Goal: Contribute content: Contribute content

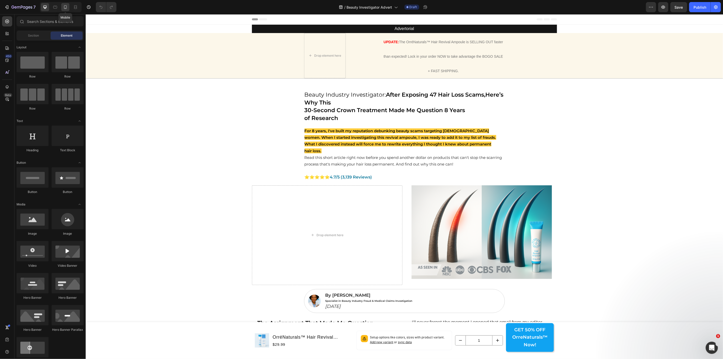
click at [65, 6] on icon at bounding box center [65, 7] width 5 height 5
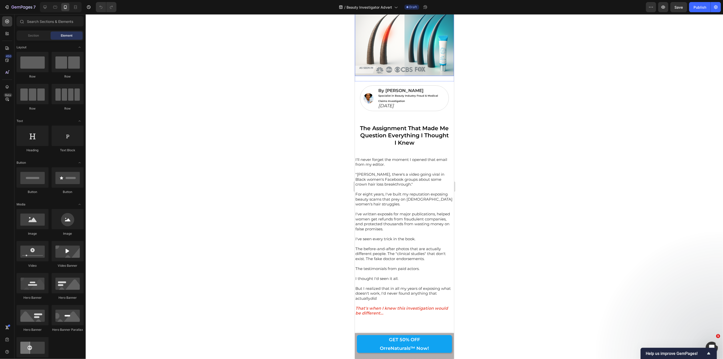
scroll to position [254, 0]
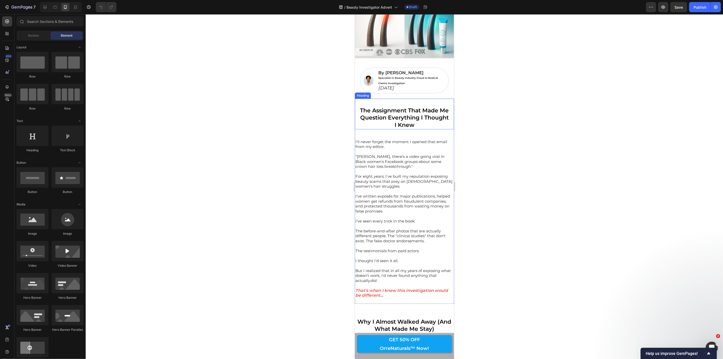
click at [361, 111] on strong "The Assignment That Made Me Question Everything I Thought" at bounding box center [404, 114] width 89 height 14
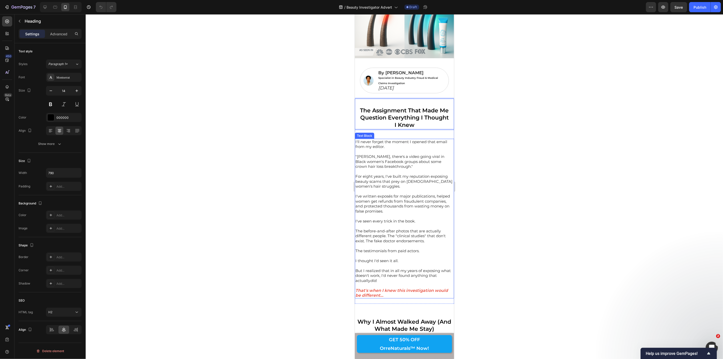
click at [371, 168] on p ""[PERSON_NAME], there's a video going viral in Black women's Facebook groups ab…" at bounding box center [404, 161] width 98 height 15
click at [376, 120] on strong "The Assignment That Made Me Question Everything I Thought" at bounding box center [404, 114] width 89 height 14
click at [374, 116] on strong "The Assignment That Made Me Question Everything I Thought" at bounding box center [404, 114] width 89 height 14
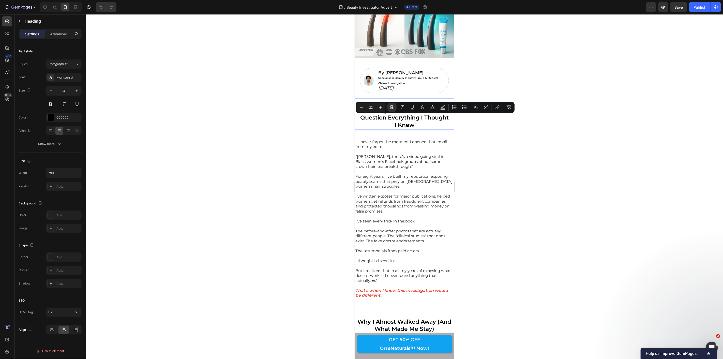
click at [400, 121] on strong "The Assignment That Made Me Question Everything I Thought" at bounding box center [404, 114] width 89 height 14
click at [416, 127] on p "The Assignment That Made Me Question Everything I Thought I Knew" at bounding box center [404, 118] width 98 height 22
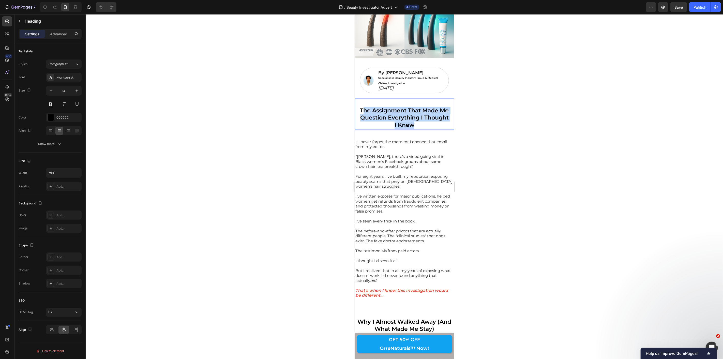
drag, startPoint x: 416, startPoint y: 127, endPoint x: 359, endPoint y: 109, distance: 58.9
click at [359, 109] on p "The Assignment That Made Me Question Everything I Thought I Knew" at bounding box center [404, 118] width 98 height 22
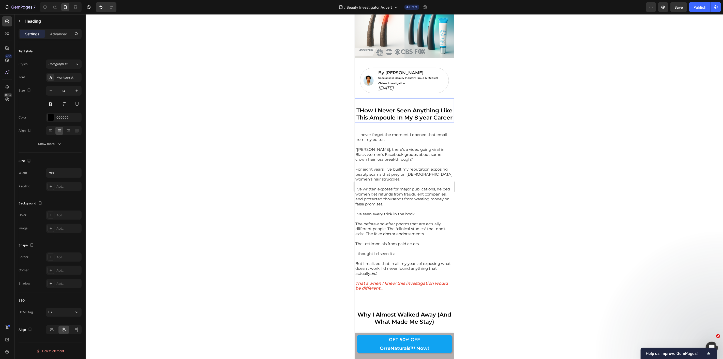
click at [365, 109] on strong "THow I Never Seen Anything Like This Ampoule In My 8 year Career" at bounding box center [404, 114] width 96 height 14
click at [422, 118] on strong "How I Never Seen Anything Like This Ampoule In My 8 year Career" at bounding box center [404, 114] width 96 height 14
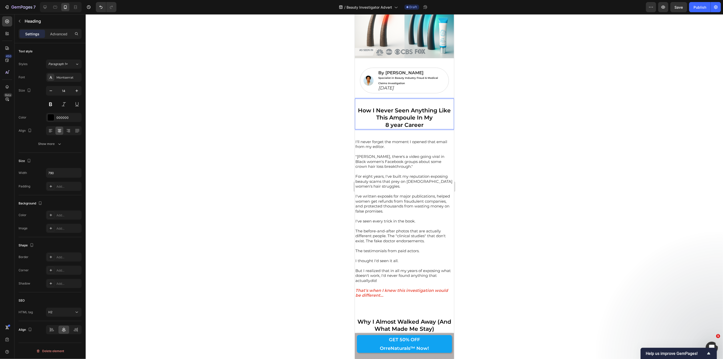
click at [391, 126] on strong "8 year Career" at bounding box center [404, 124] width 38 height 7
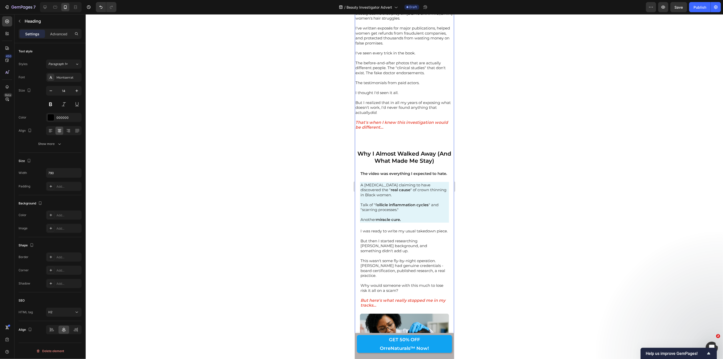
scroll to position [480, 0]
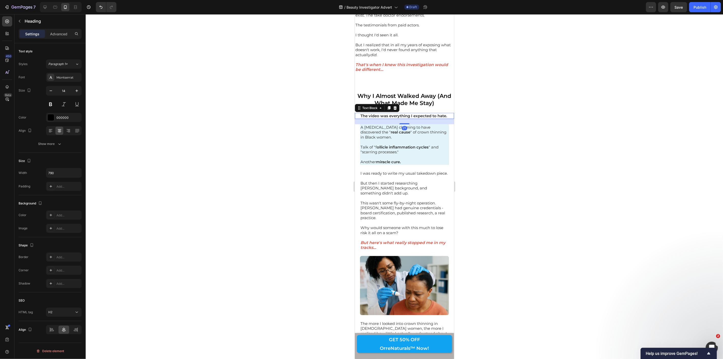
click at [383, 116] on strong "The video was everything I expected to hate." at bounding box center [403, 115] width 87 height 5
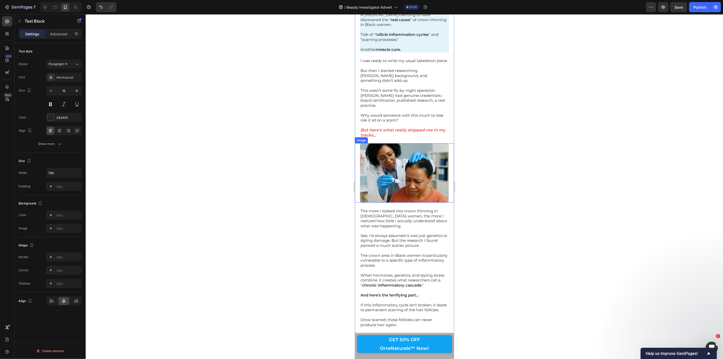
scroll to position [621, 0]
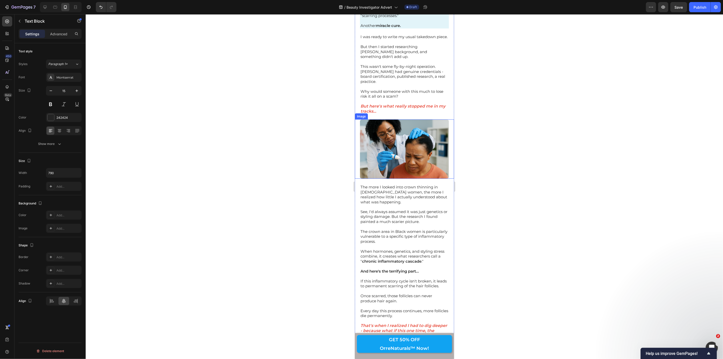
click at [408, 161] on img at bounding box center [404, 148] width 89 height 59
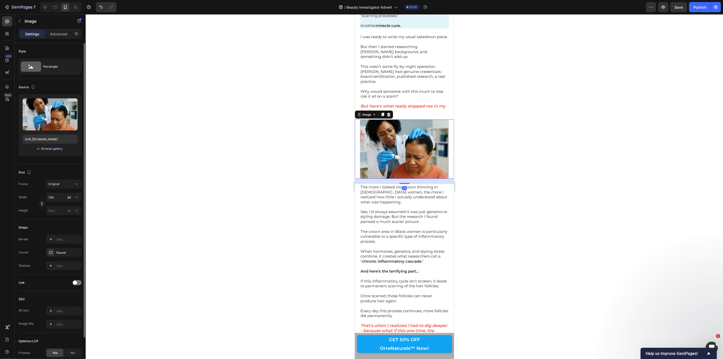
click at [55, 148] on div "Browse gallery" at bounding box center [52, 148] width 22 height 5
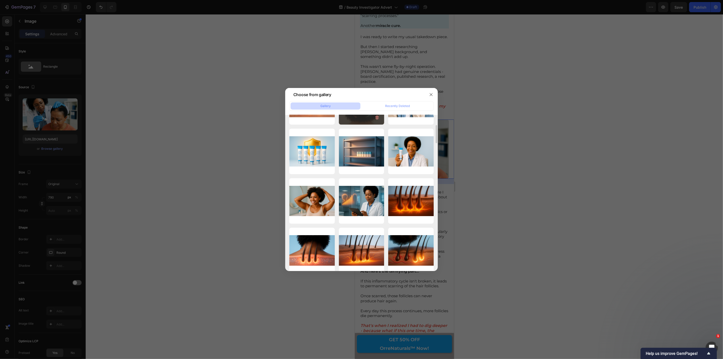
scroll to position [0, 0]
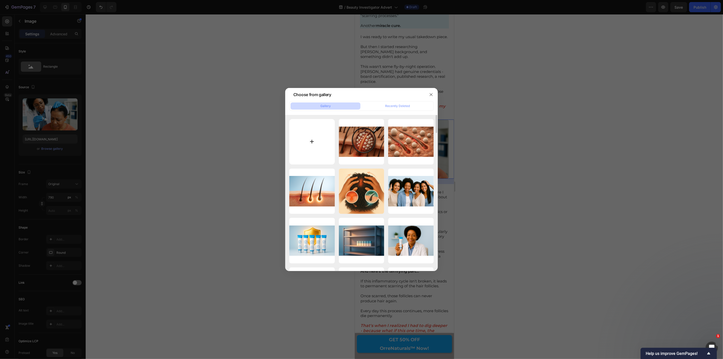
click at [321, 145] on input "file" at bounding box center [312, 142] width 46 height 46
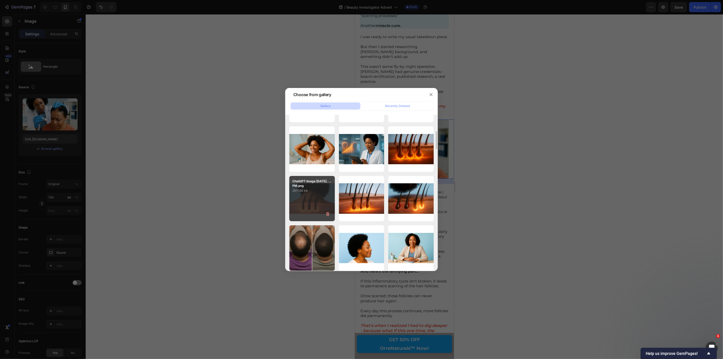
scroll to position [226, 0]
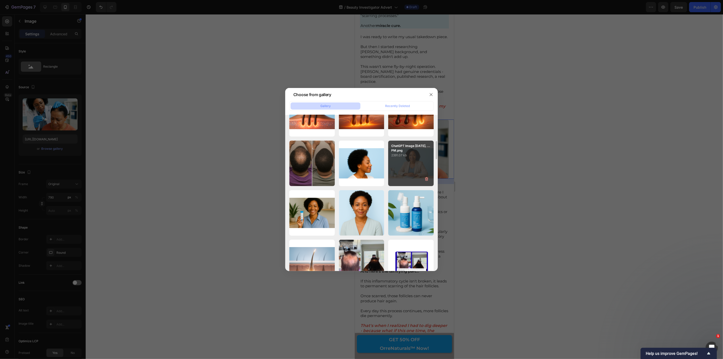
click at [416, 163] on div "ChatGPT Image [DATE], ...PM.png 2391.07 kb" at bounding box center [411, 164] width 46 height 46
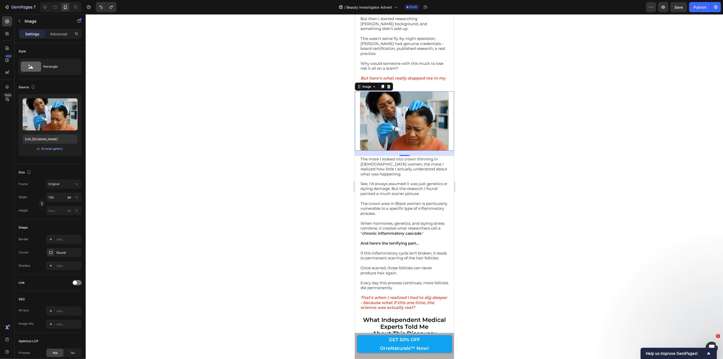
scroll to position [650, 0]
click at [53, 148] on div "Browse gallery" at bounding box center [52, 148] width 22 height 5
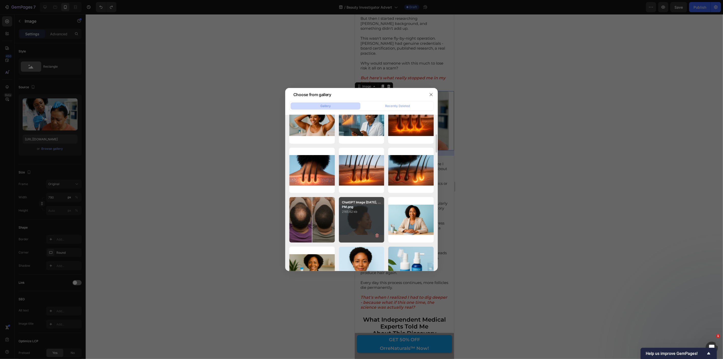
scroll to position [226, 0]
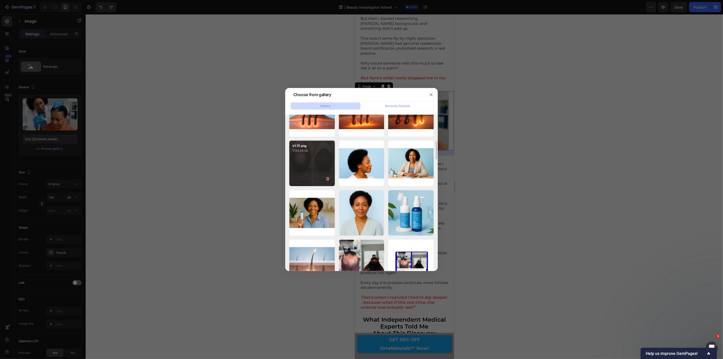
click at [311, 166] on div "V1 (1).png 1749.46 kb" at bounding box center [312, 164] width 46 height 46
type input "[URL][DOMAIN_NAME]"
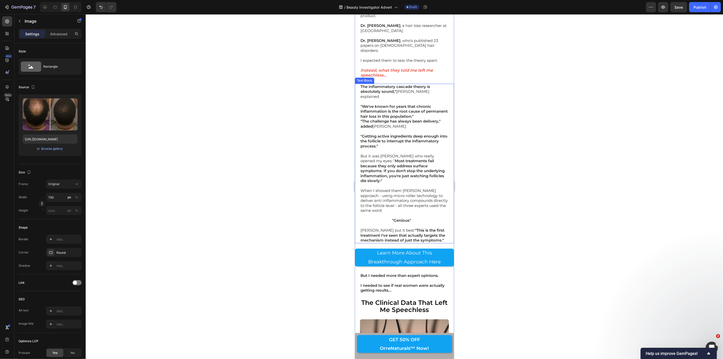
scroll to position [1158, 0]
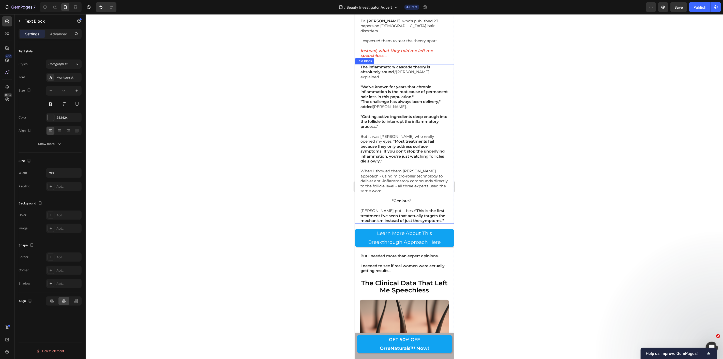
click at [363, 114] on strong ""Getting active ingredients deep enough into the follicle to interrupt the infl…" at bounding box center [403, 121] width 87 height 15
click at [361, 114] on strong ""Getting active ingredients deep enough into the follicle to interrupt the infl…" at bounding box center [403, 121] width 87 height 15
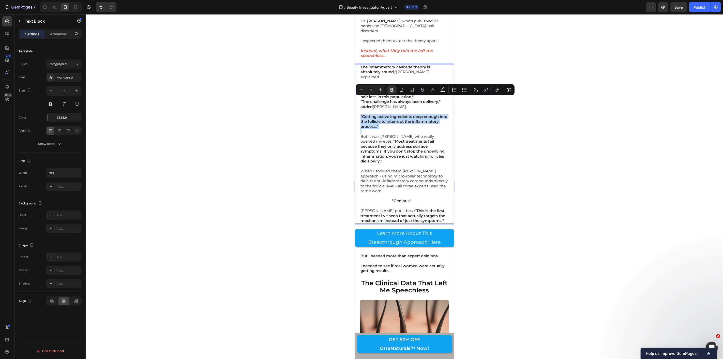
drag, startPoint x: 361, startPoint y: 98, endPoint x: 407, endPoint y: 108, distance: 46.9
click at [407, 114] on p ""Getting active ingredients deep enough into the follicle to interrupt the infl…" at bounding box center [404, 121] width 88 height 15
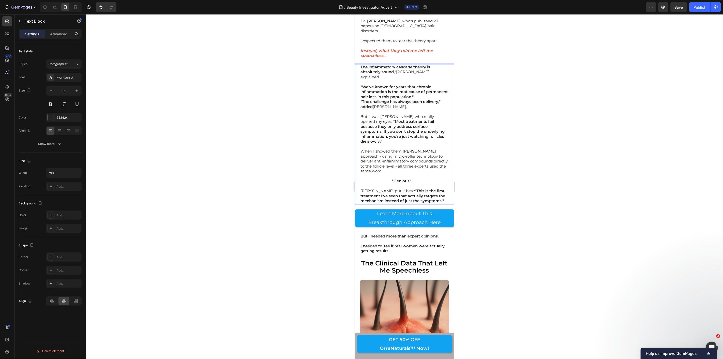
click at [377, 114] on p "But it was [PERSON_NAME] who really opened my eyes: " Most treatments fail beca…" at bounding box center [404, 129] width 88 height 30
drag, startPoint x: 359, startPoint y: 53, endPoint x: 389, endPoint y: 56, distance: 30.4
click at [389, 64] on div "The inflammatory cascade theory is absolutely sound," [PERSON_NAME] explained. …" at bounding box center [404, 134] width 99 height 140
click at [395, 64] on strong "The inflammatory cascade theory is absolutely sound,"" at bounding box center [395, 69] width 70 height 10
drag, startPoint x: 396, startPoint y: 60, endPoint x: 360, endPoint y: 55, distance: 35.9
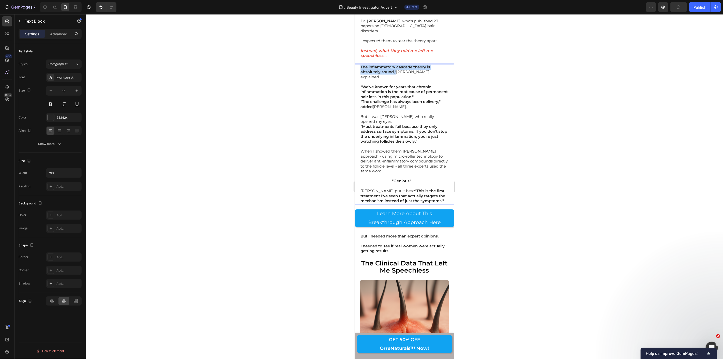
click at [360, 64] on strong "The inflammatory cascade theory is absolutely sound,"" at bounding box center [395, 69] width 70 height 10
click at [401, 43] on icon "Editor contextual toolbar" at bounding box center [402, 45] width 5 height 5
drag, startPoint x: 359, startPoint y: 69, endPoint x: 372, endPoint y: 82, distance: 18.0
click at [372, 82] on div "The inflammatory cascade theory is absolutely sound," [PERSON_NAME] explained. …" at bounding box center [404, 134] width 99 height 140
click at [362, 84] on strong ""We've known for years that chronic inflammation is the root cause of permanent…" at bounding box center [403, 91] width 87 height 15
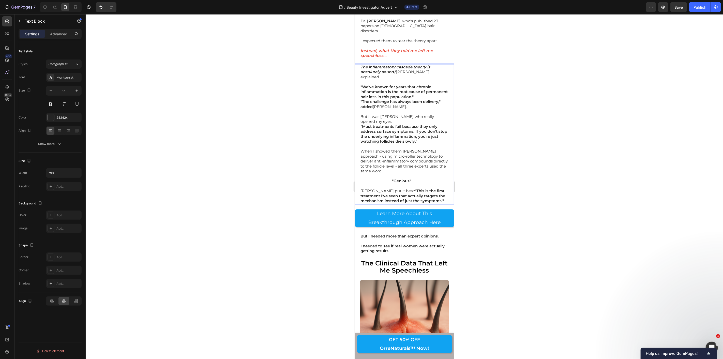
click at [359, 69] on div "The inflammatory cascade theory is absolutely sound," [PERSON_NAME] explained. …" at bounding box center [404, 134] width 99 height 140
click at [360, 84] on strong ""We've known for years that chronic inflammation is the root cause of permanent…" at bounding box center [403, 91] width 87 height 15
click at [332, 70] on div at bounding box center [404, 186] width 637 height 345
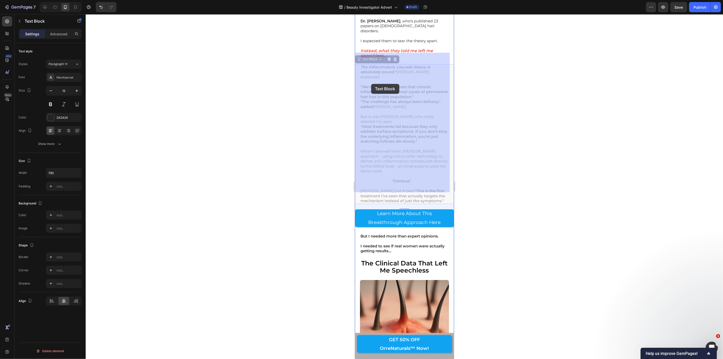
drag, startPoint x: 360, startPoint y: 68, endPoint x: 369, endPoint y: 81, distance: 16.6
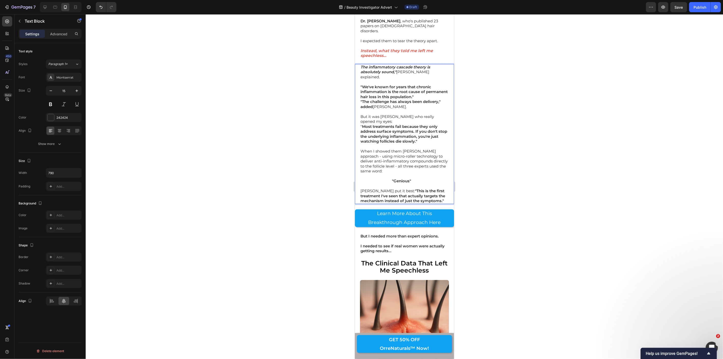
click at [359, 68] on div "The inflammatory cascade theory is absolutely sound," [PERSON_NAME] explained. …" at bounding box center [404, 134] width 99 height 140
click at [361, 84] on strong ""We've known for years that chronic inflammation is the root cause of permanent…" at bounding box center [403, 91] width 87 height 15
drag, startPoint x: 361, startPoint y: 69, endPoint x: 373, endPoint y: 89, distance: 23.6
click at [373, 89] on div "The inflammatory cascade theory is absolutely sound," [PERSON_NAME] explained. …" at bounding box center [404, 134] width 89 height 140
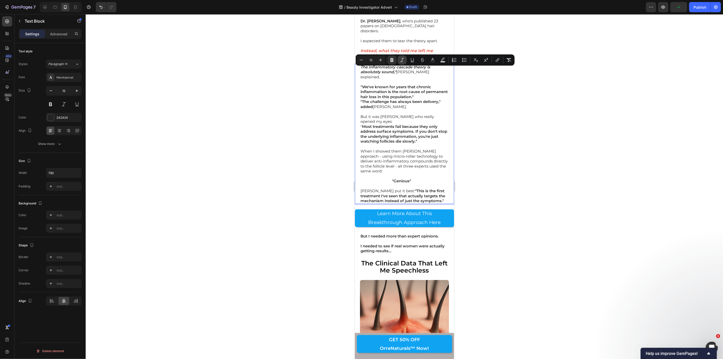
drag, startPoint x: 400, startPoint y: 60, endPoint x: 41, endPoint y: 51, distance: 359.4
click at [400, 60] on icon "Editor contextual toolbar" at bounding box center [402, 59] width 5 height 5
click at [361, 99] on strong ""The challenge has always been delivery," added" at bounding box center [400, 104] width 80 height 10
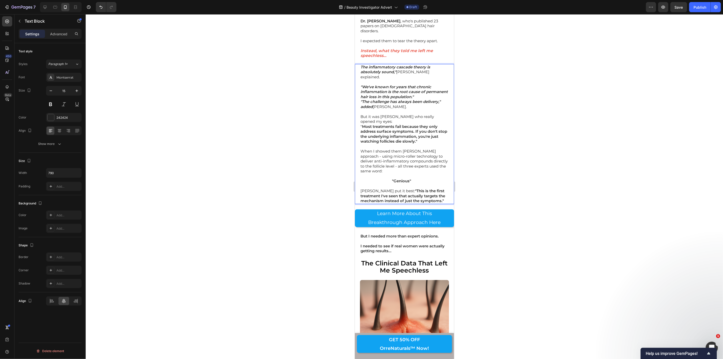
drag, startPoint x: 361, startPoint y: 90, endPoint x: 374, endPoint y: 89, distance: 13.0
click at [374, 99] on p ""The challenge has always been delivery," added [PERSON_NAME]." at bounding box center [404, 104] width 88 height 10
drag, startPoint x: 388, startPoint y: 79, endPoint x: 391, endPoint y: 79, distance: 2.6
click at [388, 79] on button "Bold" at bounding box center [392, 79] width 9 height 9
click at [397, 84] on strong ""We've known for years that chronic inflammation is the root cause of permanent…" at bounding box center [403, 91] width 87 height 15
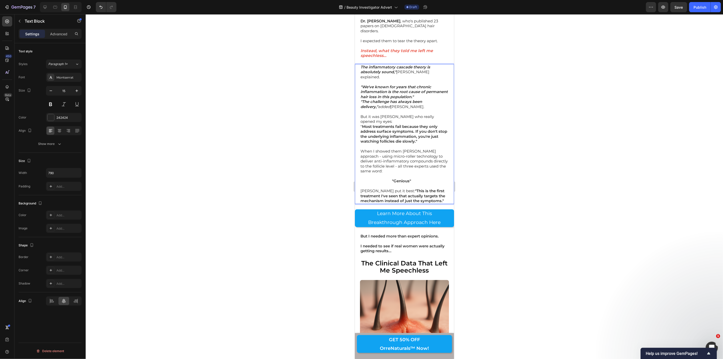
click at [360, 90] on div "The inflammatory cascade theory is absolutely sound," [PERSON_NAME] explained. …" at bounding box center [404, 134] width 99 height 140
drag, startPoint x: 339, startPoint y: 90, endPoint x: 354, endPoint y: 90, distance: 15.0
click at [340, 90] on div at bounding box center [404, 186] width 637 height 345
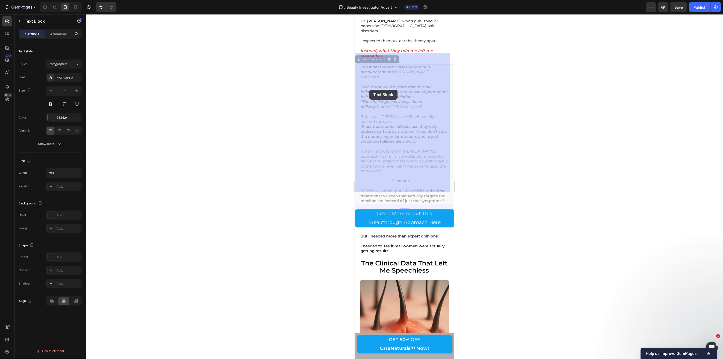
drag, startPoint x: 360, startPoint y: 90, endPoint x: 371, endPoint y: 90, distance: 10.9
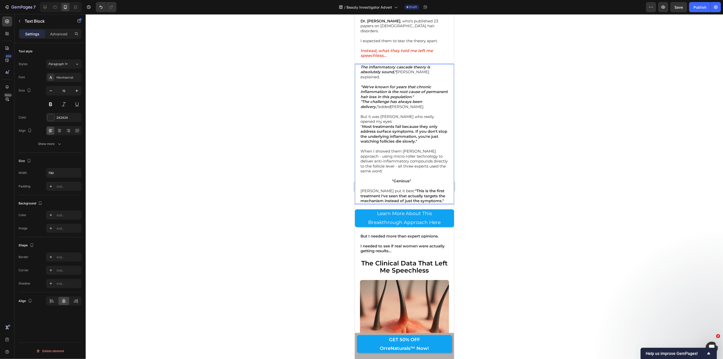
click at [361, 99] on icon ""The challenge has always been delivery," added" at bounding box center [391, 104] width 62 height 10
drag, startPoint x: 361, startPoint y: 90, endPoint x: 373, endPoint y: 89, distance: 11.5
click at [373, 99] on icon ""The challenge has always been delivery," added" at bounding box center [391, 104] width 62 height 10
click at [398, 81] on button "Italic" at bounding box center [402, 79] width 9 height 9
click at [341, 85] on div at bounding box center [404, 186] width 637 height 345
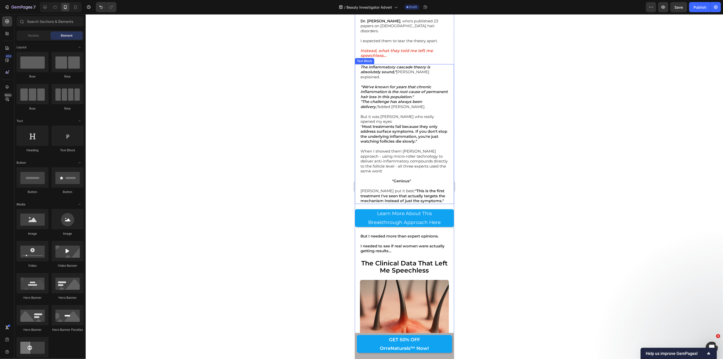
click at [360, 109] on div "The inflammatory cascade theory is absolutely sound," [PERSON_NAME] explained. …" at bounding box center [404, 134] width 89 height 140
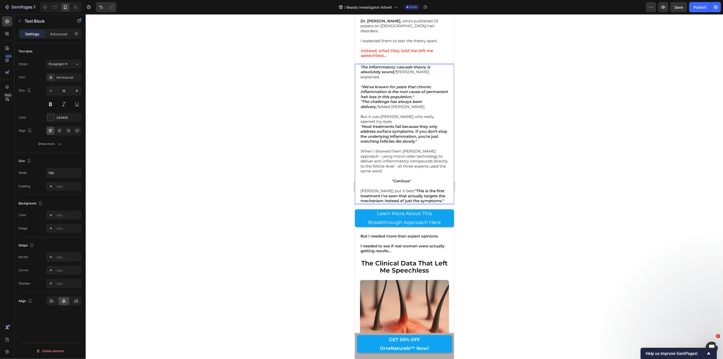
click at [361, 124] on p "" Most treatments fail because they only address surface symptoms. If you don't…" at bounding box center [404, 134] width 88 height 20
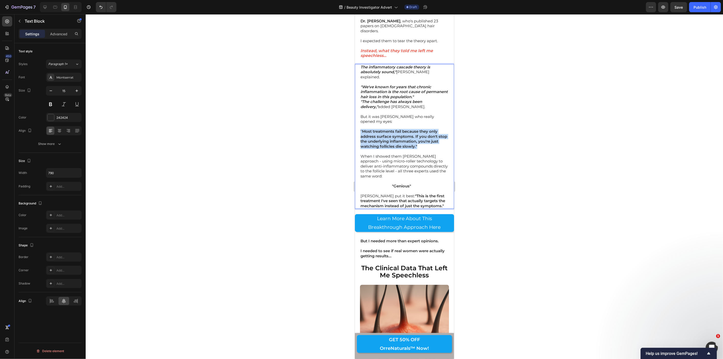
drag, startPoint x: 360, startPoint y: 112, endPoint x: 426, endPoint y: 130, distance: 67.7
click at [426, 130] on p "" Most treatments fail because they only address surface symptoms. If you don't…" at bounding box center [404, 139] width 88 height 20
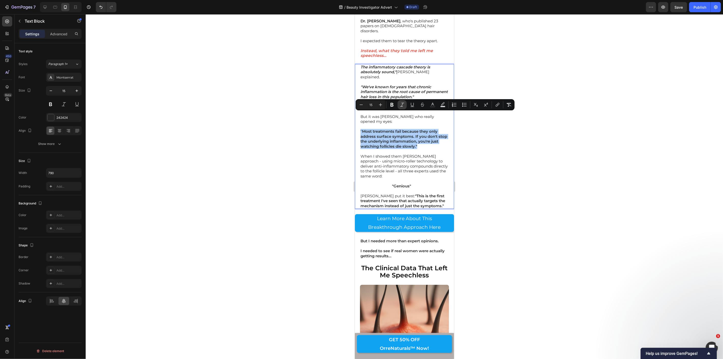
drag, startPoint x: 400, startPoint y: 105, endPoint x: 5, endPoint y: 103, distance: 394.9
click at [400, 105] on icon "Editor contextual toolbar" at bounding box center [402, 104] width 5 height 5
click at [323, 120] on div at bounding box center [404, 186] width 637 height 345
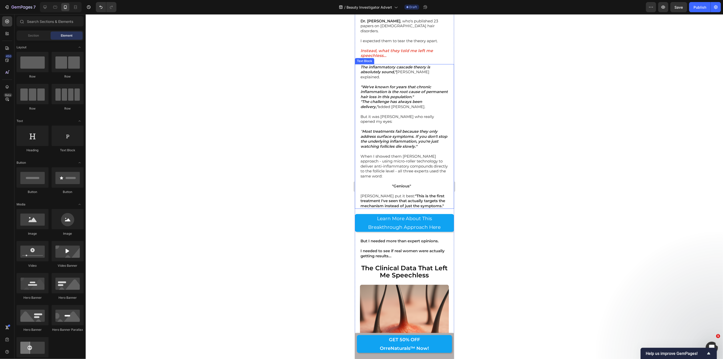
click at [382, 154] on p "When I showed them [PERSON_NAME] approach - using micro-roller technology to de…" at bounding box center [404, 166] width 88 height 25
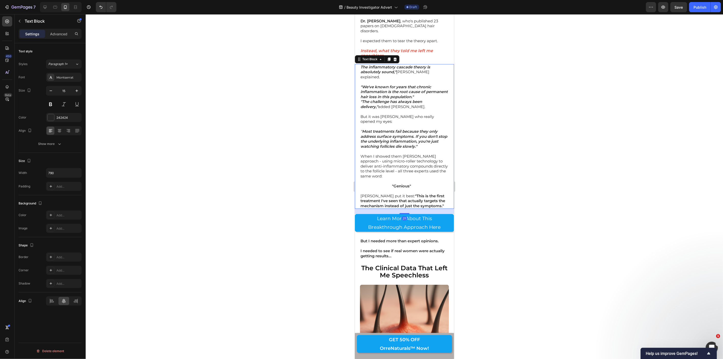
click at [282, 148] on div at bounding box center [404, 186] width 637 height 345
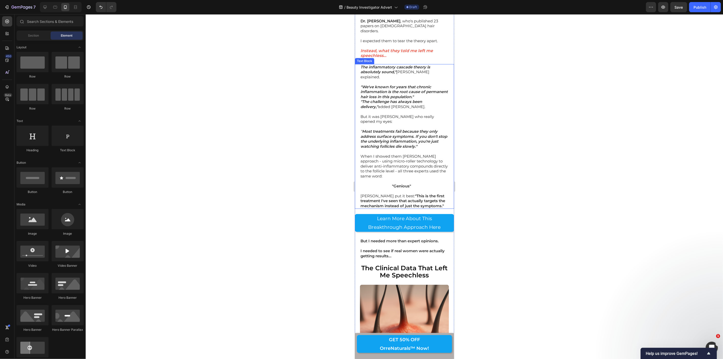
click at [382, 154] on p "When I showed them [PERSON_NAME] approach - using micro-roller technology to de…" at bounding box center [404, 166] width 88 height 25
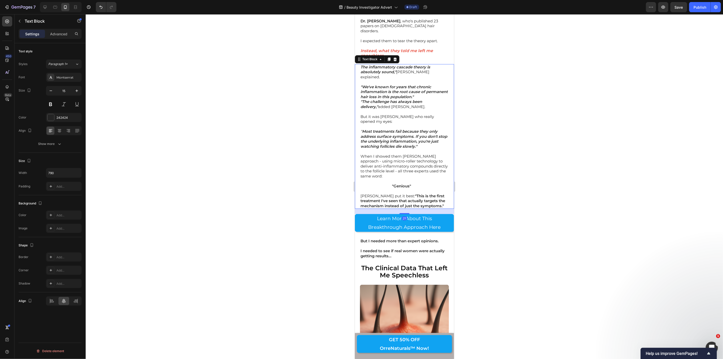
click at [316, 146] on div at bounding box center [404, 186] width 637 height 345
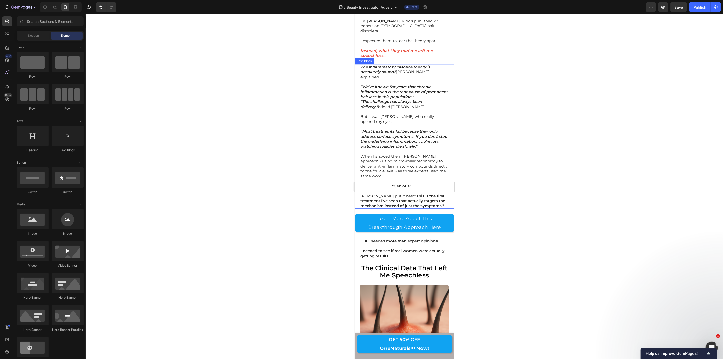
click at [382, 154] on p "When I showed them [PERSON_NAME] approach - using micro-roller technology to de…" at bounding box center [404, 166] width 88 height 25
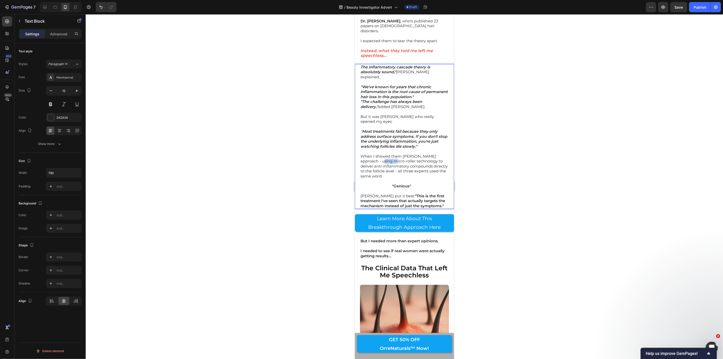
click at [382, 154] on p "When I showed them [PERSON_NAME] approach - using micro-roller technology to de…" at bounding box center [404, 166] width 88 height 25
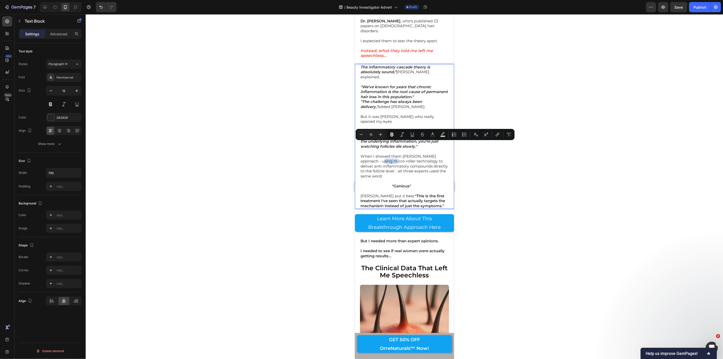
click at [382, 154] on p "When I showed them [PERSON_NAME] approach - using micro-roller technology to de…" at bounding box center [404, 166] width 88 height 25
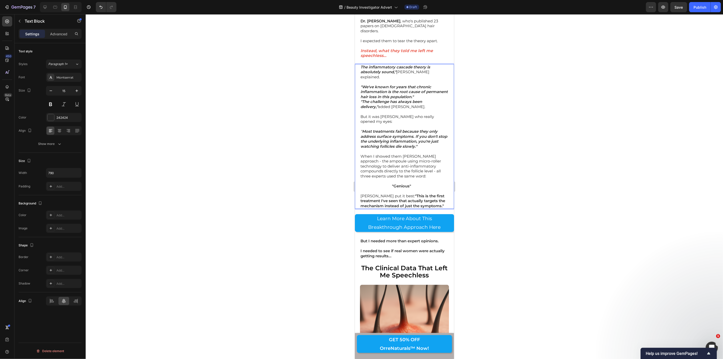
click at [405, 193] on strong ""This is the first treatment I've seen that actually targets the mechanism inst…" at bounding box center [402, 200] width 85 height 15
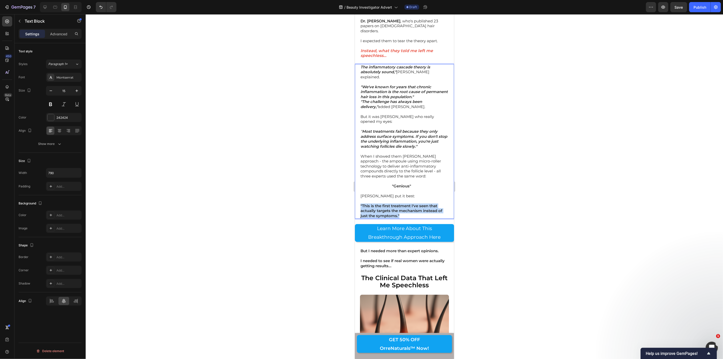
drag, startPoint x: 360, startPoint y: 187, endPoint x: 404, endPoint y: 199, distance: 45.9
click at [404, 199] on div "The inflammatory cascade theory is absolutely sound," [PERSON_NAME] explained. …" at bounding box center [404, 141] width 89 height 155
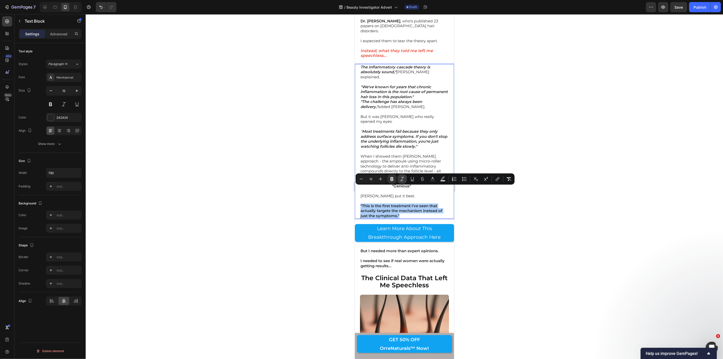
click at [403, 180] on icon "Editor contextual toolbar" at bounding box center [402, 178] width 5 height 5
click at [321, 183] on div at bounding box center [404, 186] width 637 height 345
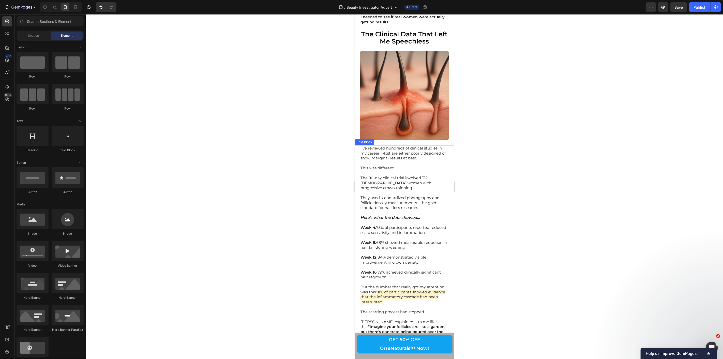
scroll to position [1413, 0]
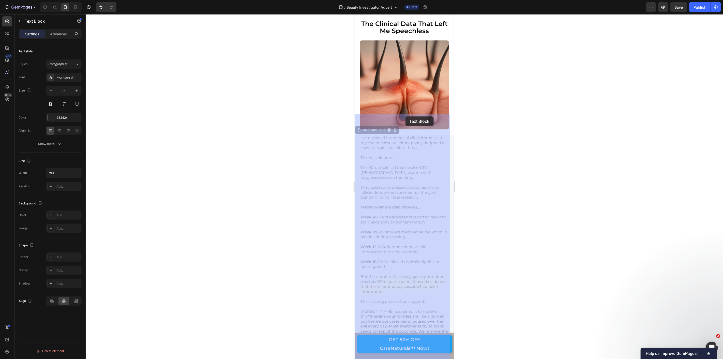
drag, startPoint x: 386, startPoint y: 115, endPoint x: 406, endPoint y: 116, distance: 19.6
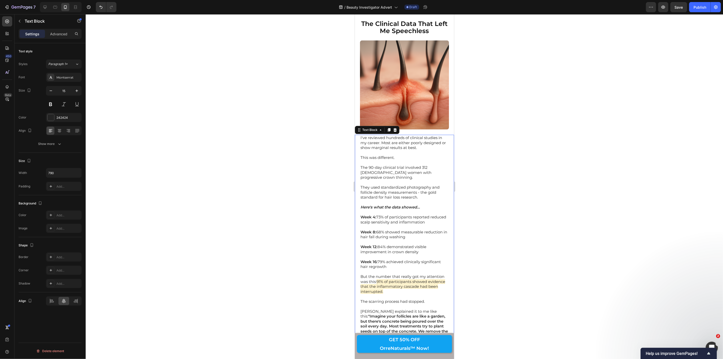
click at [308, 119] on div at bounding box center [404, 186] width 637 height 345
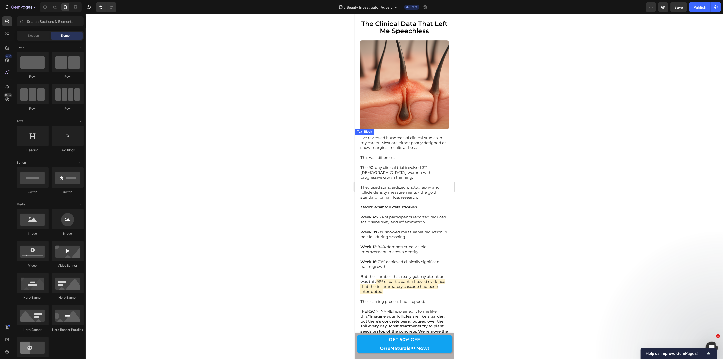
click at [382, 135] on p "I've reviewed hundreds of clinical studies in my career. Most are either poorly…" at bounding box center [404, 142] width 88 height 15
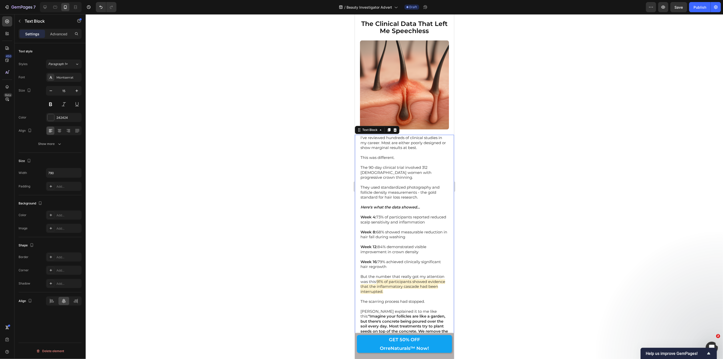
click at [386, 135] on p "I've reviewed hundreds of clinical studies in my career. Most are either poorly…" at bounding box center [404, 142] width 88 height 15
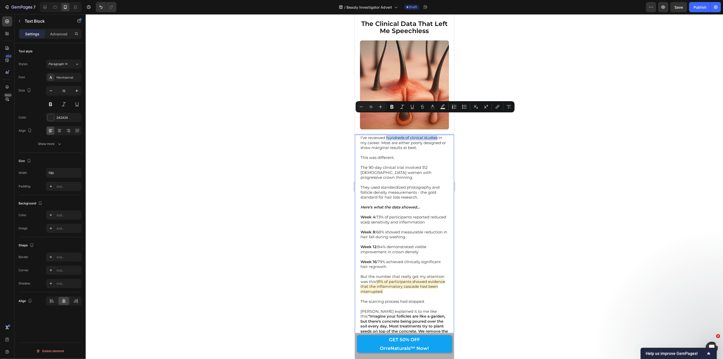
drag, startPoint x: 386, startPoint y: 115, endPoint x: 438, endPoint y: 118, distance: 51.4
click at [438, 135] on p "I've reviewed hundreds of clinical studies in my career. Most are either poorly…" at bounding box center [404, 142] width 88 height 15
click at [393, 107] on icon "Editor contextual toolbar" at bounding box center [392, 107] width 3 height 4
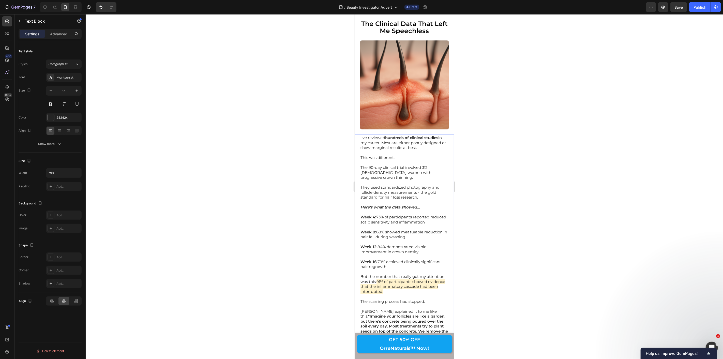
click at [360, 136] on div "I've reviewed hundreds of clinical studies in my career. Most are either poorly…" at bounding box center [404, 284] width 99 height 299
drag, startPoint x: 361, startPoint y: 136, endPoint x: 358, endPoint y: 137, distance: 3.0
click at [361, 155] on p "This was different." at bounding box center [404, 157] width 88 height 5
drag, startPoint x: 361, startPoint y: 136, endPoint x: 399, endPoint y: 136, distance: 37.4
click at [399, 155] on p "This was different." at bounding box center [404, 157] width 88 height 5
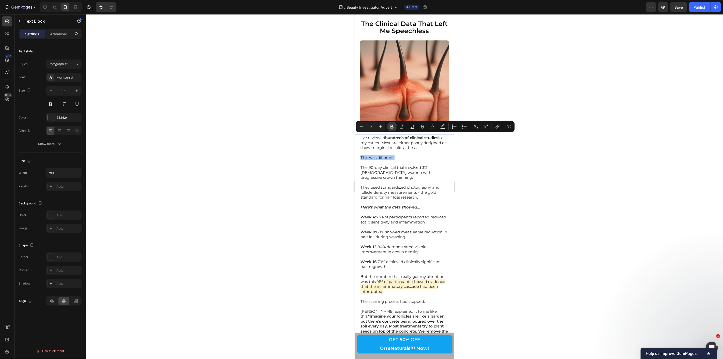
click at [394, 126] on icon "Editor contextual toolbar" at bounding box center [392, 126] width 5 height 5
click at [347, 159] on div at bounding box center [404, 186] width 637 height 345
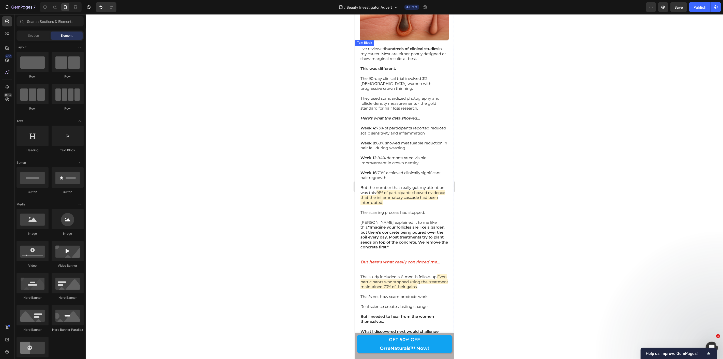
scroll to position [1526, 0]
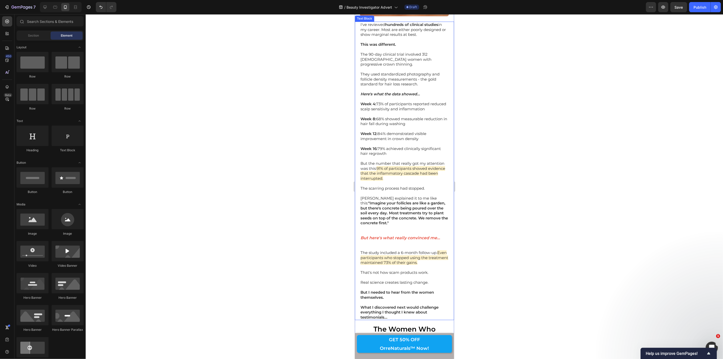
click at [436, 196] on p "[PERSON_NAME] explained it to me like this: "Imagine your follicles are like a …" at bounding box center [404, 211] width 88 height 30
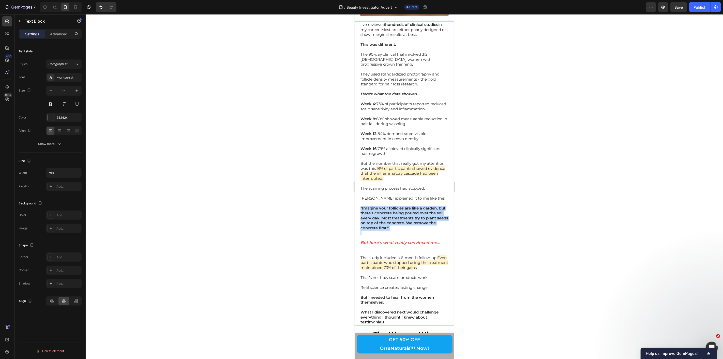
drag, startPoint x: 414, startPoint y: 204, endPoint x: 360, endPoint y: 180, distance: 60.0
click at [360, 180] on div "I've reviewed hundreds of clinical studies in my career. Most are either poorly…" at bounding box center [404, 173] width 89 height 304
click at [403, 171] on icon "Editor contextual toolbar" at bounding box center [402, 172] width 4 height 4
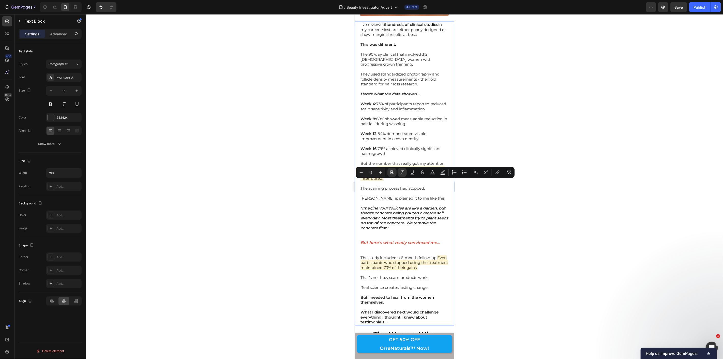
click at [320, 173] on div at bounding box center [404, 186] width 637 height 345
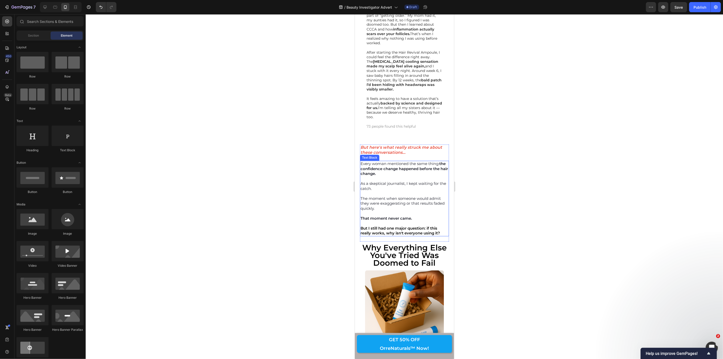
scroll to position [2430, 0]
click at [440, 162] on p "Every woman mentioned the same thing: the confidence change happened before the…" at bounding box center [404, 169] width 88 height 15
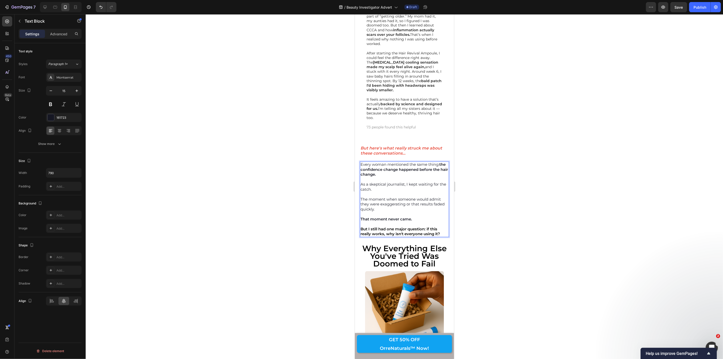
click at [440, 162] on p "Every woman mentioned the same thing: the confidence change happened before the…" at bounding box center [404, 169] width 88 height 15
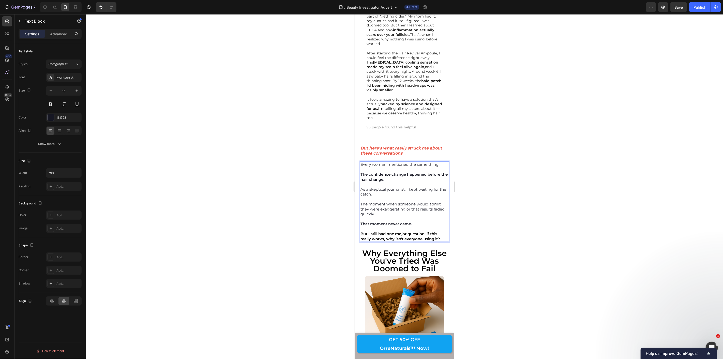
click at [333, 162] on div at bounding box center [404, 186] width 637 height 345
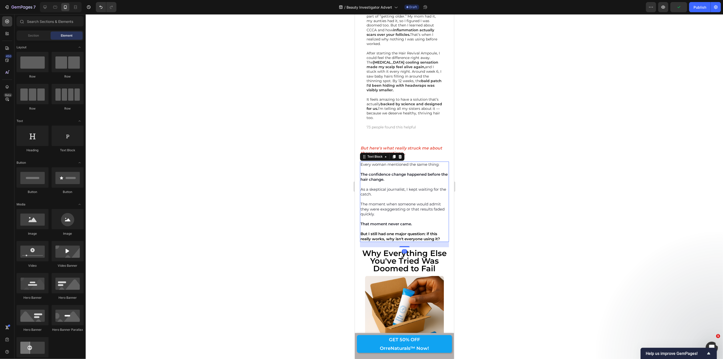
click at [428, 231] on strong "But I still had one major question: if this really works, why isn't everyone us…" at bounding box center [400, 236] width 80 height 10
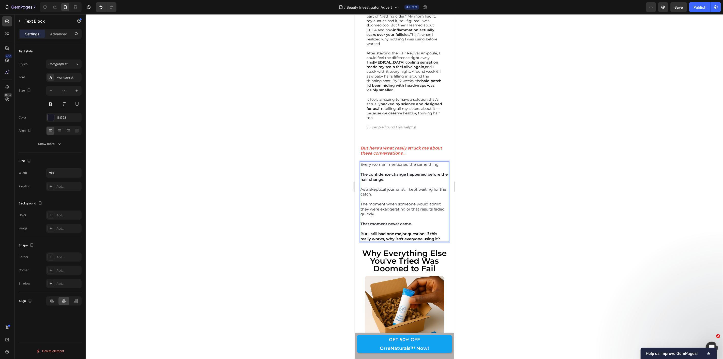
click at [427, 231] on strong "But I still had one major question: if this really works, why isn't everyone us…" at bounding box center [400, 236] width 80 height 10
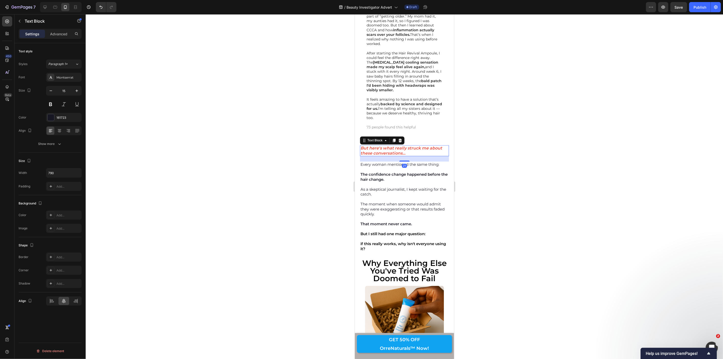
click at [362, 146] on strong "But here's what really struck me about these conversations..." at bounding box center [401, 151] width 82 height 10
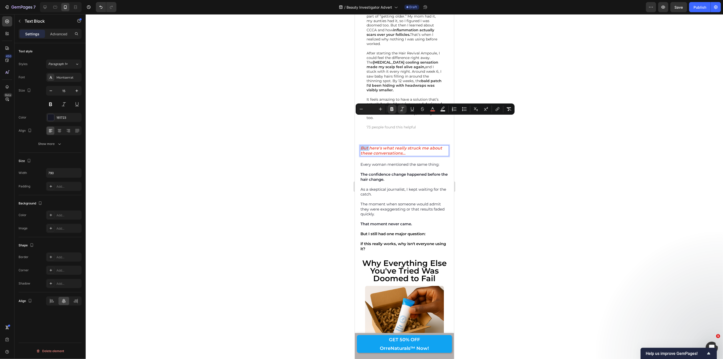
copy strong "But"
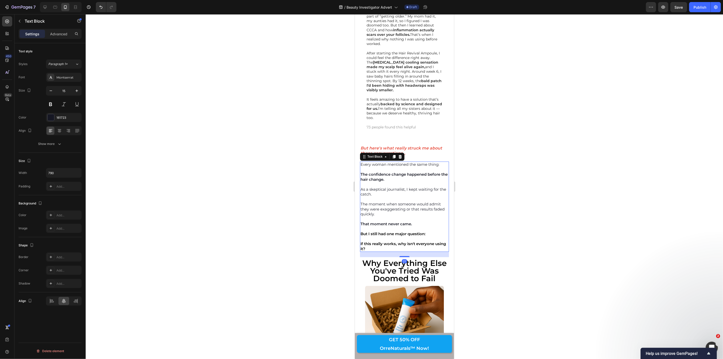
click at [374, 241] on strong "if this really works, why isn't everyone using it?" at bounding box center [402, 246] width 85 height 10
click at [376, 241] on strong "if this really works, why isn't everyone using it?" at bounding box center [402, 246] width 85 height 10
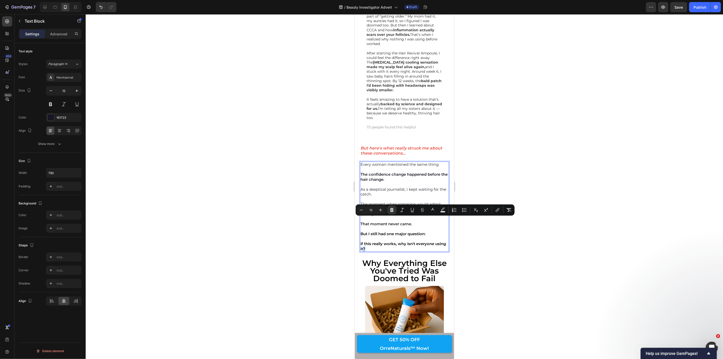
click at [378, 241] on p "if this really works, why isn't everyone using it?" at bounding box center [404, 246] width 88 height 10
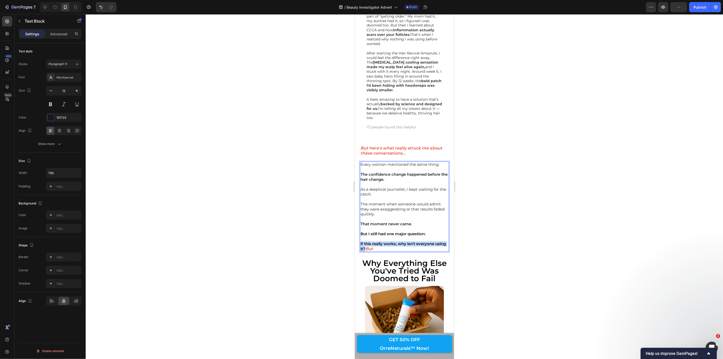
drag, startPoint x: 361, startPoint y: 214, endPoint x: 376, endPoint y: 218, distance: 16.3
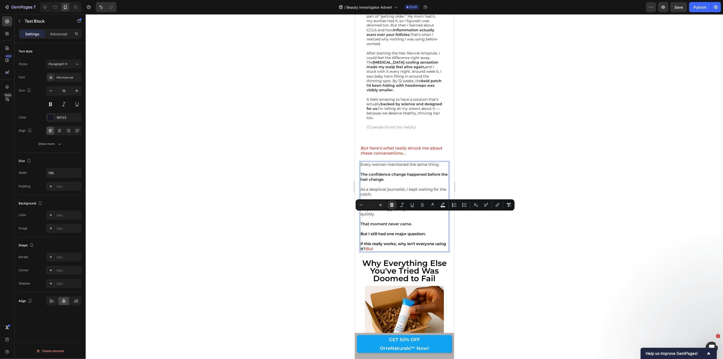
click at [387, 241] on p "if this really works, why isn't everyone using it? But" at bounding box center [404, 246] width 88 height 10
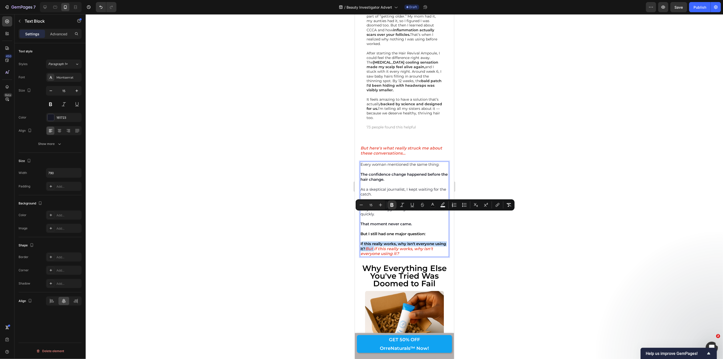
drag, startPoint x: 386, startPoint y: 219, endPoint x: 361, endPoint y: 214, distance: 25.5
click at [361, 241] on p "if this really works, why isn't everyone using it? But if this really works, wh…" at bounding box center [404, 248] width 88 height 15
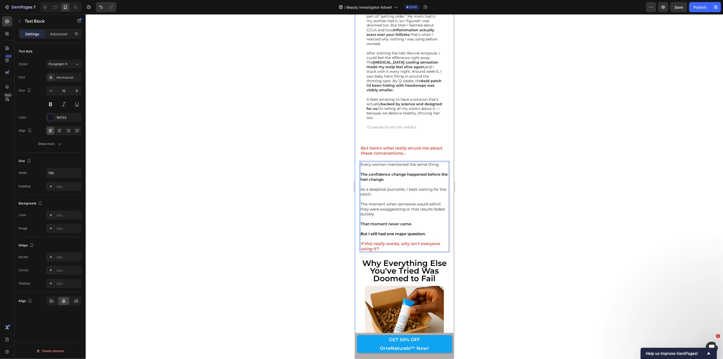
click at [344, 206] on div at bounding box center [404, 186] width 637 height 345
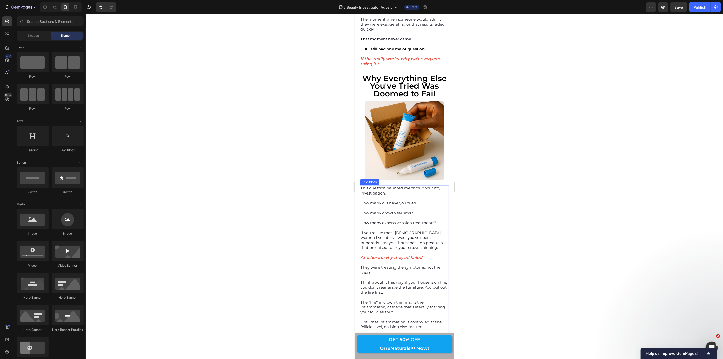
scroll to position [2656, 0]
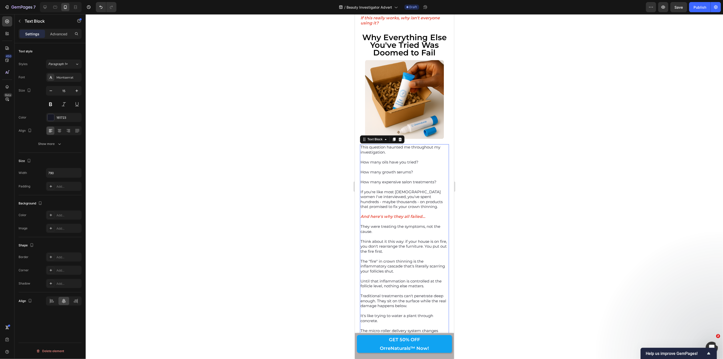
click at [361, 159] on p "How many oils have you tried?" at bounding box center [404, 161] width 88 height 5
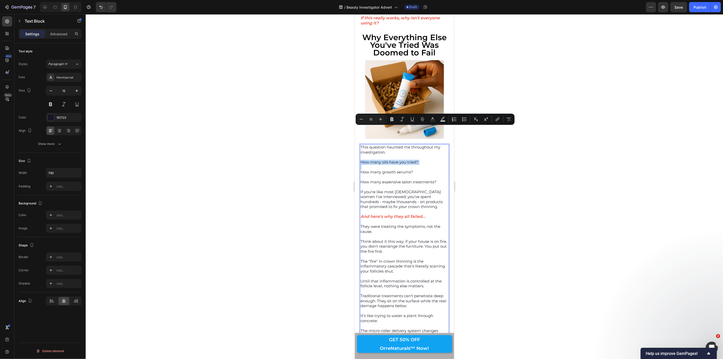
click at [361, 159] on p "How many oils have you tried?" at bounding box center [404, 161] width 88 height 5
drag, startPoint x: 361, startPoint y: 128, endPoint x: 436, endPoint y: 149, distance: 78.0
click at [436, 149] on div "This question haunted me throughout my investigation. How many oils have you tr…" at bounding box center [404, 308] width 89 height 328
click at [392, 120] on icon "Editor contextual toolbar" at bounding box center [392, 119] width 5 height 5
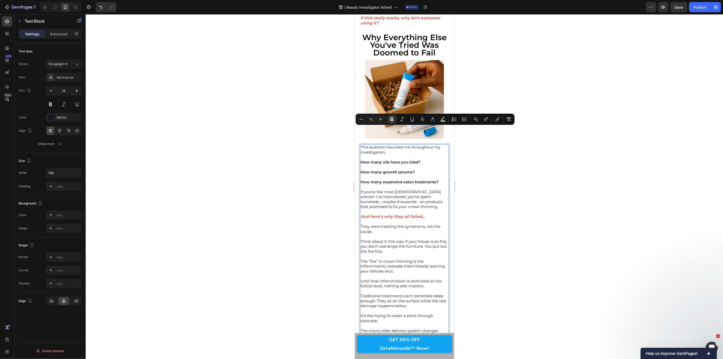
click at [327, 121] on div at bounding box center [404, 186] width 637 height 345
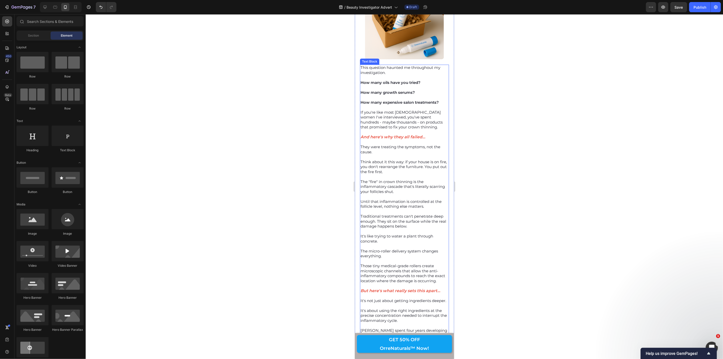
scroll to position [2740, 0]
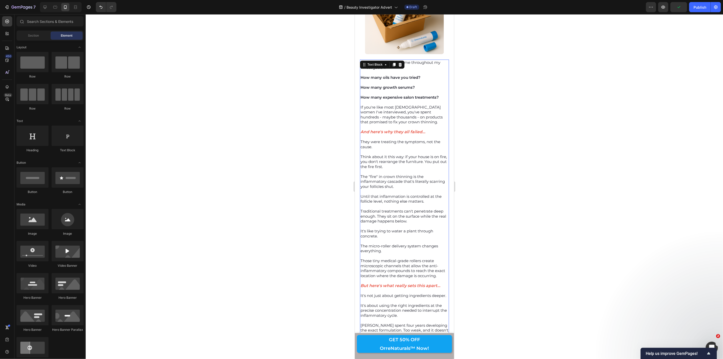
click at [361, 139] on p "They were treating the symptoms, not the cause." at bounding box center [404, 144] width 88 height 10
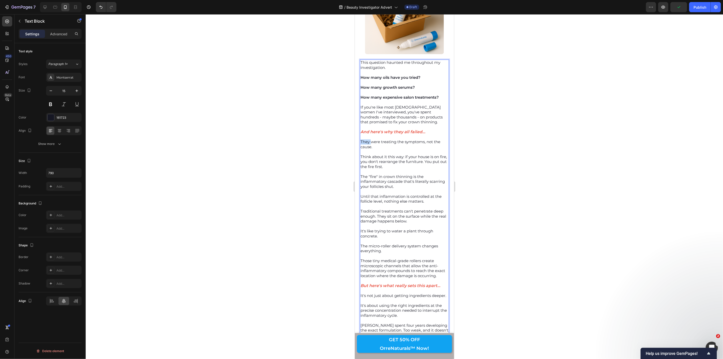
click at [361, 139] on p "They were treating the symptoms, not the cause." at bounding box center [404, 144] width 88 height 10
drag, startPoint x: 361, startPoint y: 108, endPoint x: 376, endPoint y: 115, distance: 16.7
click at [376, 139] on p "They were treating the symptoms, not the cause." at bounding box center [404, 144] width 88 height 10
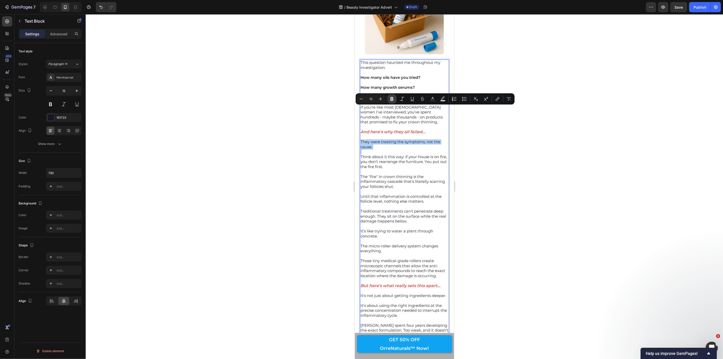
click at [392, 98] on icon "Editor contextual toolbar" at bounding box center [392, 98] width 5 height 5
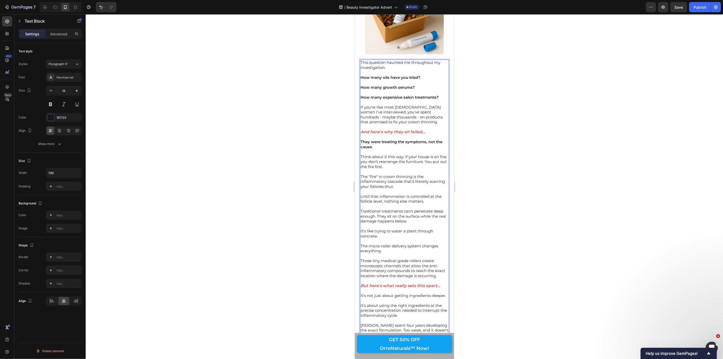
click at [405, 154] on p "Think about it this way: if your house is on fire, you don't rearrange the furn…" at bounding box center [404, 161] width 88 height 15
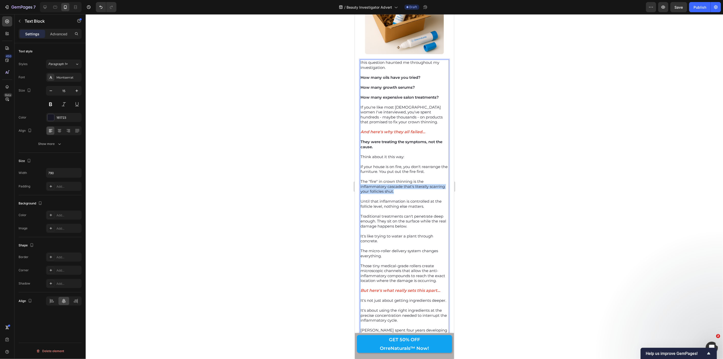
drag, startPoint x: 361, startPoint y: 152, endPoint x: 410, endPoint y: 158, distance: 50.2
click at [410, 179] on p "The "fire" in crown thinning is the inflammatory cascade that's literally scarr…" at bounding box center [404, 186] width 88 height 15
click at [334, 149] on div at bounding box center [404, 186] width 637 height 345
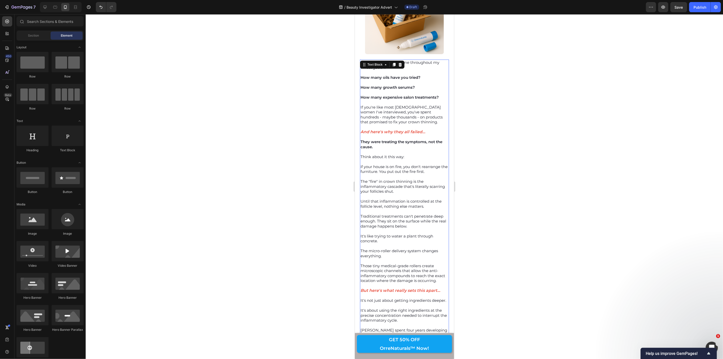
click at [361, 179] on p "The "fire" in crown thinning is the inflammatory cascade that's literally scarr…" at bounding box center [404, 186] width 88 height 15
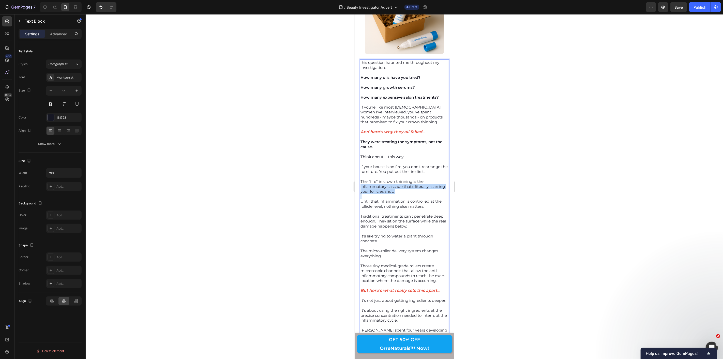
drag, startPoint x: 361, startPoint y: 153, endPoint x: 414, endPoint y: 158, distance: 53.9
click at [414, 179] on p "The "fire" in crown thinning is the inflammatory cascade that's literally scarr…" at bounding box center [404, 186] width 88 height 15
click at [393, 145] on icon "Editor contextual toolbar" at bounding box center [392, 144] width 3 height 4
click at [330, 148] on div at bounding box center [404, 186] width 637 height 345
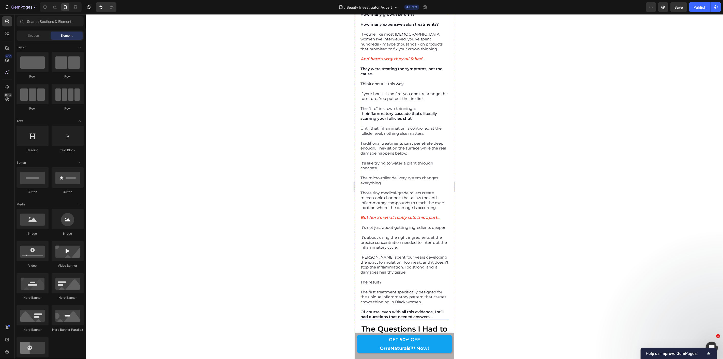
scroll to position [2825, 0]
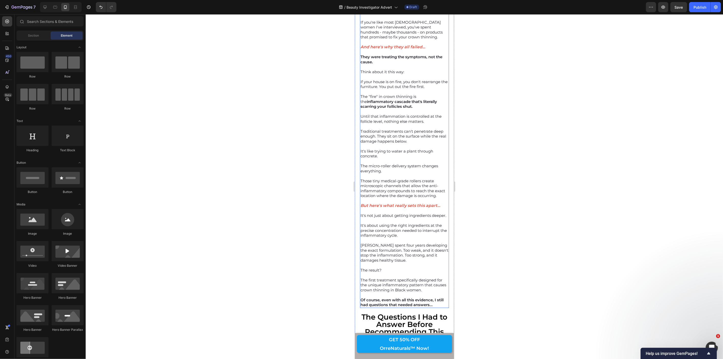
click at [403, 129] on p "Traditional treatments can't penetrate deep enough. They sit on the surface whi…" at bounding box center [404, 136] width 88 height 15
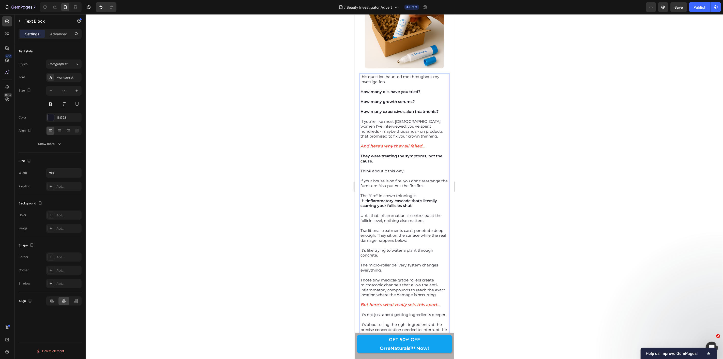
scroll to position [2809, 0]
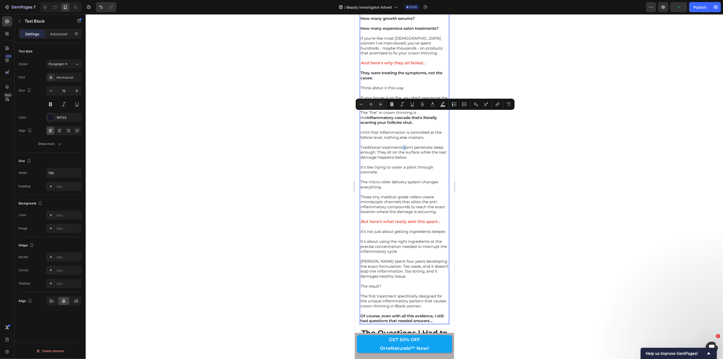
drag, startPoint x: 403, startPoint y: 113, endPoint x: 406, endPoint y: 113, distance: 3.1
click at [406, 145] on p "Traditional treatments can't penetrate deep enough. They sit on the surface whi…" at bounding box center [404, 152] width 88 height 15
click at [403, 145] on p "Traditional treatments can't penetrate deep enough. They sit on the surface whi…" at bounding box center [404, 152] width 88 height 15
click at [404, 145] on p "Traditional treatments can't penetrate deep enough. They sit on the surface whi…" at bounding box center [404, 152] width 88 height 15
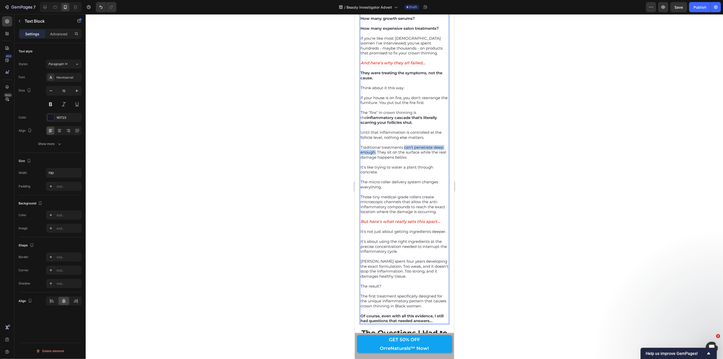
drag, startPoint x: 404, startPoint y: 114, endPoint x: 376, endPoint y: 120, distance: 28.8
click at [376, 145] on p "Traditional treatments can't penetrate deep enough. They sit on the surface whi…" at bounding box center [404, 152] width 88 height 15
drag, startPoint x: 391, startPoint y: 106, endPoint x: 25, endPoint y: 99, distance: 366.0
click at [391, 106] on icon "Editor contextual toolbar" at bounding box center [392, 104] width 3 height 4
drag, startPoint x: 384, startPoint y: 154, endPoint x: 361, endPoint y: 148, distance: 24.6
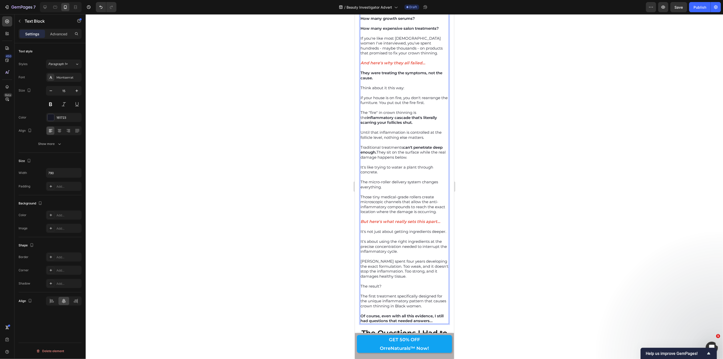
click at [361, 179] on p "The micro-roller delivery system changes everything." at bounding box center [404, 184] width 88 height 10
click at [390, 139] on icon "Editor contextual toolbar" at bounding box center [392, 139] width 5 height 5
click at [362, 179] on strong "The micro-roller delivery system changes everything." at bounding box center [400, 184] width 80 height 10
click at [363, 179] on strong "he micro-roller delivery system changes everything." at bounding box center [399, 184] width 78 height 10
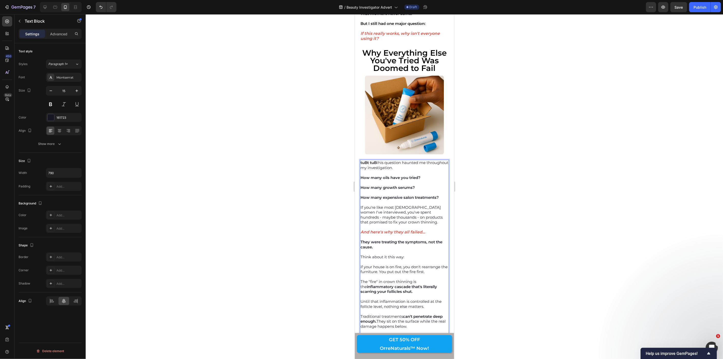
scroll to position [2640, 0]
drag, startPoint x: 379, startPoint y: 130, endPoint x: 360, endPoint y: 132, distance: 18.7
click at [360, 160] on p "tuBt tuB Ihis question haunted me throughout my investigation." at bounding box center [404, 165] width 88 height 10
click at [362, 160] on strong "T" at bounding box center [361, 162] width 2 height 5
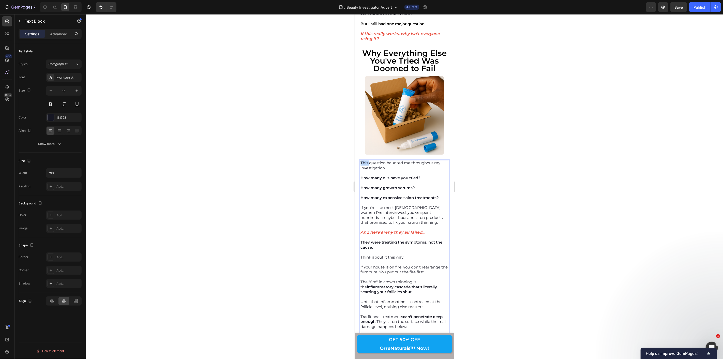
click at [361, 160] on strong "T" at bounding box center [361, 162] width 2 height 5
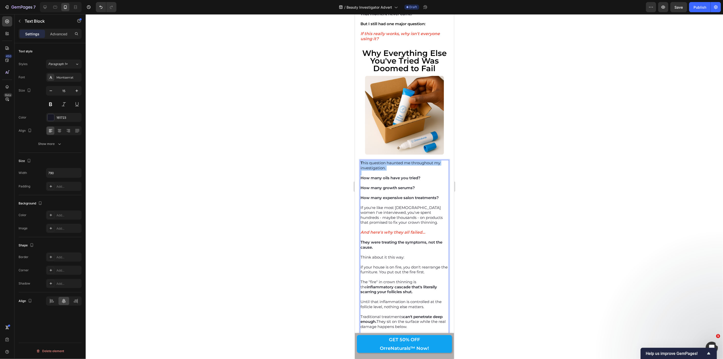
click at [349, 136] on div at bounding box center [404, 186] width 637 height 345
click at [366, 160] on p "T his question haunted me throughout my investigation." at bounding box center [404, 165] width 88 height 10
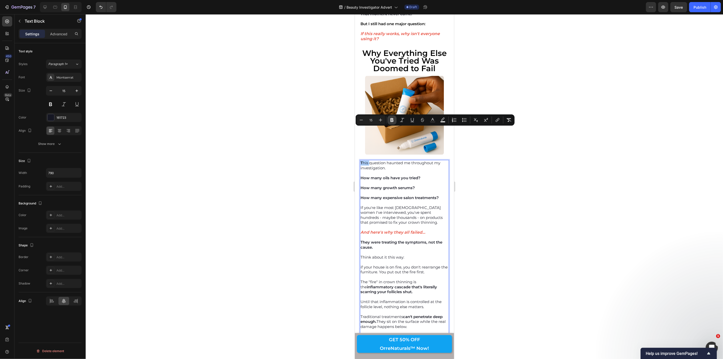
click at [393, 121] on icon "Editor contextual toolbar" at bounding box center [392, 120] width 3 height 4
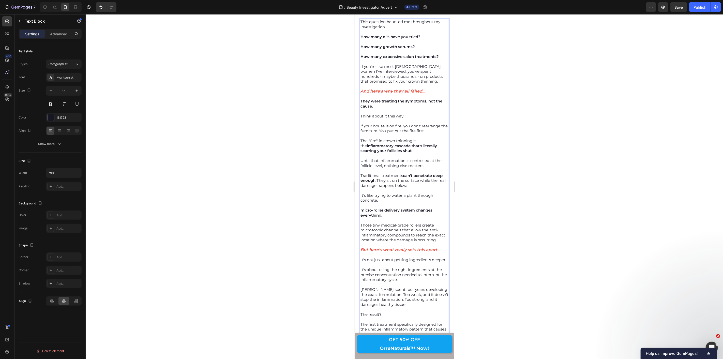
scroll to position [2748, 0]
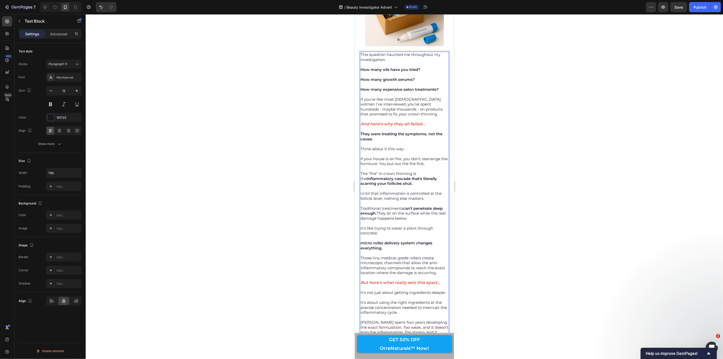
click at [364, 240] on strong "micro-roller delivery system changes everything." at bounding box center [396, 245] width 72 height 10
click at [364, 240] on strong "mbicro-roller delivery system changes everything." at bounding box center [397, 245] width 75 height 10
click at [363, 240] on strong "bicro-roller delivery system changes everything." at bounding box center [395, 245] width 70 height 10
click at [364, 240] on strong "B-roller delivery system changes everything." at bounding box center [403, 242] width 86 height 5
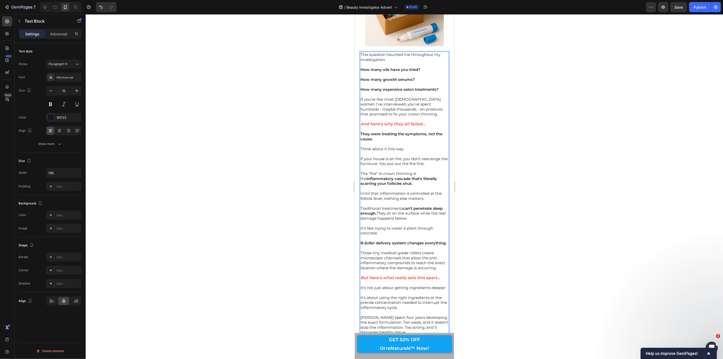
click at [364, 240] on strong "B-roller delivery system changes everything." at bounding box center [403, 242] width 86 height 5
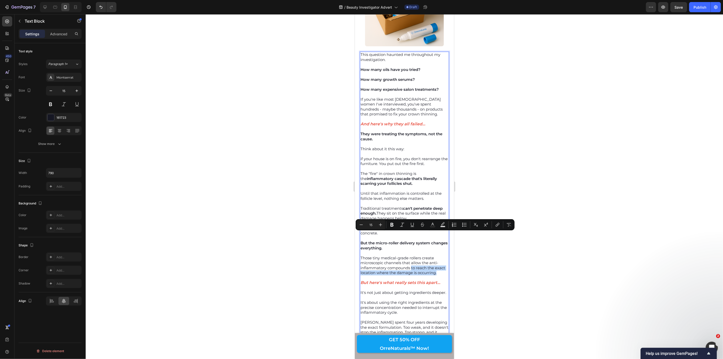
drag, startPoint x: 411, startPoint y: 233, endPoint x: 416, endPoint y: 243, distance: 10.7
click at [416, 255] on p "Those tiny medical-grade rollers create microscopic channels that allow the ant…" at bounding box center [404, 265] width 88 height 20
drag, startPoint x: 390, startPoint y: 226, endPoint x: 381, endPoint y: 226, distance: 8.6
click at [390, 226] on icon "Editor contextual toolbar" at bounding box center [392, 224] width 5 height 5
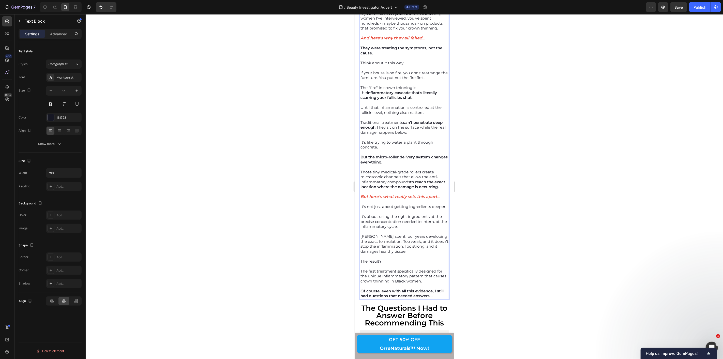
scroll to position [2861, 0]
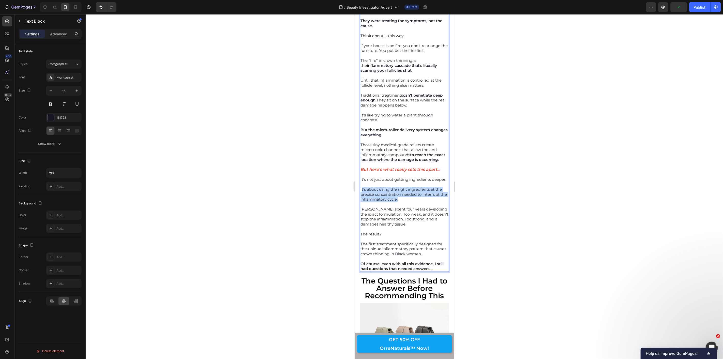
drag, startPoint x: 361, startPoint y: 166, endPoint x: 408, endPoint y: 175, distance: 48.0
click at [408, 187] on p "It's about using the right ingredients at the precise concentration needed to i…" at bounding box center [404, 194] width 88 height 15
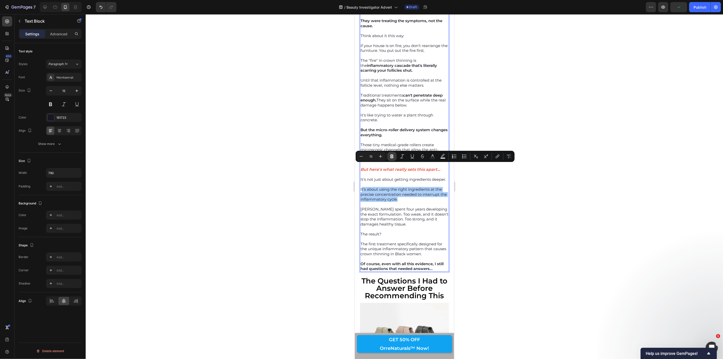
click at [390, 156] on icon "Editor contextual toolbar" at bounding box center [392, 156] width 5 height 5
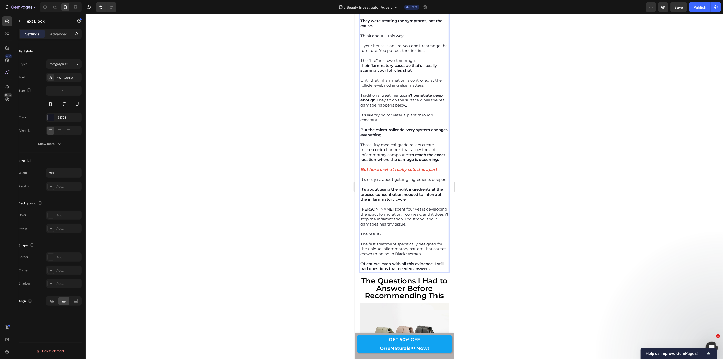
click at [361, 187] on p "I t's about using the right ingredients at the precise concentration needed to …" at bounding box center [404, 194] width 88 height 15
click at [350, 166] on div at bounding box center [404, 186] width 637 height 345
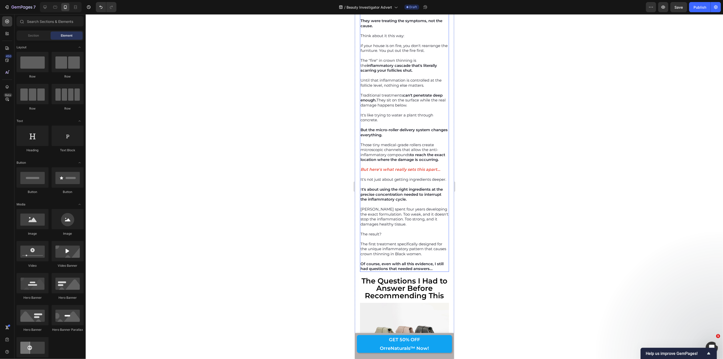
click at [364, 187] on strong "t's about using the right ingredients at the precise concentration needed to in…" at bounding box center [401, 194] width 82 height 15
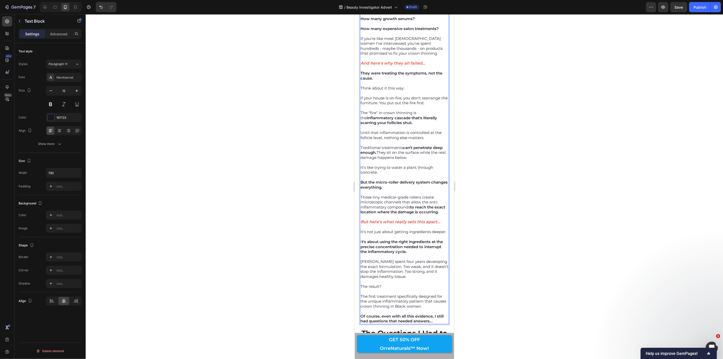
scroll to position [2838, 0]
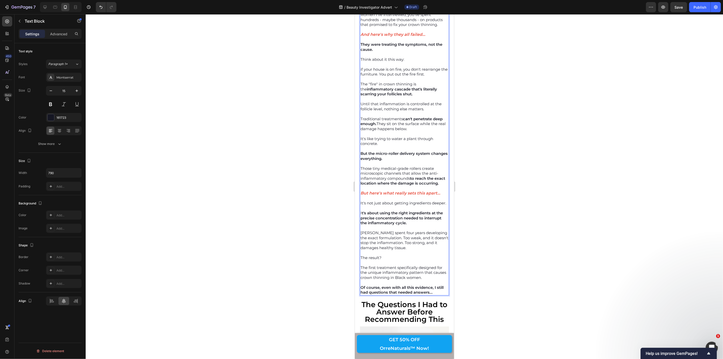
click at [363, 210] on strong "t's about using the right ingredients at the precise concentration needed to in…" at bounding box center [401, 217] width 82 height 15
click at [389, 181] on button "Bold" at bounding box center [392, 179] width 9 height 9
click at [390, 200] on p "It's not just about getting ingredients deeper." at bounding box center [404, 202] width 88 height 5
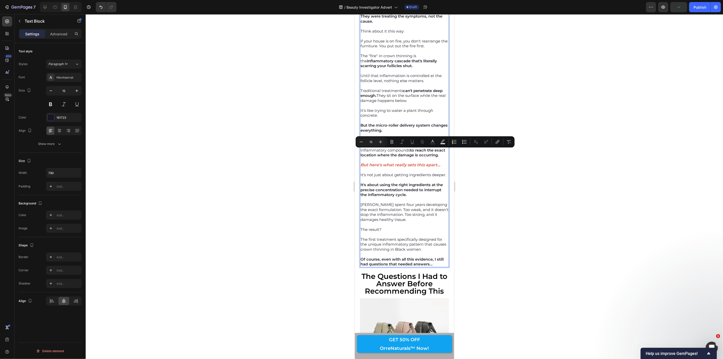
click at [361, 202] on p "[PERSON_NAME] spent four years developing the exact formulation. Too weak, and …" at bounding box center [404, 212] width 88 height 20
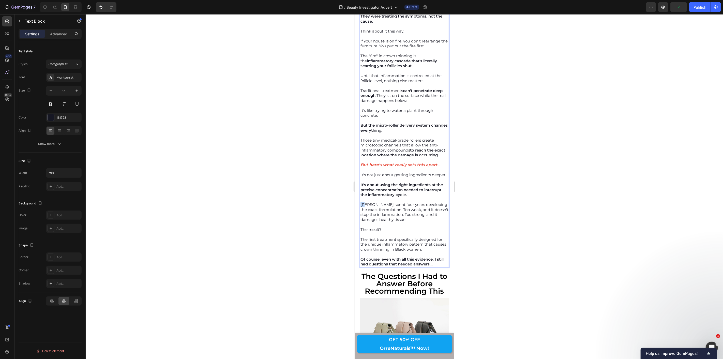
click at [361, 202] on p "[PERSON_NAME] spent four years developing the exact formulation. Too weak, and …" at bounding box center [404, 212] width 88 height 20
drag, startPoint x: 361, startPoint y: 182, endPoint x: 394, endPoint y: 186, distance: 33.4
click at [394, 202] on p "[PERSON_NAME] spent four years developing the exact formulation. Too weak, and …" at bounding box center [404, 212] width 88 height 20
click at [332, 181] on div at bounding box center [404, 186] width 637 height 345
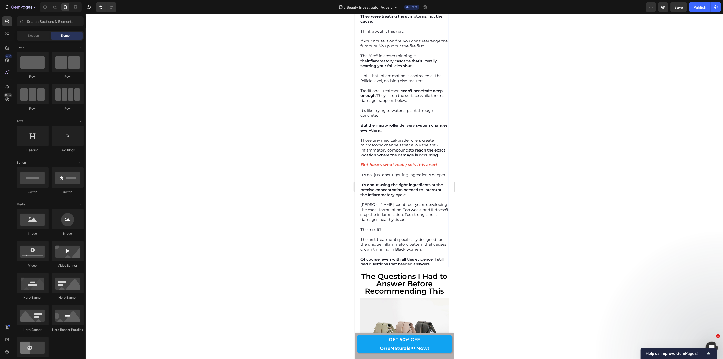
click at [361, 202] on p "[PERSON_NAME] spent four years developing the exact formulation. Too weak, and …" at bounding box center [404, 212] width 88 height 20
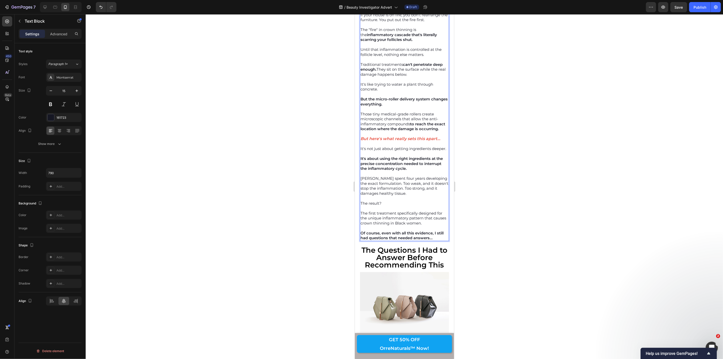
scroll to position [2894, 0]
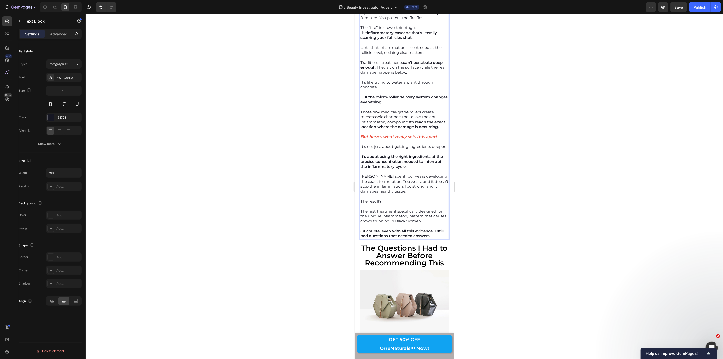
click at [360, 174] on p "[PERSON_NAME] spent four years developing the exact formulation. Too weak, and …" at bounding box center [404, 184] width 88 height 20
click at [361, 174] on p "[PERSON_NAME] spent four years developing the exact formulation. Too weak, and …" at bounding box center [404, 184] width 88 height 20
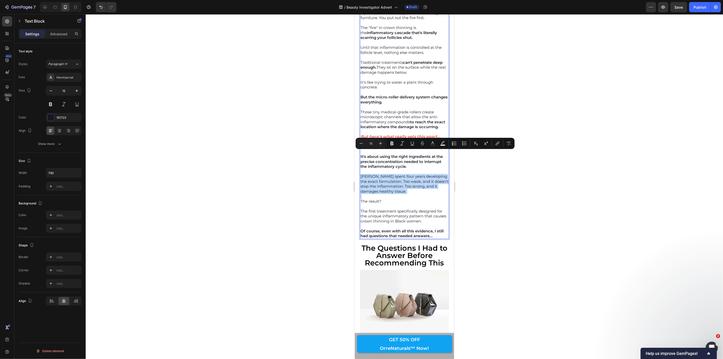
click at [361, 174] on p "[PERSON_NAME] spent four years developing the exact formulation. Too weak, and …" at bounding box center [404, 184] width 88 height 20
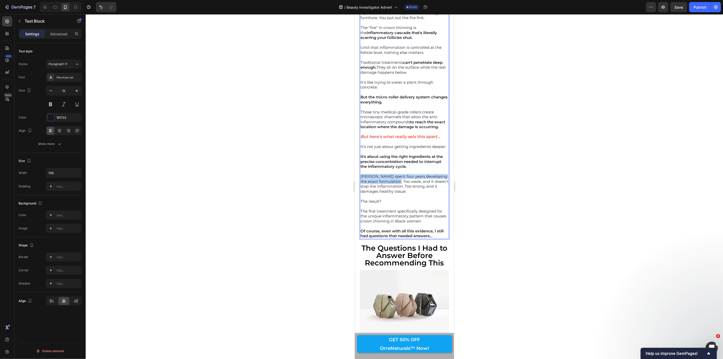
drag, startPoint x: 361, startPoint y: 153, endPoint x: 394, endPoint y: 157, distance: 32.8
click at [394, 174] on p "[PERSON_NAME] spent four years developing the exact formulation. Too weak, and …" at bounding box center [404, 184] width 88 height 20
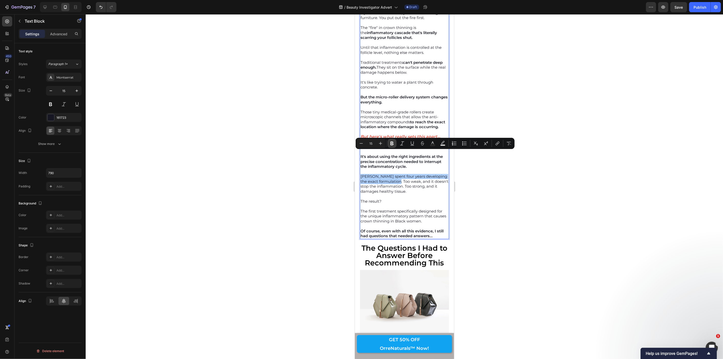
click at [394, 143] on icon "Editor contextual toolbar" at bounding box center [392, 143] width 5 height 5
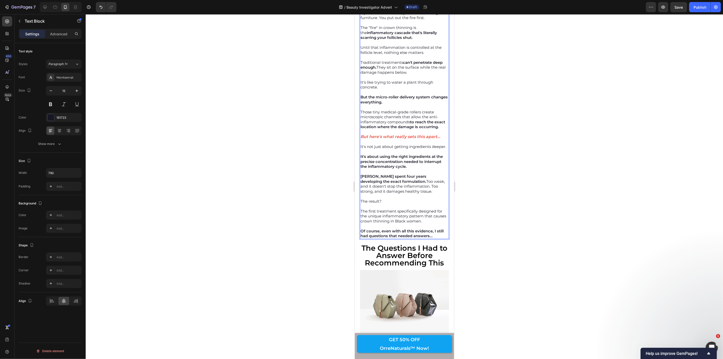
click at [405, 174] on p "[PERSON_NAME] spent four years developing the exact formulation. Too weak, and …" at bounding box center [404, 184] width 88 height 20
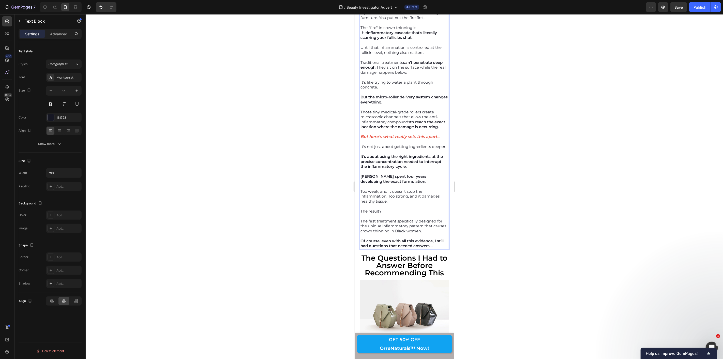
click at [388, 189] on p "Too weak, and it doesn't stop the inflammation. Too strong, and it damages heal…" at bounding box center [404, 196] width 88 height 15
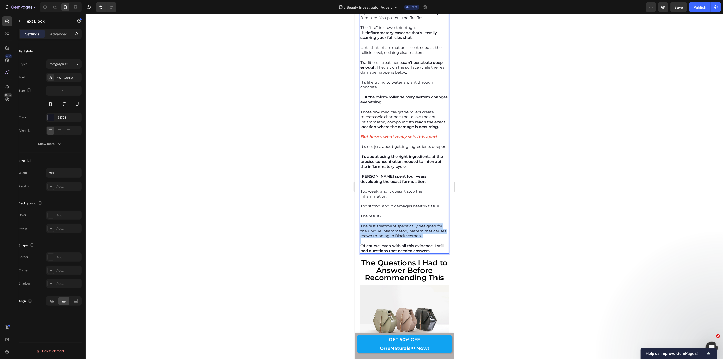
drag, startPoint x: 361, startPoint y: 202, endPoint x: 438, endPoint y: 215, distance: 78.4
click at [438, 215] on div "This question haunted me throughout my investigation. How many oils have you tr…" at bounding box center [404, 79] width 89 height 348
drag, startPoint x: 349, startPoint y: 201, endPoint x: 3, endPoint y: 187, distance: 346.1
click at [349, 201] on div at bounding box center [404, 186] width 637 height 345
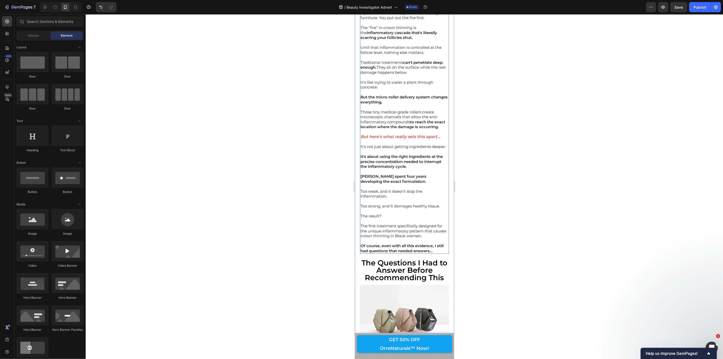
click at [362, 223] on p "The first treatment specifically designed for the unique inflammatory pattern t…" at bounding box center [404, 230] width 88 height 15
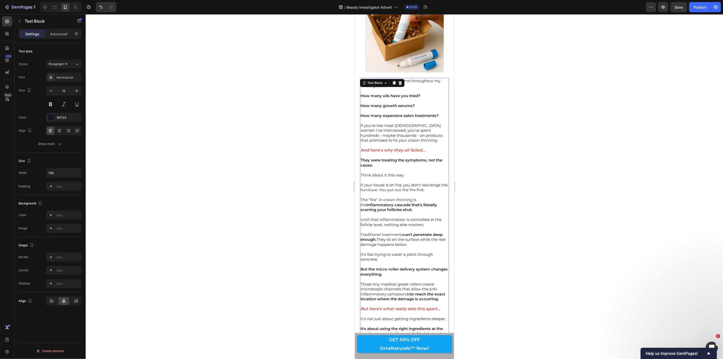
click at [361, 202] on div "This question haunted me throughout my investigation. How many oils have you tr…" at bounding box center [404, 252] width 89 height 348
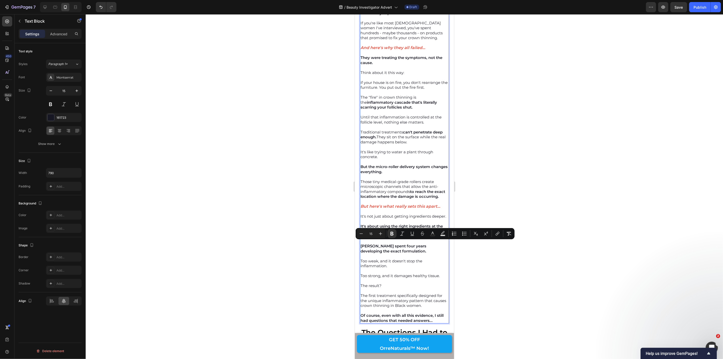
scroll to position [2866, 0]
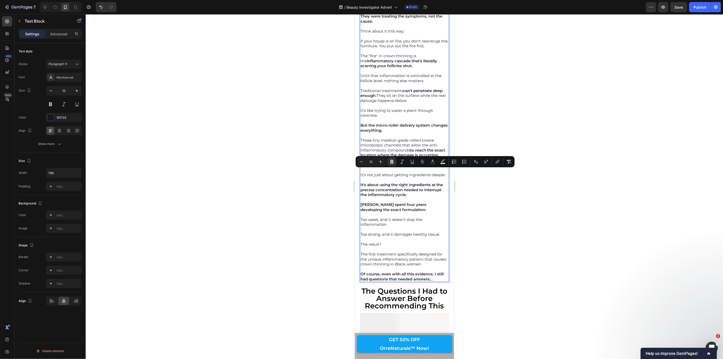
click at [361, 251] on p "The first treatment specifically designed for the unique inflammatory pattern t…" at bounding box center [404, 258] width 88 height 15
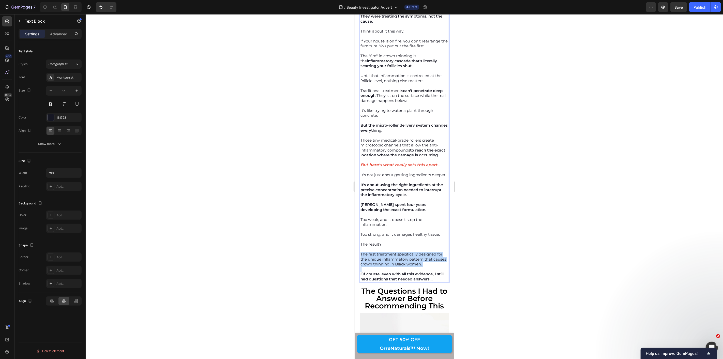
click at [361, 251] on p "The first treatment specifically designed for the unique inflammatory pattern t…" at bounding box center [404, 258] width 88 height 15
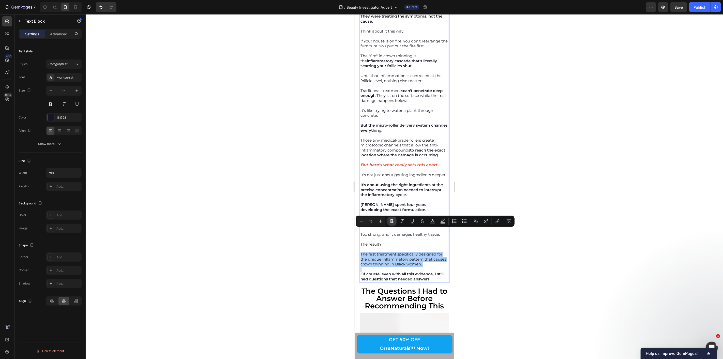
click at [393, 220] on icon "Editor contextual toolbar" at bounding box center [392, 221] width 5 height 5
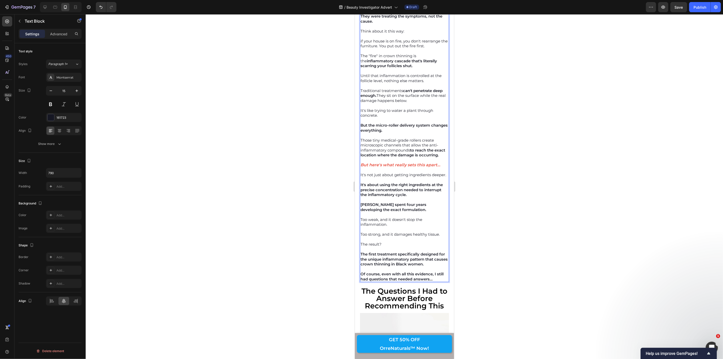
click at [374, 162] on strong "But here's what really sets this apart..." at bounding box center [400, 164] width 80 height 5
copy strong "here's"
click at [441, 271] on strong "Of course, even with all this evidence, I still had questions that needed answe…" at bounding box center [401, 276] width 83 height 10
drag, startPoint x: 361, startPoint y: 250, endPoint x: 380, endPoint y: 260, distance: 21.7
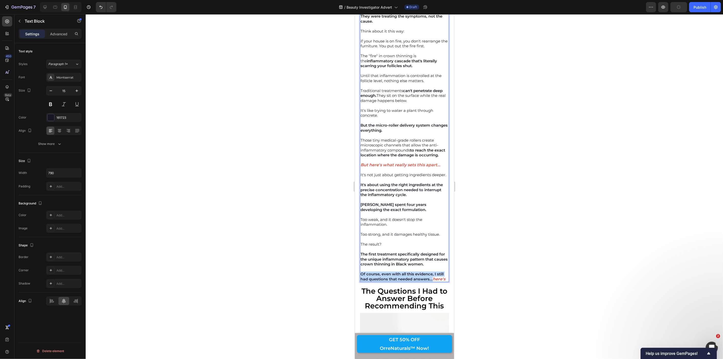
copy strong "Of course, even with all this evidence, I still had questions that needed answe…"
click at [397, 271] on p "Of course, even with all this evidence, I still had questions that needed answe…" at bounding box center [404, 276] width 88 height 10
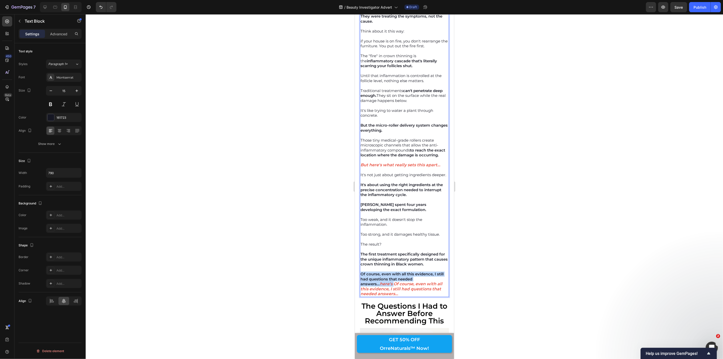
drag, startPoint x: 393, startPoint y: 261, endPoint x: 361, endPoint y: 251, distance: 33.2
click at [361, 271] on p "Of course, even with all this evidence, I still had questions that needed answe…" at bounding box center [404, 283] width 88 height 25
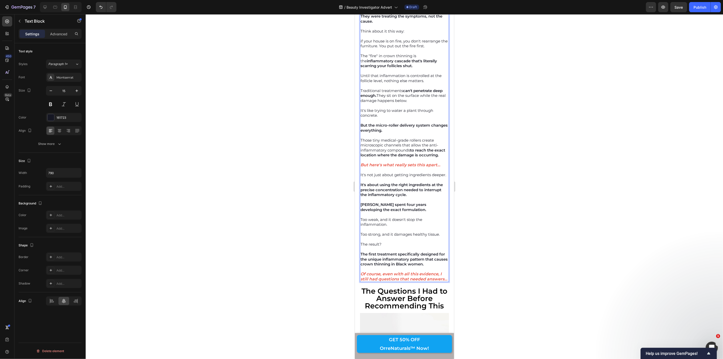
click at [326, 230] on div at bounding box center [404, 186] width 637 height 345
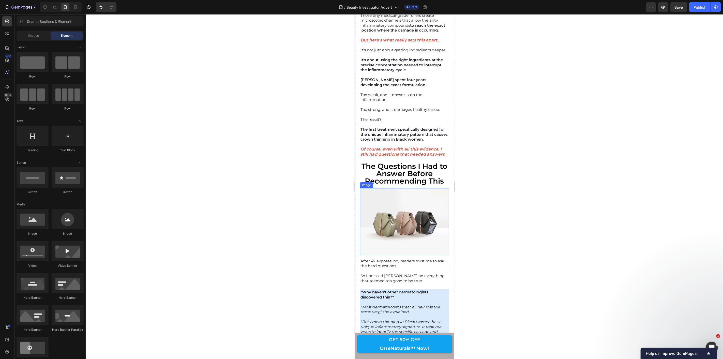
scroll to position [3007, 0]
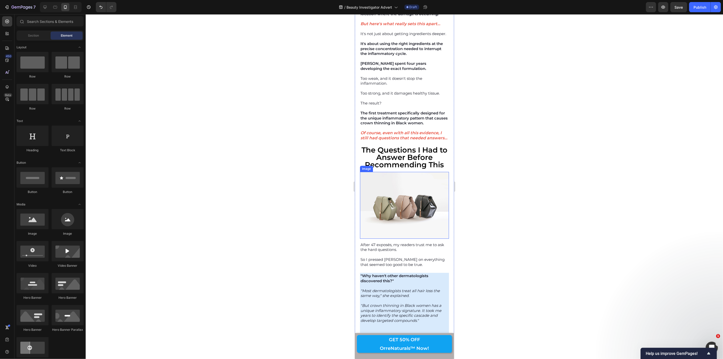
click at [409, 179] on img at bounding box center [404, 205] width 89 height 67
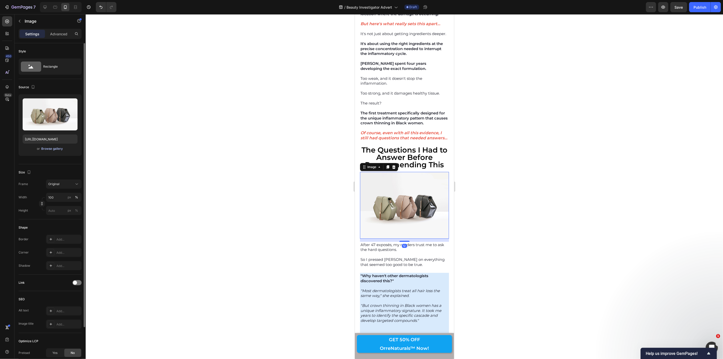
click at [57, 150] on div "Browse gallery" at bounding box center [52, 148] width 22 height 5
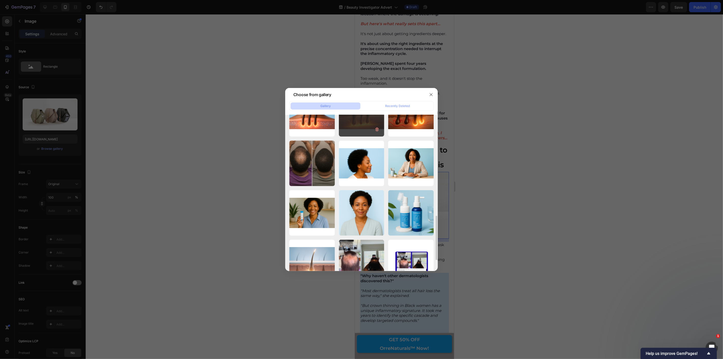
scroll to position [283, 0]
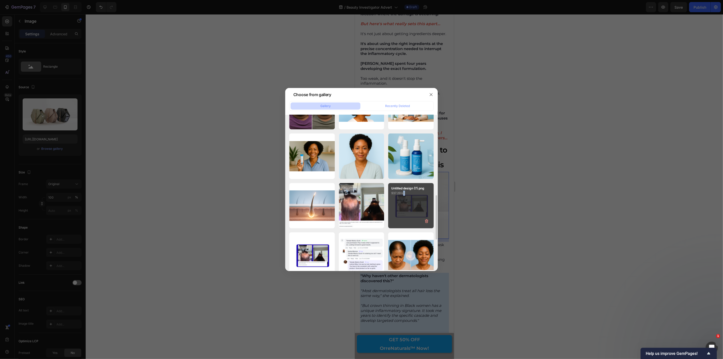
click at [405, 202] on div "Untitled design (7).png 937.29 kb" at bounding box center [411, 206] width 46 height 46
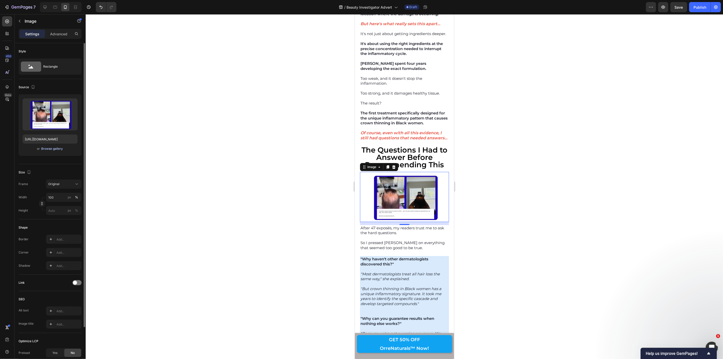
click at [59, 148] on div "Browse gallery" at bounding box center [52, 148] width 22 height 5
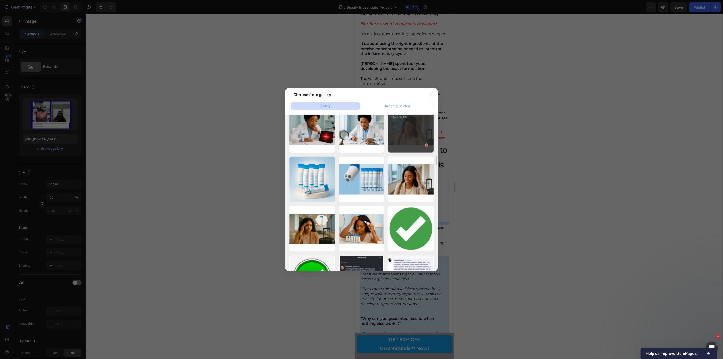
scroll to position [648, 0]
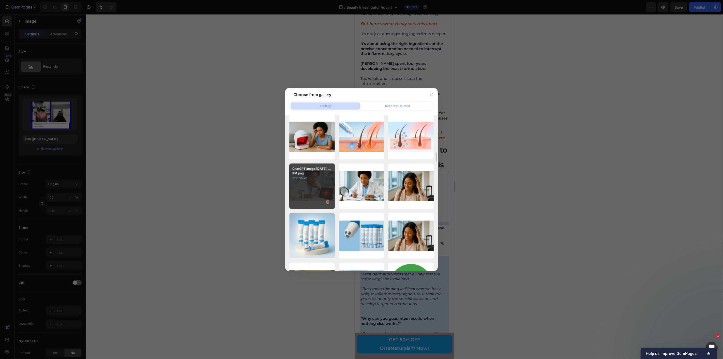
click at [317, 177] on p "2191.55 kb" at bounding box center [311, 178] width 39 height 5
type input "[URL][DOMAIN_NAME]"
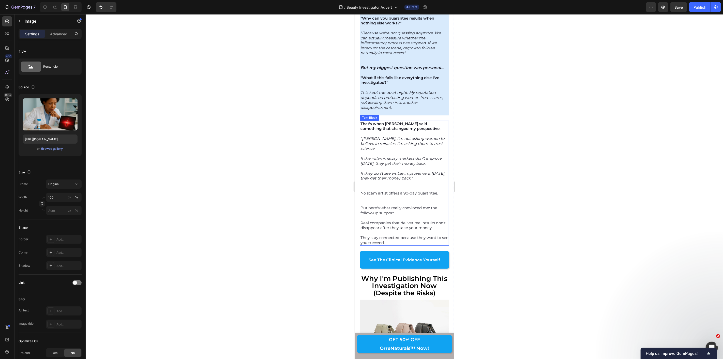
scroll to position [3318, 0]
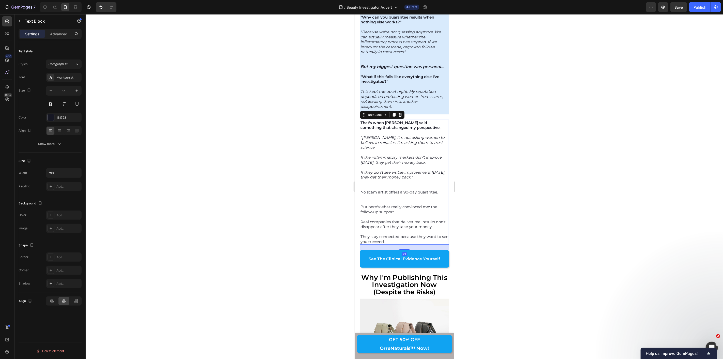
click at [361, 189] on p "No scam artist offers a 90-day guarantee." at bounding box center [404, 191] width 88 height 5
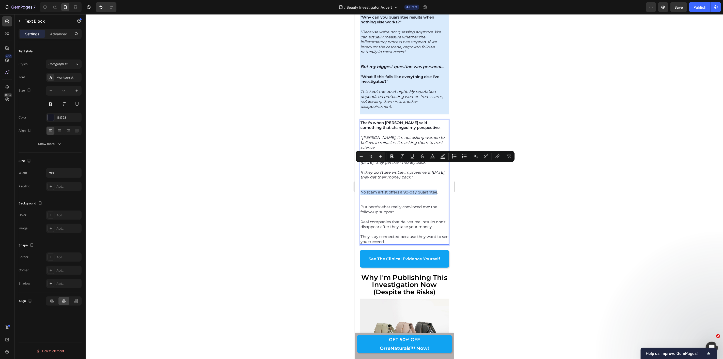
drag, startPoint x: 361, startPoint y: 166, endPoint x: 434, endPoint y: 166, distance: 73.5
click at [434, 189] on p "No scam artist offers a 90-day guarantee." at bounding box center [404, 191] width 88 height 5
click at [393, 158] on icon "Editor contextual toolbar" at bounding box center [392, 156] width 5 height 5
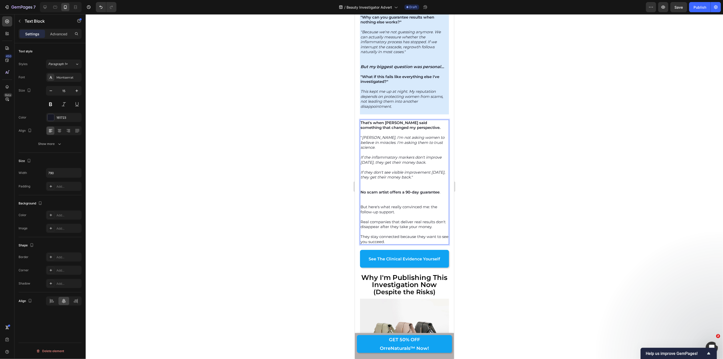
click at [337, 153] on div at bounding box center [404, 186] width 637 height 345
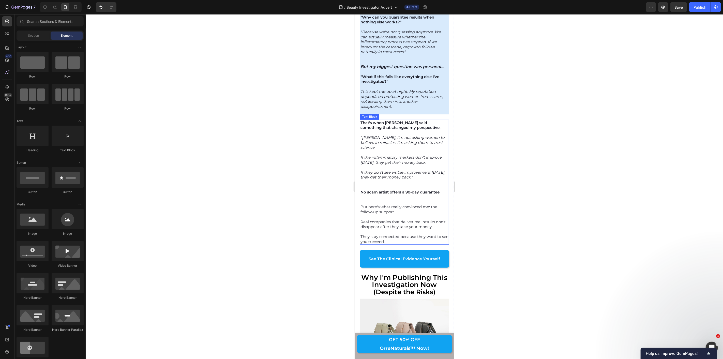
scroll to position [3346, 0]
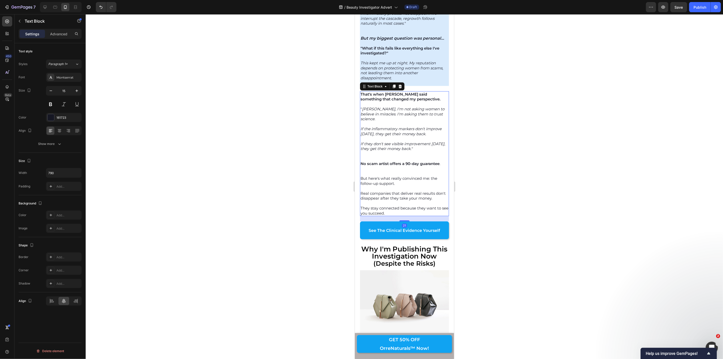
click at [432, 176] on p "But here's what really convinced me: the follow-up support." at bounding box center [404, 181] width 88 height 10
click at [431, 176] on p "But here's what really convinced me: the follow-up support." at bounding box center [404, 181] width 88 height 10
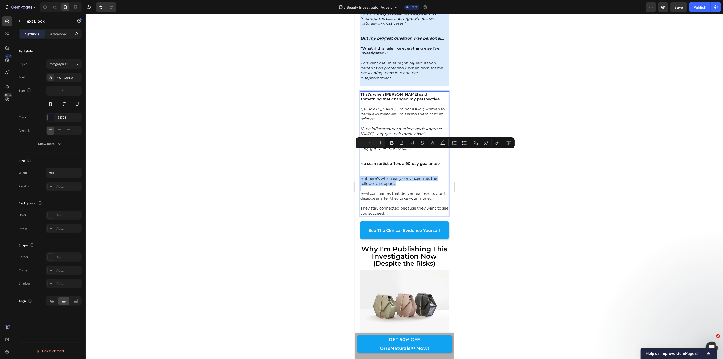
click at [431, 176] on p "But here's what really convinced me: the follow-up support." at bounding box center [404, 181] width 88 height 10
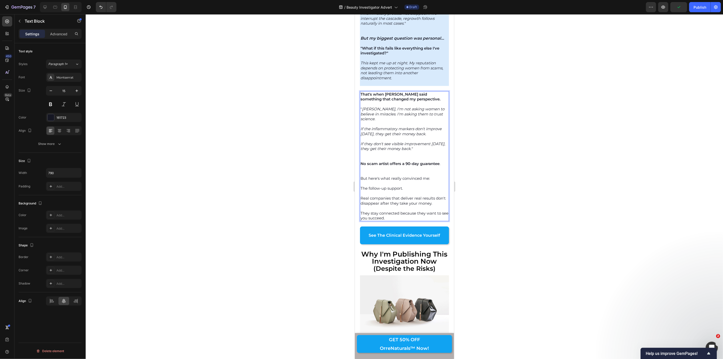
drag, startPoint x: 407, startPoint y: 162, endPoint x: 361, endPoint y: 162, distance: 46.5
click at [361, 186] on p "The follow-up support." at bounding box center [404, 188] width 88 height 5
click at [394, 154] on icon "Editor contextual toolbar" at bounding box center [392, 152] width 5 height 5
click at [332, 179] on div at bounding box center [404, 186] width 637 height 345
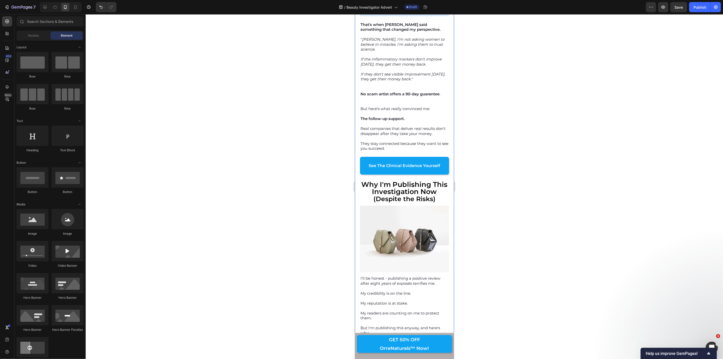
scroll to position [3431, 0]
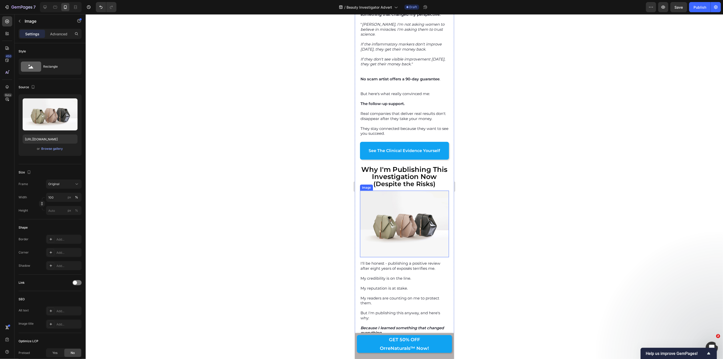
click at [396, 195] on img at bounding box center [404, 223] width 89 height 67
click at [55, 148] on div "Browse gallery" at bounding box center [52, 148] width 22 height 5
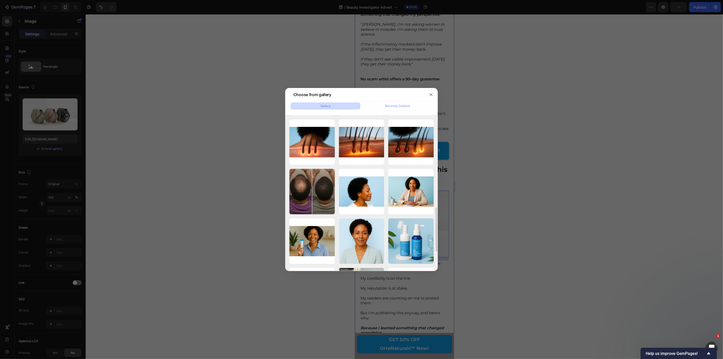
scroll to position [283, 0]
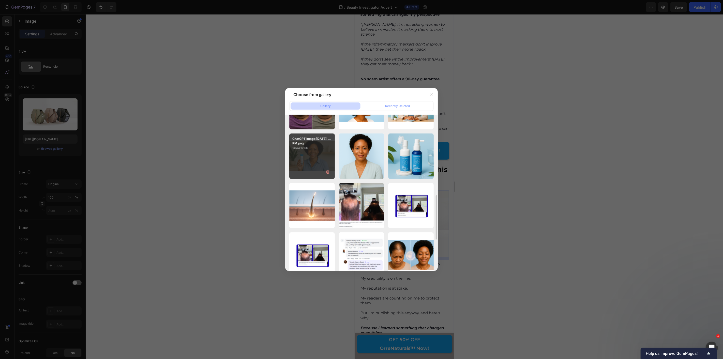
click at [318, 157] on div "ChatGPT Image [DATE], ...PM.png 2644.12 kb" at bounding box center [312, 157] width 46 height 46
type input "[URL][DOMAIN_NAME]"
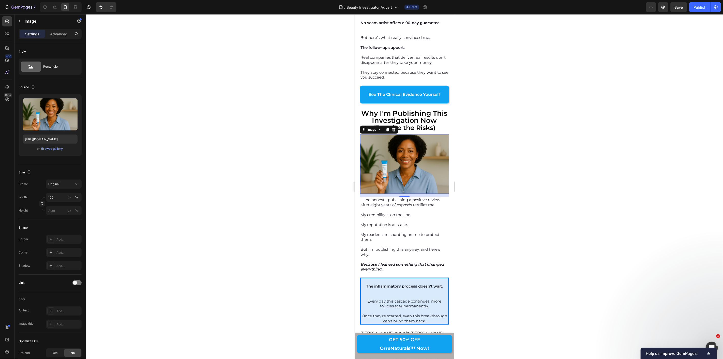
scroll to position [3516, 0]
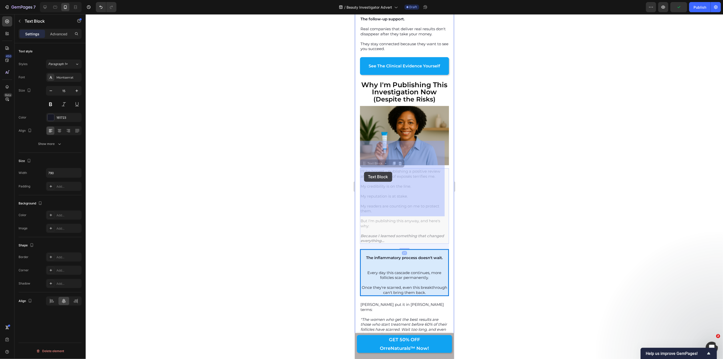
drag, startPoint x: 374, startPoint y: 185, endPoint x: 364, endPoint y: 172, distance: 16.5
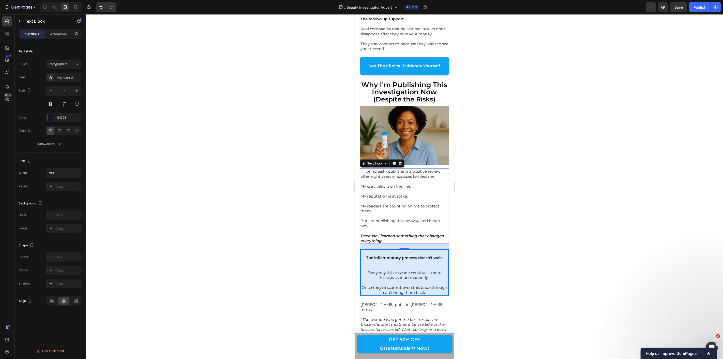
click at [361, 184] on p "My credibility is on the line." at bounding box center [404, 186] width 88 height 5
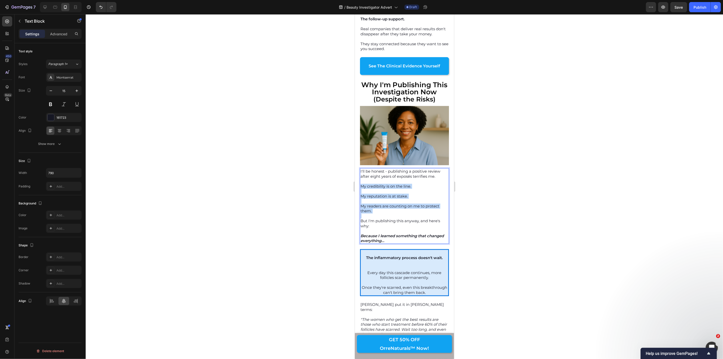
drag, startPoint x: 361, startPoint y: 157, endPoint x: 372, endPoint y: 184, distance: 28.9
click at [372, 184] on div "I'll be honest - publishing a positive review after eight years of exposés terr…" at bounding box center [404, 206] width 89 height 76
click at [393, 148] on icon "Editor contextual toolbar" at bounding box center [392, 148] width 5 height 5
click at [324, 151] on div at bounding box center [404, 186] width 637 height 345
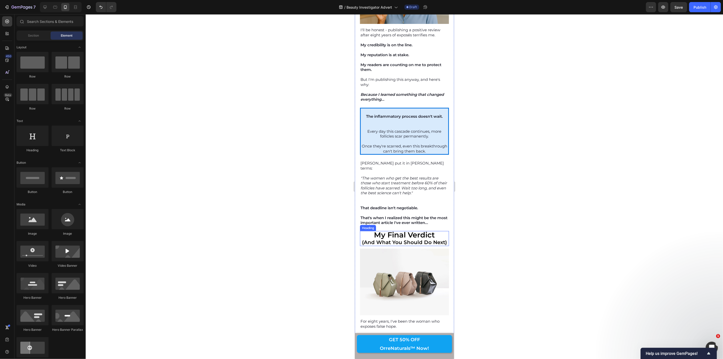
scroll to position [3714, 0]
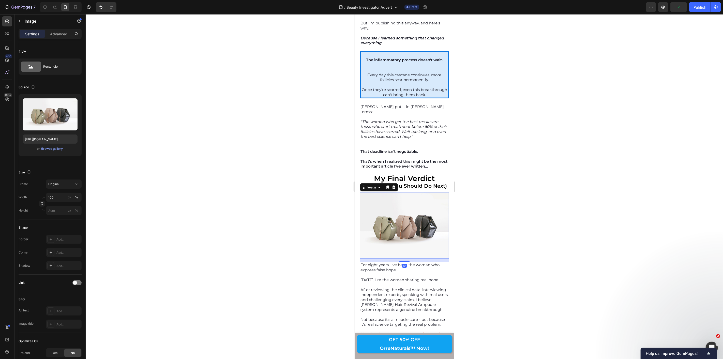
click at [392, 197] on img at bounding box center [404, 225] width 89 height 67
click at [56, 149] on div "Browse gallery" at bounding box center [52, 148] width 22 height 5
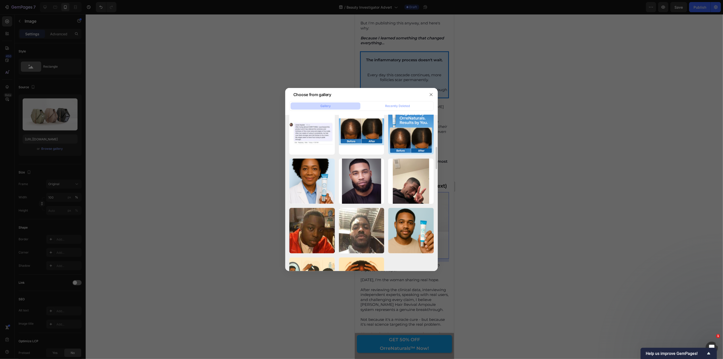
scroll to position [760, 0]
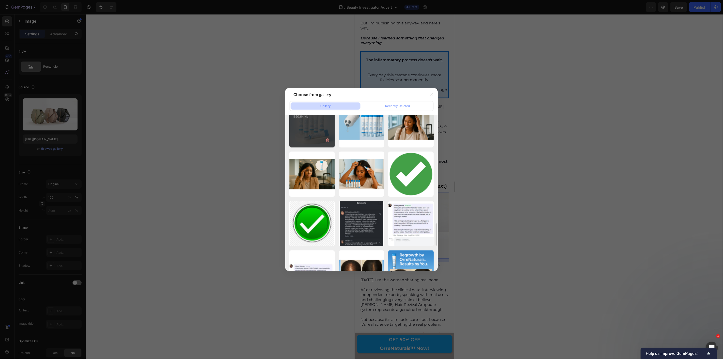
click at [311, 134] on div "ChatGPT Image [DATE], ...PM.png 1390.64 kb" at bounding box center [312, 125] width 46 height 46
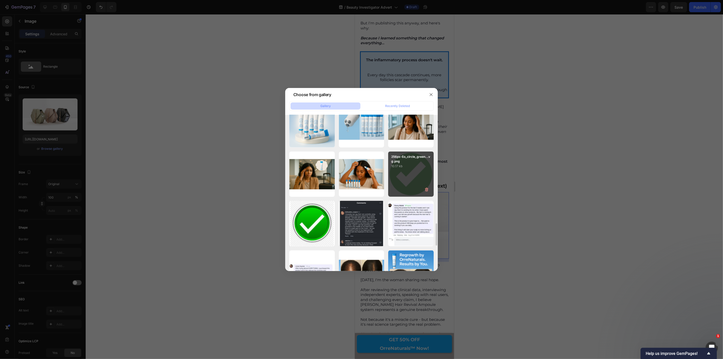
type input "[URL][DOMAIN_NAME]"
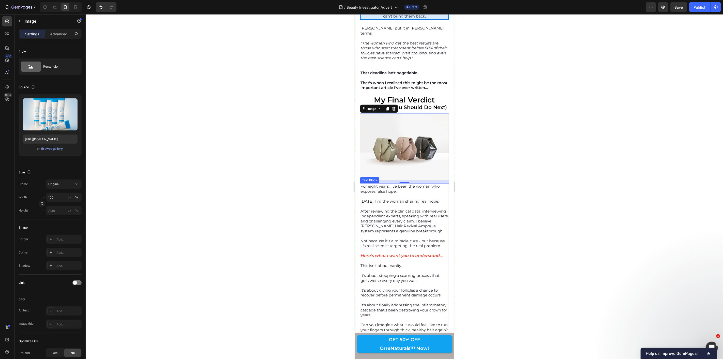
scroll to position [3827, 0]
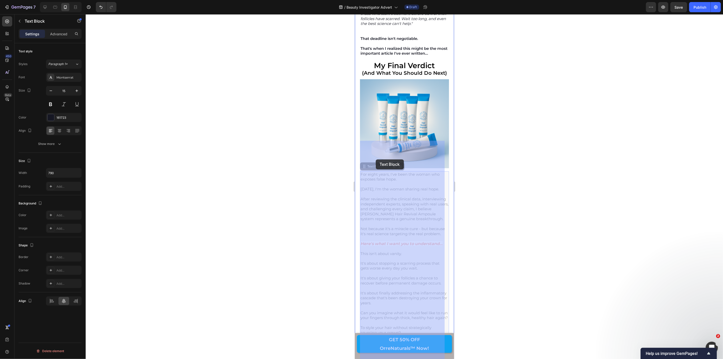
drag, startPoint x: 437, startPoint y: 158, endPoint x: 376, endPoint y: 159, distance: 61.8
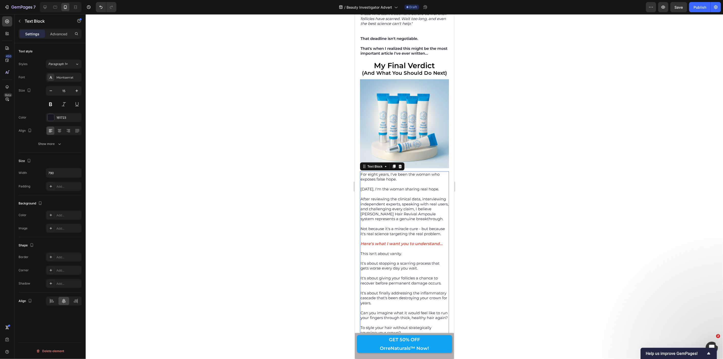
click at [361, 186] on p "[DATE], I'm the woman sharing real hope." at bounding box center [404, 188] width 88 height 5
drag, startPoint x: 361, startPoint y: 158, endPoint x: 438, endPoint y: 159, distance: 77.3
click at [438, 186] on p "[DATE], I'm the woman sharing real hope." at bounding box center [404, 188] width 88 height 5
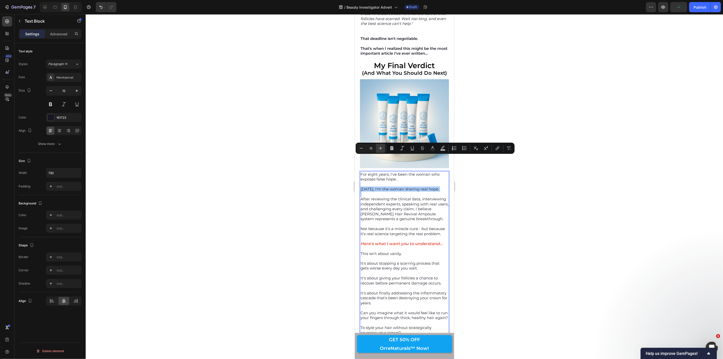
drag, startPoint x: 390, startPoint y: 147, endPoint x: 377, endPoint y: 150, distance: 13.4
click at [390, 146] on icon "Editor contextual toolbar" at bounding box center [392, 148] width 5 height 5
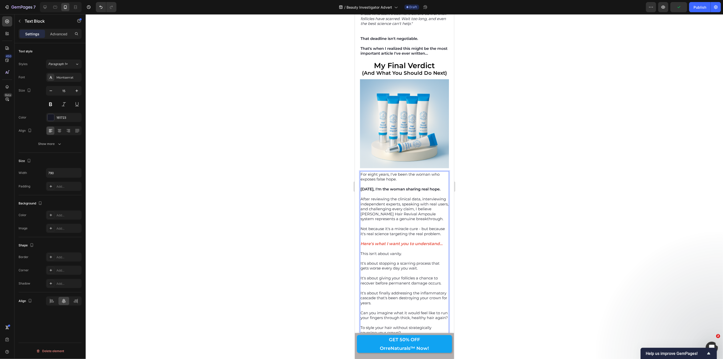
click at [329, 151] on div at bounding box center [404, 186] width 637 height 345
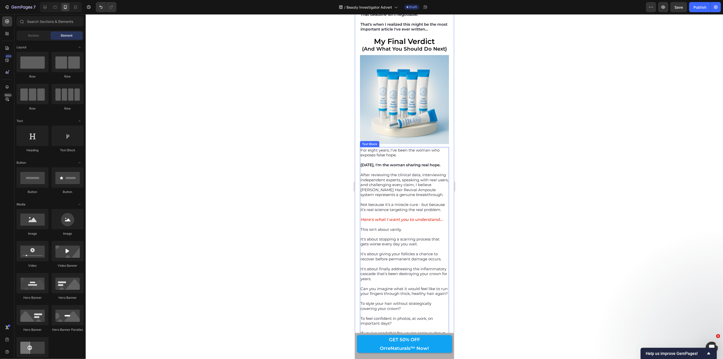
scroll to position [3883, 0]
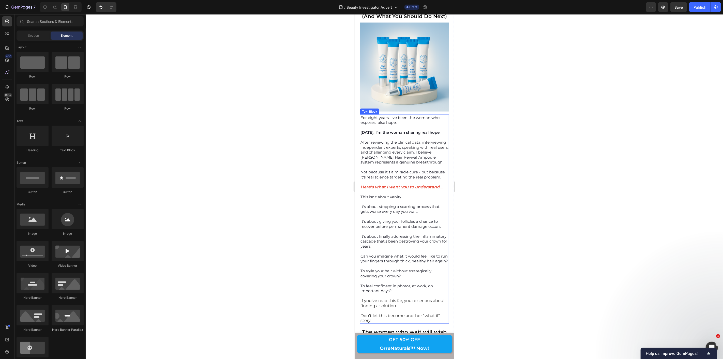
click at [423, 140] on p "After reviewing the clinical data, interviewing independent experts, speaking w…" at bounding box center [404, 152] width 88 height 25
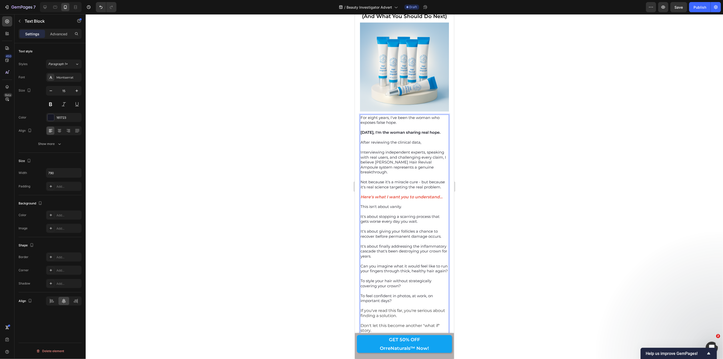
click at [430, 150] on p "Interviewing independent experts, speaking with real users, and challenging eve…" at bounding box center [404, 162] width 88 height 25
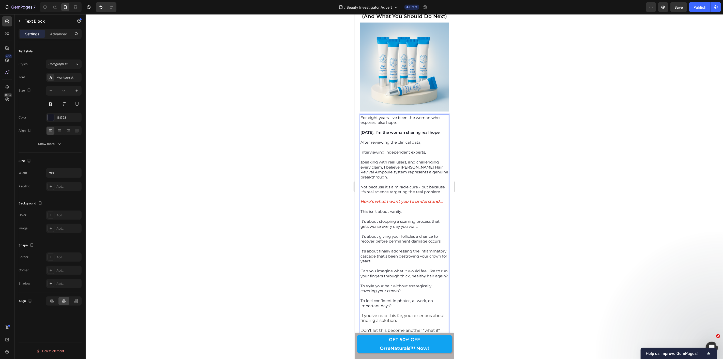
click at [363, 159] on p "speaking with real users, and challenging every claim, I believe [PERSON_NAME] …" at bounding box center [404, 169] width 88 height 20
click at [409, 159] on p "Speaking with real users, and challenging every claim, I believe [PERSON_NAME] …" at bounding box center [404, 169] width 88 height 20
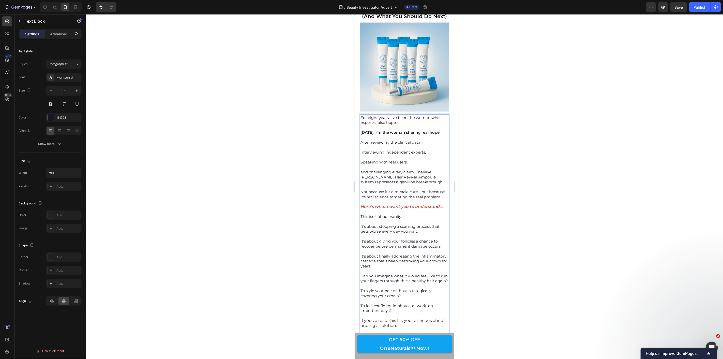
click at [416, 169] on p "and challenging every claim, I believe [PERSON_NAME] Hair Revival Ampoule syste…" at bounding box center [404, 176] width 88 height 15
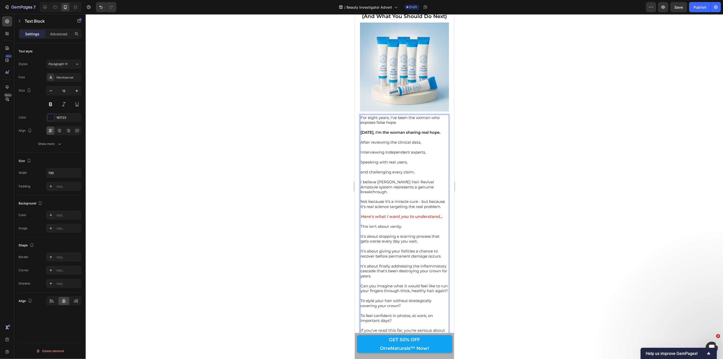
click at [363, 169] on p "and challenging every claim," at bounding box center [404, 171] width 88 height 5
click at [362, 150] on p "Interviewing independent experts," at bounding box center [404, 152] width 88 height 5
drag, startPoint x: 360, startPoint y: 151, endPoint x: 444, endPoint y: 155, distance: 84.0
click at [444, 155] on div "For eight years, I've been the woman who exposes false hope. [DATE], I'm the wo…" at bounding box center [404, 233] width 89 height 239
click at [392, 141] on icon "Editor contextual toolbar" at bounding box center [392, 141] width 5 height 5
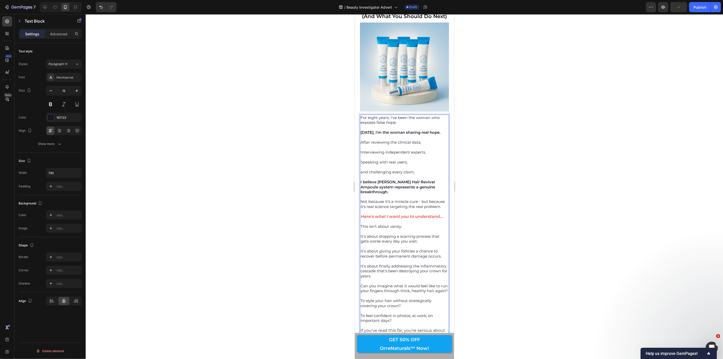
click at [419, 179] on strong "I believe [PERSON_NAME] Hair Revival Ampoule system represents a genuine breakt…" at bounding box center [397, 186] width 75 height 15
click at [416, 179] on strong "I believe [PERSON_NAME] Hair Revival Ampoule system represents a genuine breakt…" at bounding box center [397, 186] width 75 height 15
drag, startPoint x: 422, startPoint y: 170, endPoint x: 409, endPoint y: 181, distance: 17.5
click at [409, 199] on p "Not because it's a miracle cure - but because it's real science targeting the r…" at bounding box center [404, 204] width 88 height 10
drag, startPoint x: 333, startPoint y: 177, endPoint x: 352, endPoint y: 175, distance: 19.4
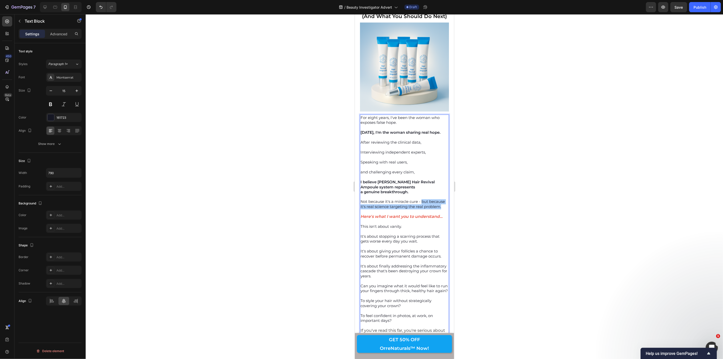
click at [333, 176] on div at bounding box center [404, 186] width 637 height 345
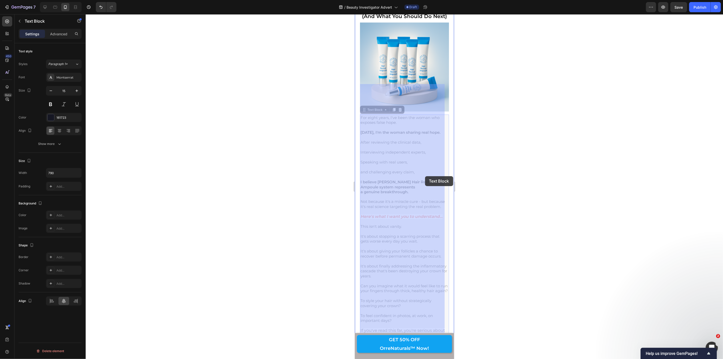
drag, startPoint x: 422, startPoint y: 171, endPoint x: 423, endPoint y: 175, distance: 4.2
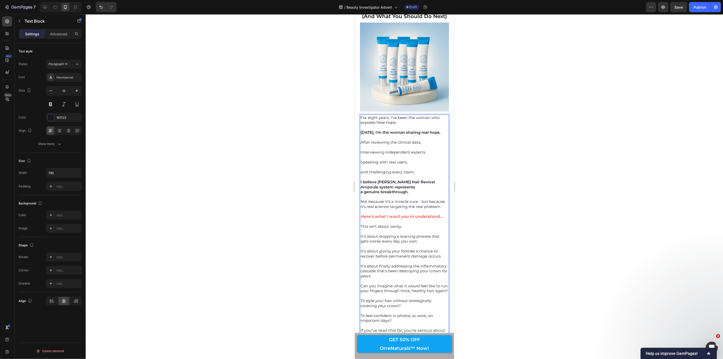
click at [422, 199] on p "Not because it's a miracle cure - but because it's real science targeting the r…" at bounding box center [404, 204] width 88 height 10
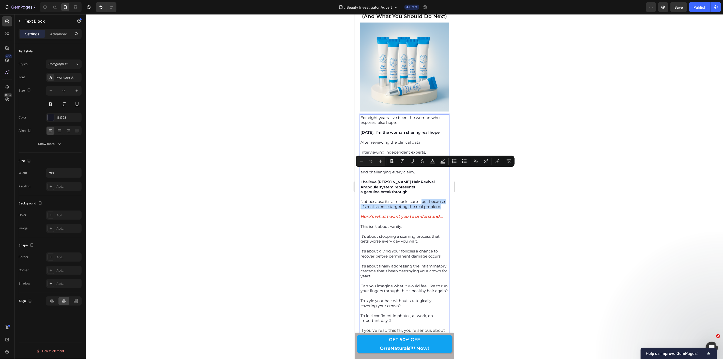
drag, startPoint x: 422, startPoint y: 171, endPoint x: 422, endPoint y: 179, distance: 7.4
click at [422, 199] on p "Not because it's a miracle cure - but because it's real science targeting the r…" at bounding box center [404, 204] width 88 height 10
click at [390, 160] on icon "Editor contextual toolbar" at bounding box center [392, 161] width 5 height 5
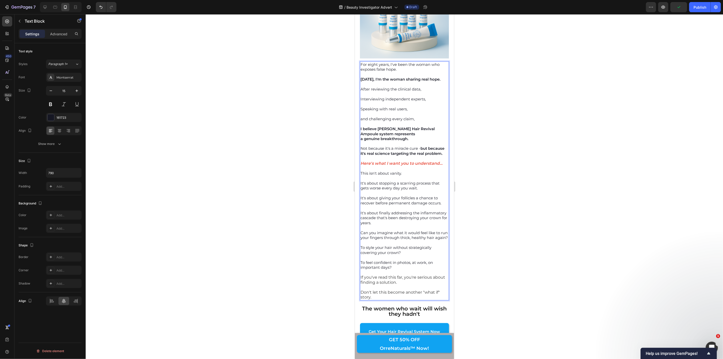
scroll to position [3940, 0]
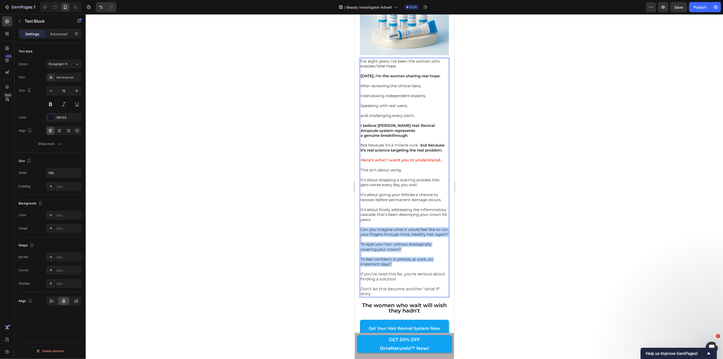
drag, startPoint x: 361, startPoint y: 203, endPoint x: 402, endPoint y: 243, distance: 56.8
click at [402, 243] on div "For eight years, I've been the woman who exposes false hope. [DATE], I'm the wo…" at bounding box center [404, 177] width 89 height 239
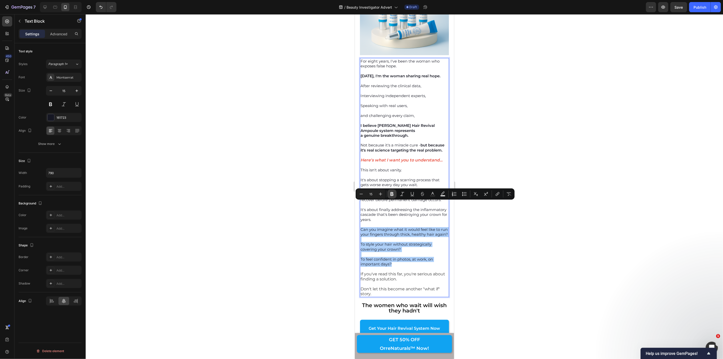
click at [392, 192] on icon "Editor contextual toolbar" at bounding box center [392, 194] width 3 height 4
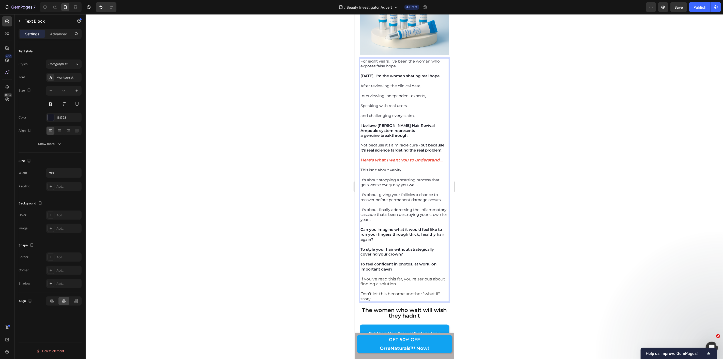
click at [345, 190] on div at bounding box center [404, 186] width 637 height 345
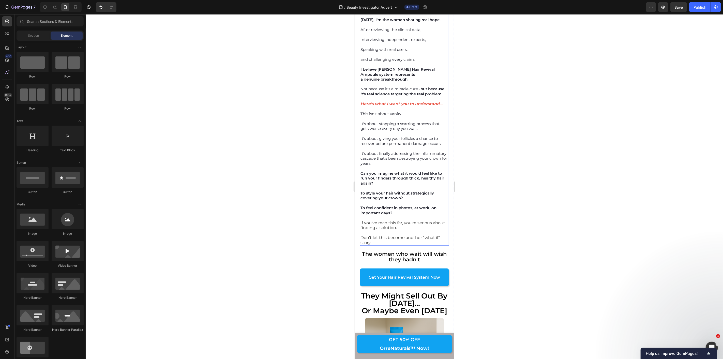
scroll to position [3996, 0]
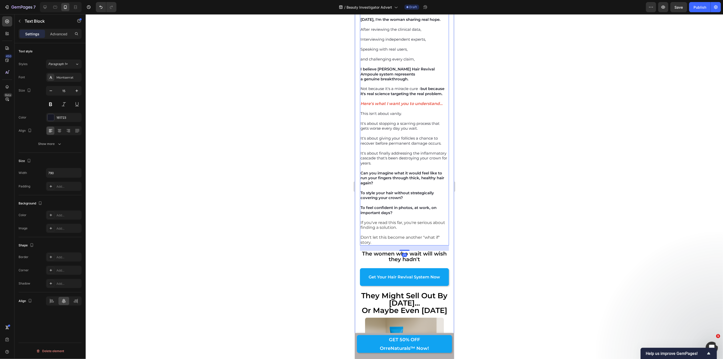
click at [340, 213] on div at bounding box center [404, 186] width 637 height 345
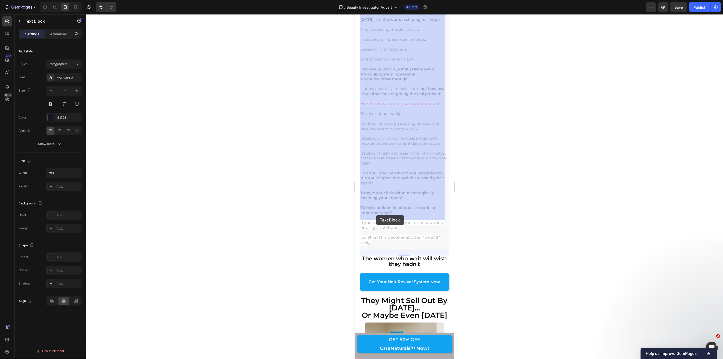
drag, startPoint x: 361, startPoint y: 211, endPoint x: 374, endPoint y: 215, distance: 13.8
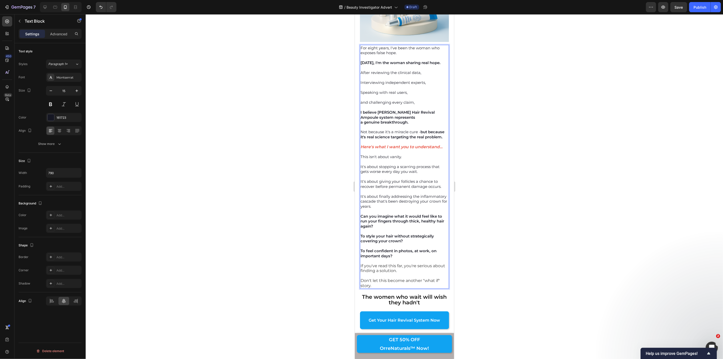
scroll to position [4038, 0]
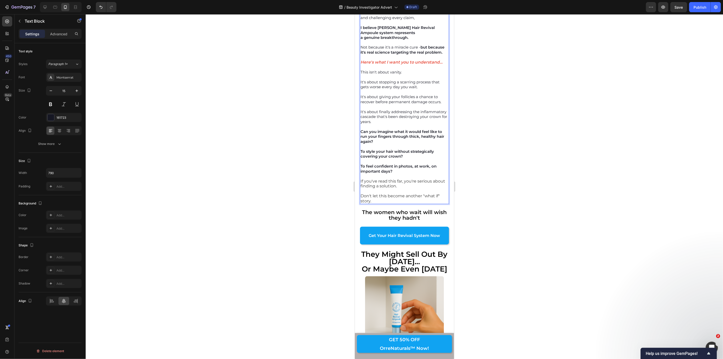
click at [373, 194] on p "Don't let this become another "what if" story." at bounding box center [404, 199] width 88 height 10
drag, startPoint x: 372, startPoint y: 176, endPoint x: 360, endPoint y: 170, distance: 13.9
click at [360, 170] on div "For eight years, I've been the woman who exposes false hope. [DATE], I'm the wo…" at bounding box center [404, 82] width 89 height 244
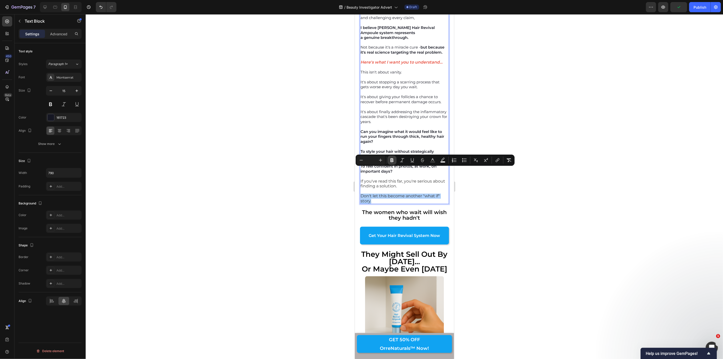
drag, startPoint x: 389, startPoint y: 161, endPoint x: 14, endPoint y: 152, distance: 374.7
click at [389, 161] on button "Bold" at bounding box center [392, 160] width 9 height 9
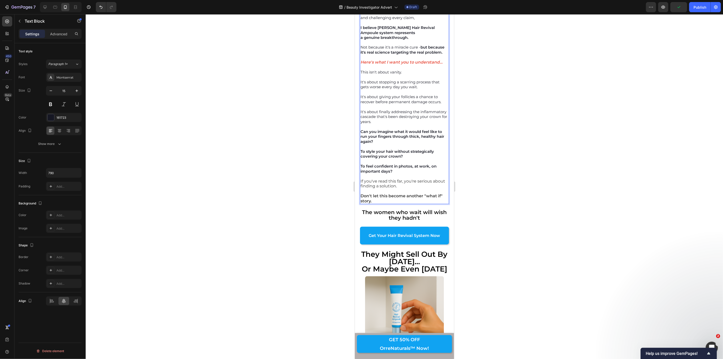
click at [330, 180] on div at bounding box center [404, 186] width 637 height 345
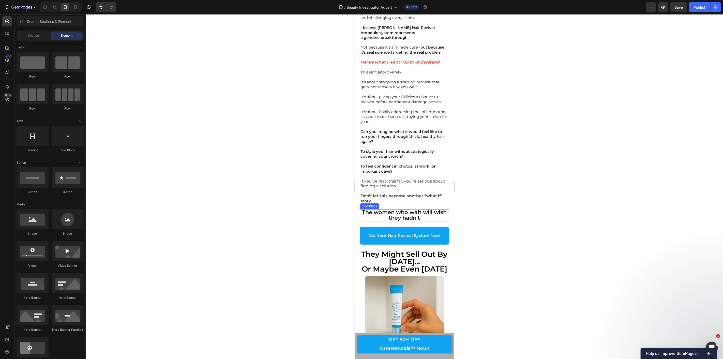
click at [366, 210] on p "The women who wait will wish they hadn't" at bounding box center [404, 215] width 88 height 11
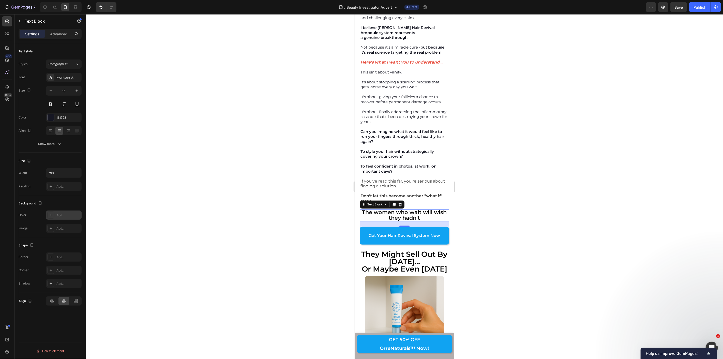
click at [60, 217] on div "Add..." at bounding box center [68, 215] width 24 height 5
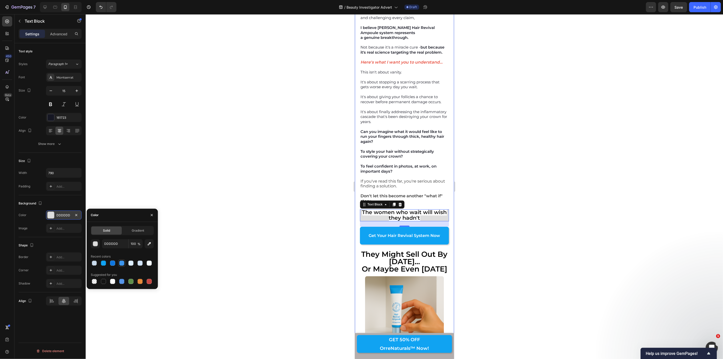
click at [120, 262] on div at bounding box center [121, 263] width 5 height 5
type input "3C96EE"
click at [131, 243] on input "100" at bounding box center [136, 243] width 14 height 9
type input "20"
click at [259, 203] on div at bounding box center [404, 186] width 637 height 345
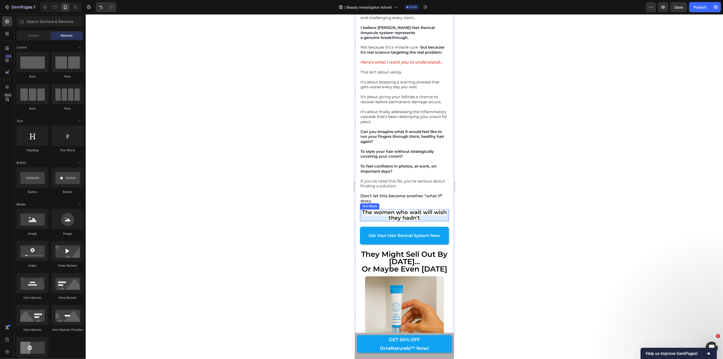
click at [385, 209] on strong "The women who wait will wish they hadn't" at bounding box center [404, 215] width 85 height 12
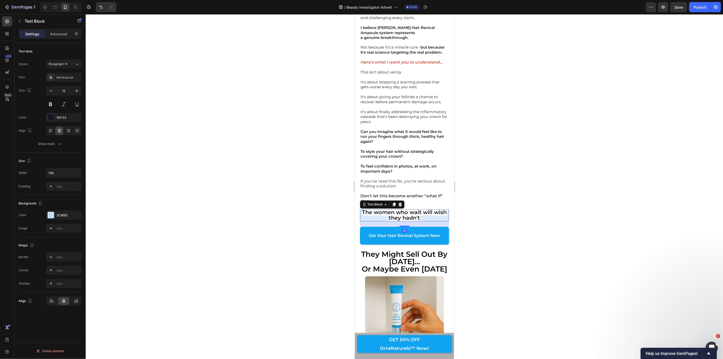
click at [385, 209] on strong "The women who wait will wish they hadn't" at bounding box center [404, 215] width 85 height 12
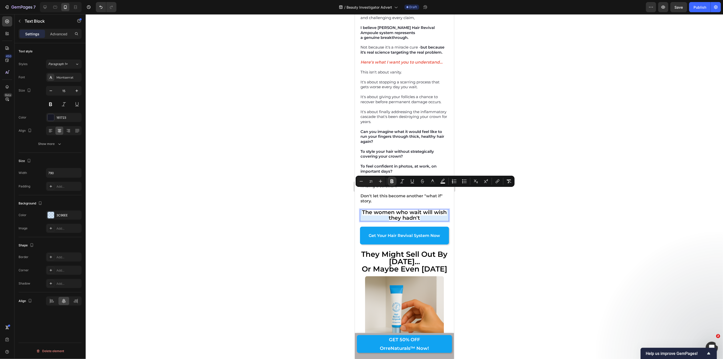
click at [367, 209] on strong "The women who wait will wish they hadn't" at bounding box center [404, 215] width 85 height 12
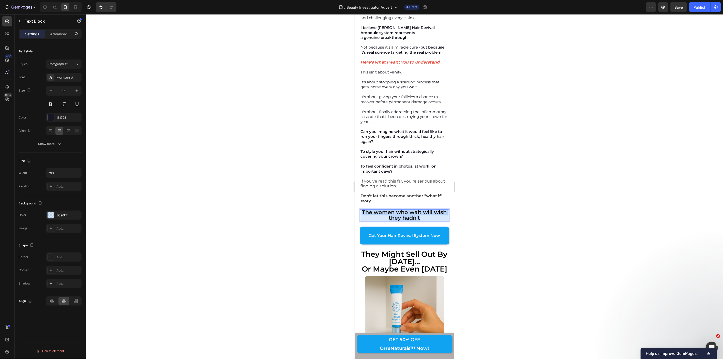
drag, startPoint x: 367, startPoint y: 187, endPoint x: 428, endPoint y: 192, distance: 61.0
click at [428, 210] on p "The women who wait will wish they hadn't" at bounding box center [404, 215] width 88 height 11
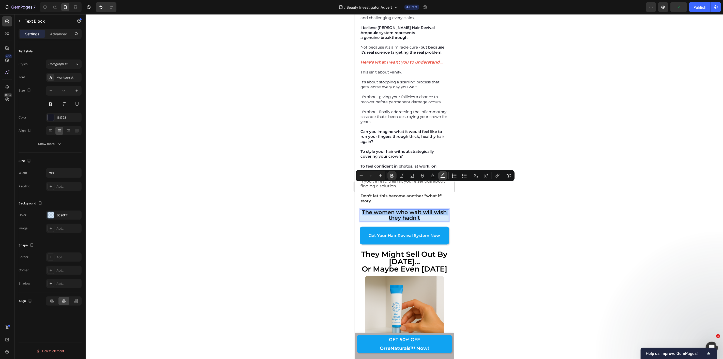
click at [444, 176] on icon "Editor contextual toolbar" at bounding box center [442, 175] width 5 height 5
type input "FFFFFF"
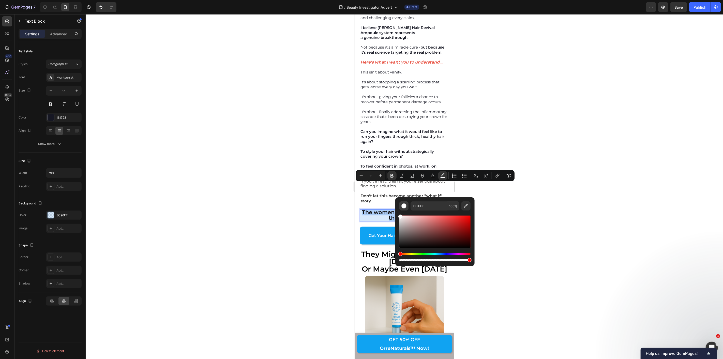
click at [406, 206] on div "Editor contextual toolbar" at bounding box center [404, 205] width 5 height 5
click at [405, 206] on div "Editor contextual toolbar" at bounding box center [404, 205] width 5 height 5
click at [466, 207] on icon "Editor contextual toolbar" at bounding box center [466, 205] width 5 height 5
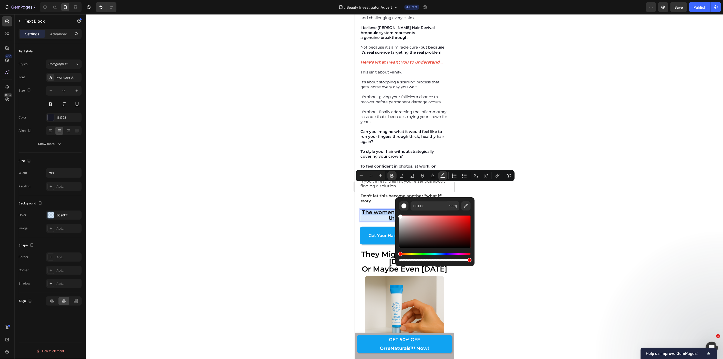
type input "D8EAFC"
click at [349, 190] on div at bounding box center [404, 186] width 637 height 345
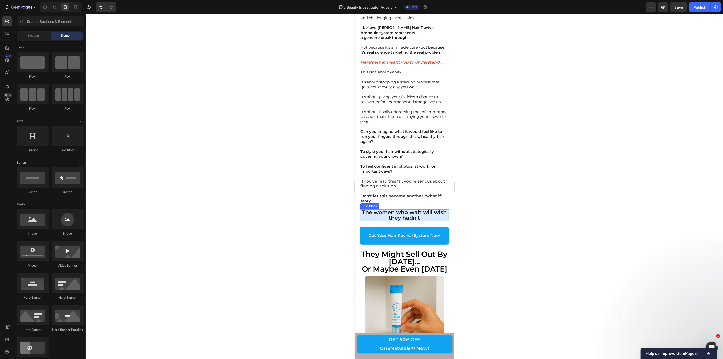
click at [363, 210] on p "The women who wait will wish they hadn't" at bounding box center [404, 215] width 88 height 11
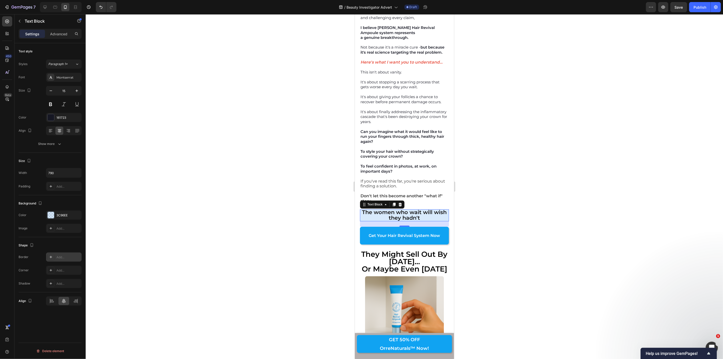
click at [57, 259] on div "Add..." at bounding box center [68, 257] width 24 height 5
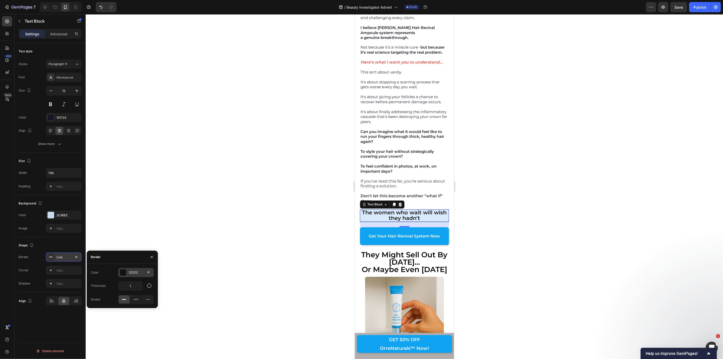
click at [123, 270] on div at bounding box center [123, 272] width 7 height 7
drag, startPoint x: 114, startPoint y: 293, endPoint x: 115, endPoint y: 285, distance: 8.8
click at [114, 293] on div at bounding box center [112, 291] width 5 height 5
type input "0D76E0"
click at [150, 203] on div at bounding box center [404, 186] width 637 height 345
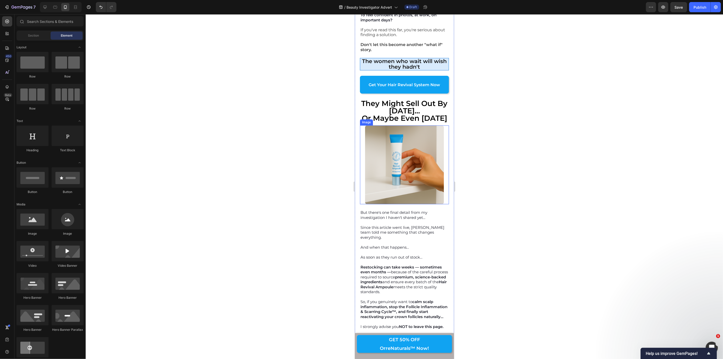
scroll to position [4235, 0]
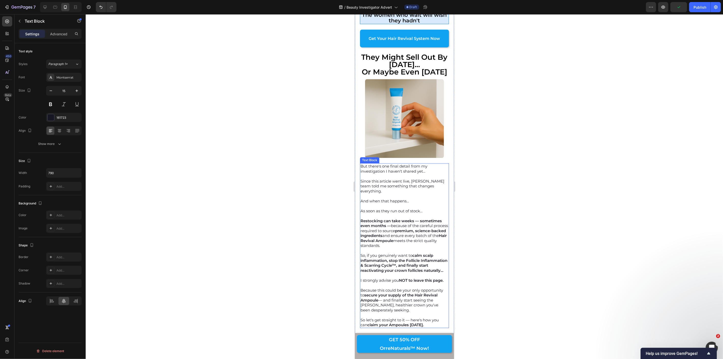
click at [412, 179] on p "Since this article went live, [PERSON_NAME] team told me something that changes…" at bounding box center [404, 186] width 88 height 15
drag, startPoint x: 411, startPoint y: 172, endPoint x: 368, endPoint y: 172, distance: 42.7
click at [366, 198] on p "And when that happens…" at bounding box center [404, 200] width 88 height 5
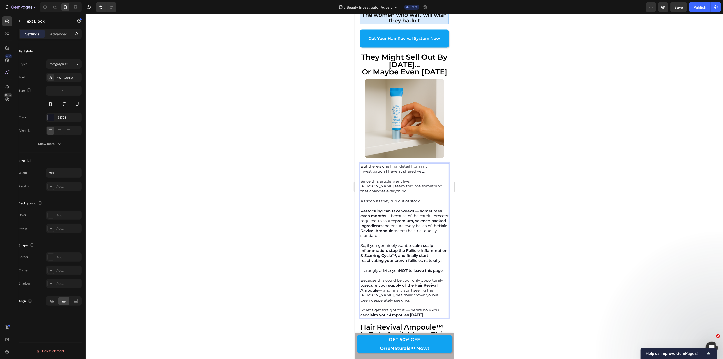
click at [417, 208] on strong "Restocking can take weeks — sometimes even months —" at bounding box center [400, 213] width 81 height 10
click at [412, 213] on strong "sometimes even months —" at bounding box center [386, 215] width 53 height 5
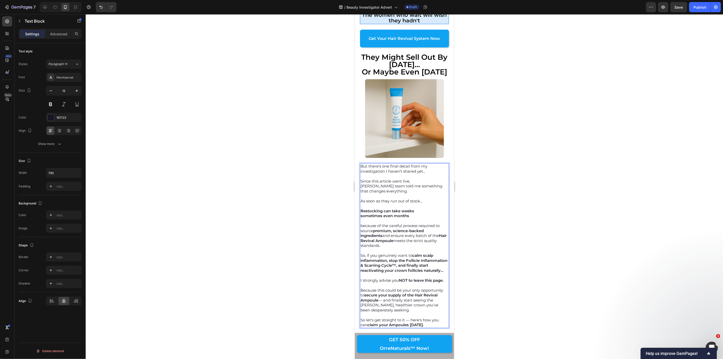
click at [416, 208] on p "Restocking can take weeks" at bounding box center [404, 210] width 88 height 5
click at [362, 213] on strong "sometimes even months" at bounding box center [384, 215] width 49 height 5
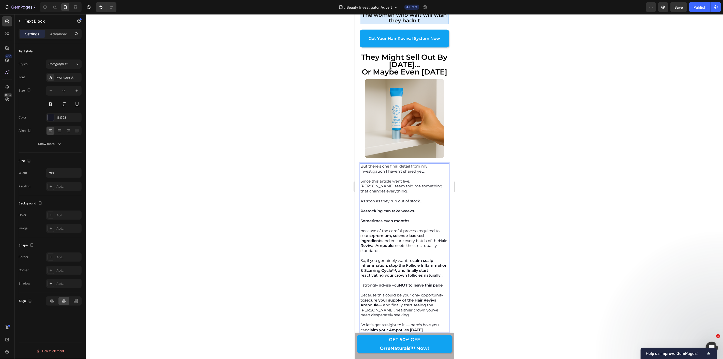
click at [363, 228] on p "because of the careful process required to source premium, science-backed ingre…" at bounding box center [404, 240] width 88 height 25
drag, startPoint x: 382, startPoint y: 201, endPoint x: 363, endPoint y: 201, distance: 18.3
click at [363, 228] on p "because of the careful process required to source premium, science-backed ingre…" at bounding box center [404, 240] width 88 height 25
click at [410, 238] on strong "Hair Revival Ampoule" at bounding box center [403, 243] width 86 height 10
click at [404, 243] on p "Hair Revival Ampoule meets the strict quality standards." at bounding box center [404, 248] width 88 height 10
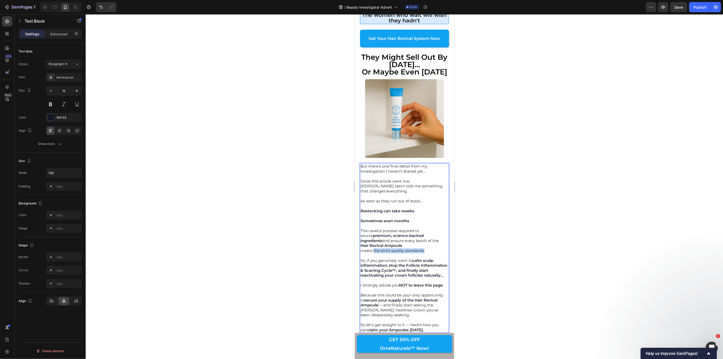
drag, startPoint x: 427, startPoint y: 221, endPoint x: 373, endPoint y: 223, distance: 54.2
click at [373, 248] on p "meets the strict quality standards." at bounding box center [404, 250] width 88 height 5
click at [387, 253] on p "Rich Text Editor. Editing area: main" at bounding box center [404, 255] width 88 height 5
click at [414, 258] on strong "calm scalp inflammation, stop the Follicle Inflammation & Scarring Cycle™, and …" at bounding box center [403, 268] width 87 height 20
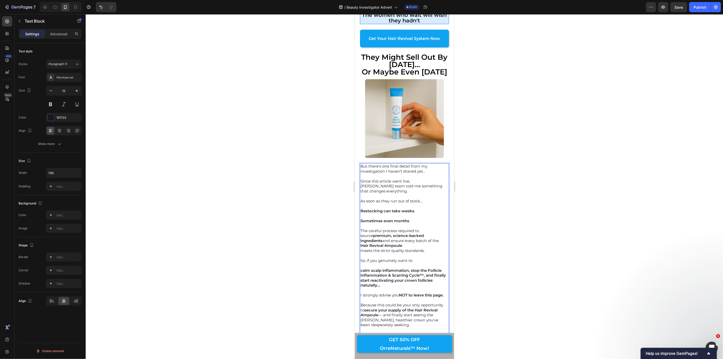
click at [411, 268] on strong "calm scalp inflammation, stop the Follicle Inflammation & Scarring Cycle™, and …" at bounding box center [402, 278] width 85 height 20
click at [376, 278] on strong "stop the Follicle Inflammation & Scarring Cycle™, and finally start reactivatin…" at bounding box center [400, 285] width 81 height 15
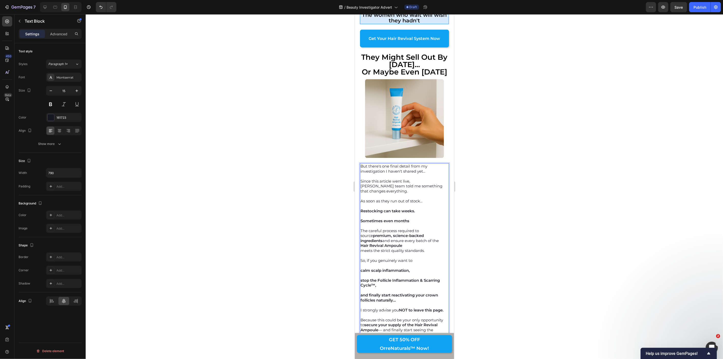
click at [375, 278] on strong "stop the Follicle Inflammation & Scarring Cycle™," at bounding box center [399, 283] width 79 height 10
click at [424, 278] on strong "stop the Follicle Inflammation & Scarring Cycle," at bounding box center [399, 283] width 79 height 10
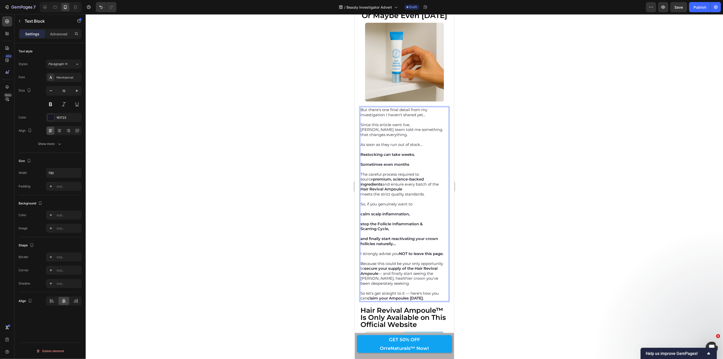
scroll to position [4320, 0]
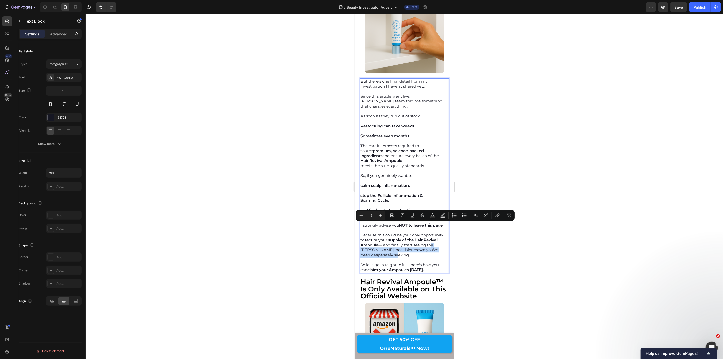
drag, startPoint x: 375, startPoint y: 224, endPoint x: 410, endPoint y: 230, distance: 36.4
click at [411, 232] on p "Because this could be your only opportunity to secure your supply of the Hair R…" at bounding box center [404, 244] width 88 height 25
click at [392, 217] on icon "Editor contextual toolbar" at bounding box center [392, 215] width 5 height 5
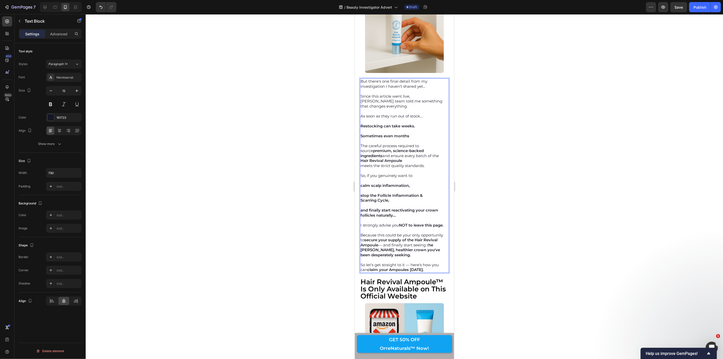
click at [376, 242] on strong "he [PERSON_NAME], healthier crown you've been desperately seeking." at bounding box center [400, 249] width 80 height 15
drag, startPoint x: 326, startPoint y: 225, endPoint x: 336, endPoint y: 223, distance: 10.1
click at [327, 224] on div at bounding box center [404, 186] width 637 height 345
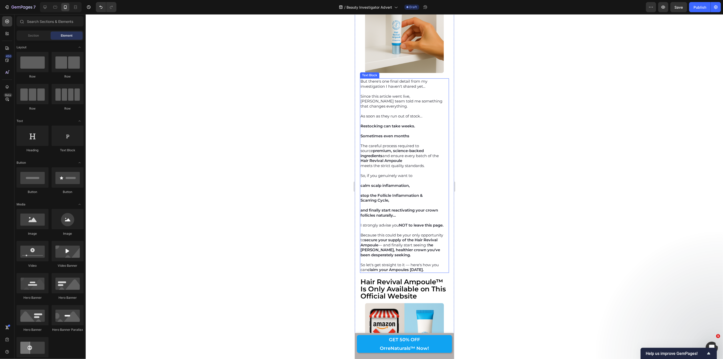
click at [376, 242] on strong "he [PERSON_NAME], healthier crown you've been desperately seeking." at bounding box center [400, 249] width 80 height 15
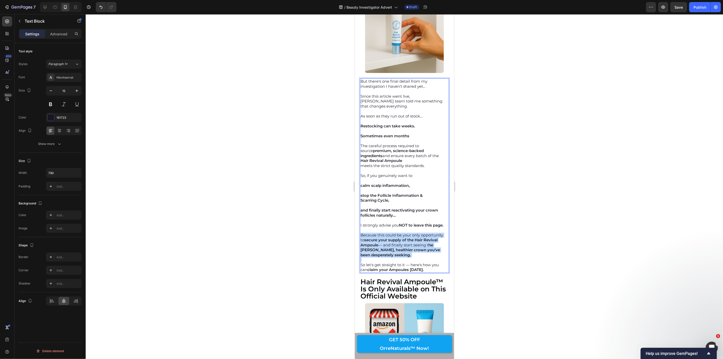
click at [376, 242] on strong "he [PERSON_NAME], healthier crown you've been desperately seeking." at bounding box center [400, 249] width 80 height 15
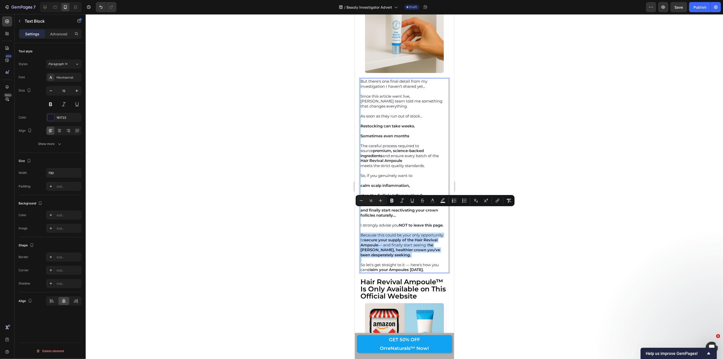
click at [376, 242] on strong "he [PERSON_NAME], healthier crown you've been desperately seeking." at bounding box center [400, 249] width 80 height 15
drag, startPoint x: 334, startPoint y: 219, endPoint x: 1, endPoint y: 211, distance: 333.5
click at [334, 219] on div at bounding box center [404, 186] width 637 height 345
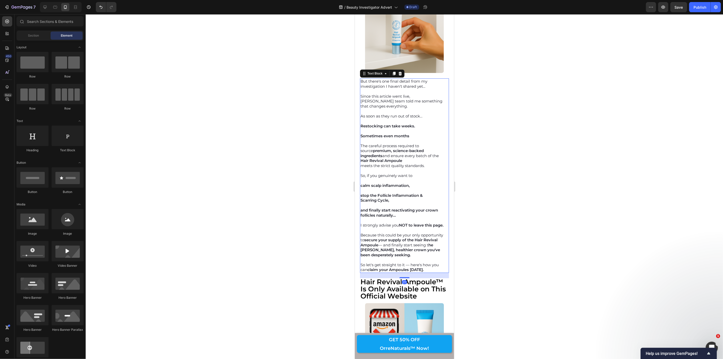
click at [376, 242] on strong "he [PERSON_NAME], healthier crown you've been desperately seeking." at bounding box center [400, 249] width 80 height 15
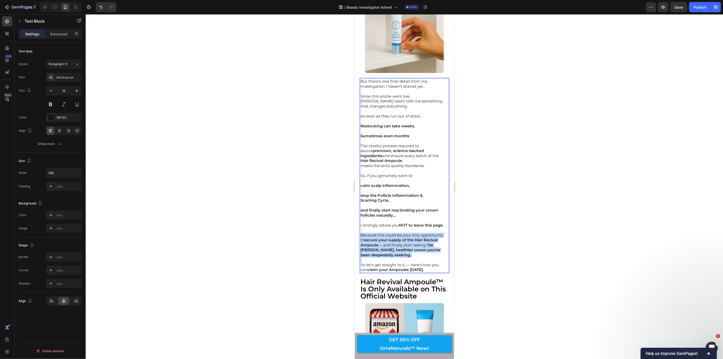
click at [376, 242] on strong "he [PERSON_NAME], healthier crown you've been desperately seeking." at bounding box center [400, 249] width 80 height 15
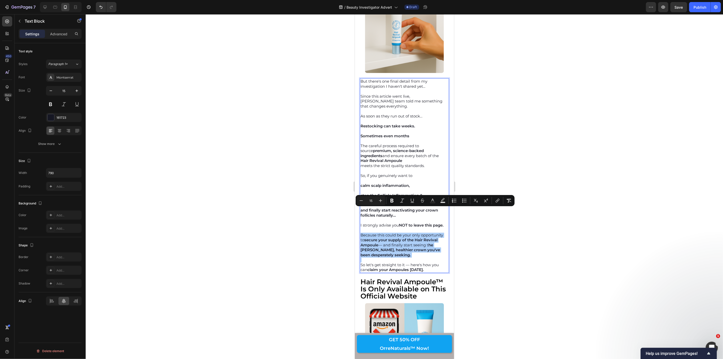
click at [329, 218] on div at bounding box center [404, 186] width 637 height 345
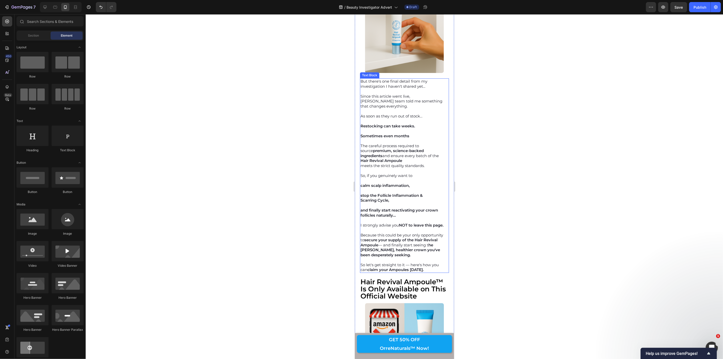
click at [378, 242] on strong "he [PERSON_NAME], healthier crown you've been desperately seeking." at bounding box center [400, 249] width 80 height 15
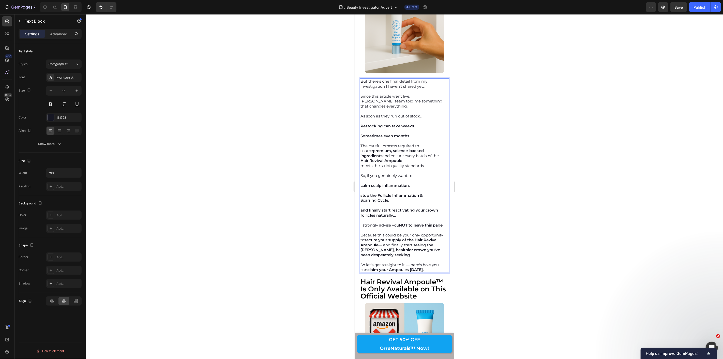
click at [376, 242] on strong "he [PERSON_NAME], healthier crown you've been desperately seeking." at bounding box center [400, 249] width 80 height 15
click at [389, 214] on button "Bold" at bounding box center [392, 215] width 9 height 9
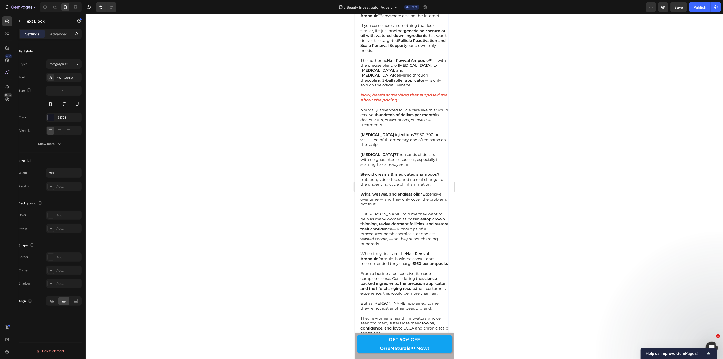
scroll to position [4518, 0]
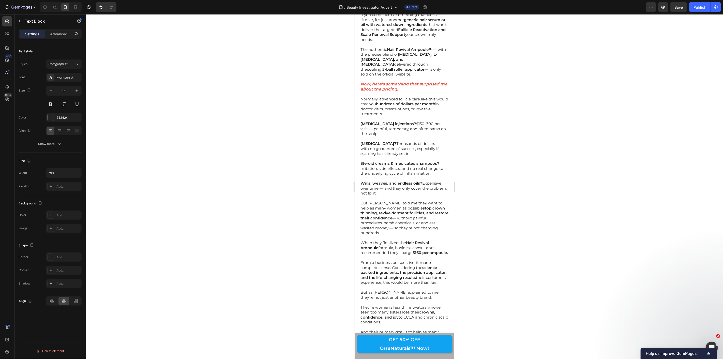
click at [375, 42] on p "If you come across something that looks similar, it's just another generic hair…" at bounding box center [404, 27] width 88 height 30
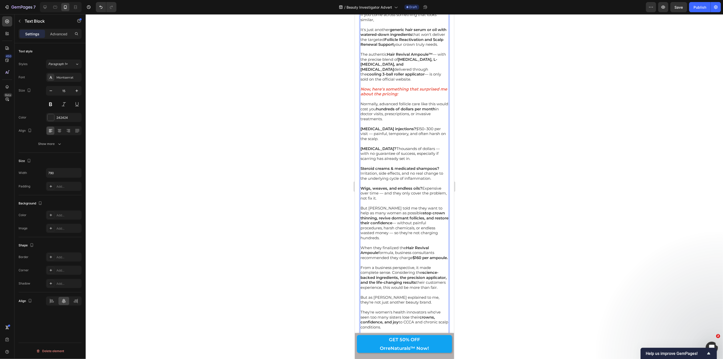
click at [377, 22] on p "If you come across something that looks similar," at bounding box center [404, 17] width 88 height 10
click at [424, 76] on strong "cooling 3-ball roller applicator" at bounding box center [396, 73] width 58 height 5
click at [362, 81] on p "The authentic Hair Revival Ampoule™ — with the precise blend of Salicylic Acid,…" at bounding box center [404, 67] width 88 height 30
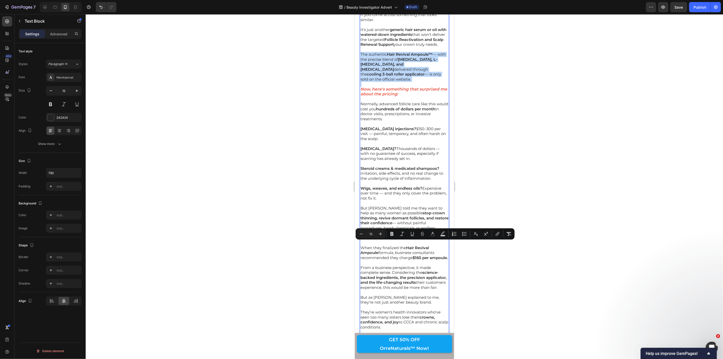
click at [362, 81] on p "The authentic Hair Revival Ampoule™ — with the precise blend of Salicylic Acid,…" at bounding box center [404, 67] width 88 height 30
click at [351, 266] on div at bounding box center [404, 186] width 637 height 345
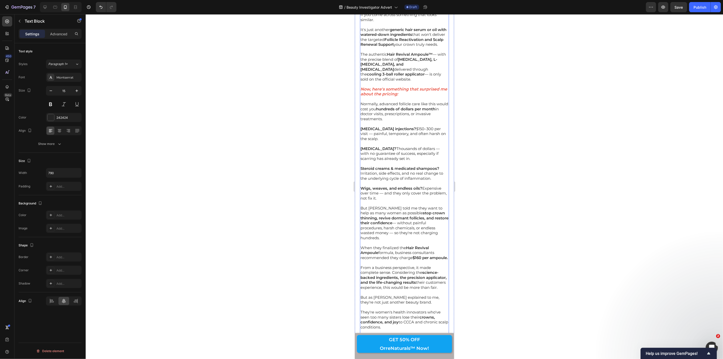
click at [363, 81] on p "The authentic Hair Revival Ampoule™ — with the precise blend of Salicylic Acid,…" at bounding box center [404, 67] width 88 height 30
click at [362, 81] on p "The authentic Hair Revival Ampoule™ — with the precise blend of Salicylic Acid,…" at bounding box center [404, 67] width 88 height 30
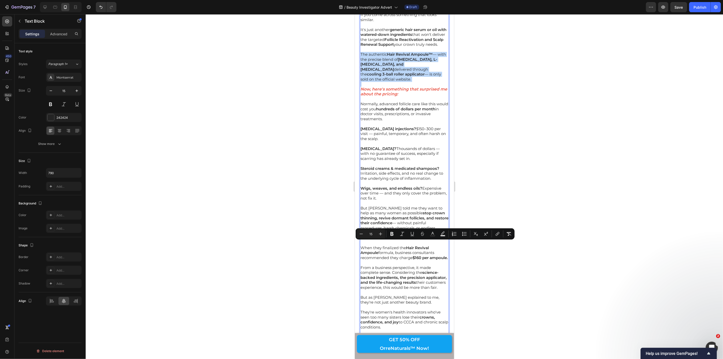
click at [362, 81] on p "The authentic Hair Revival Ampoule™ — with the precise blend of Salicylic Acid,…" at bounding box center [404, 67] width 88 height 30
click at [367, 81] on p "The authentic Hair Revival Ampoule™ — with the precise blend of Salicylic Acid,…" at bounding box center [404, 67] width 88 height 30
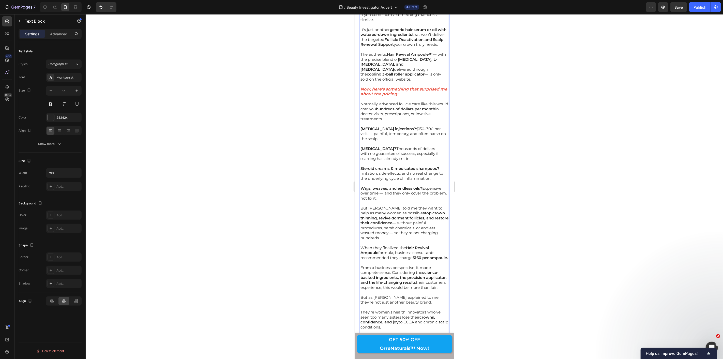
click at [365, 81] on p "The authentic Hair Revival Ampoule™ — with the precise blend of Salicylic Acid,…" at bounding box center [404, 67] width 88 height 30
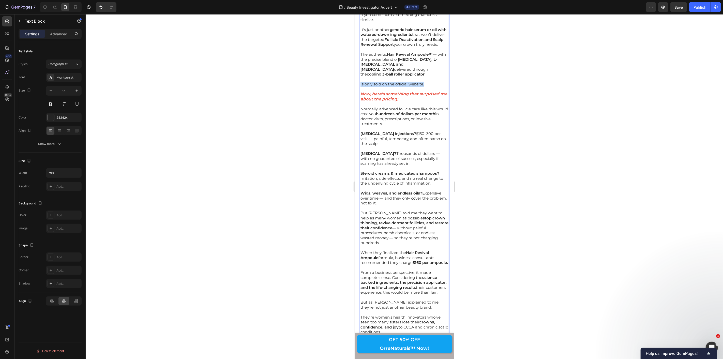
drag, startPoint x: 429, startPoint y: 274, endPoint x: 361, endPoint y: 274, distance: 68.4
click at [361, 86] on p "Is only sold on the official website." at bounding box center [404, 83] width 88 height 5
click at [391, 261] on icon "Editor contextual toolbar" at bounding box center [392, 263] width 5 height 5
click at [382, 77] on p "The authentic Hair Revival Ampoule™ — with the precise blend of Salicylic Acid,…" at bounding box center [404, 64] width 88 height 25
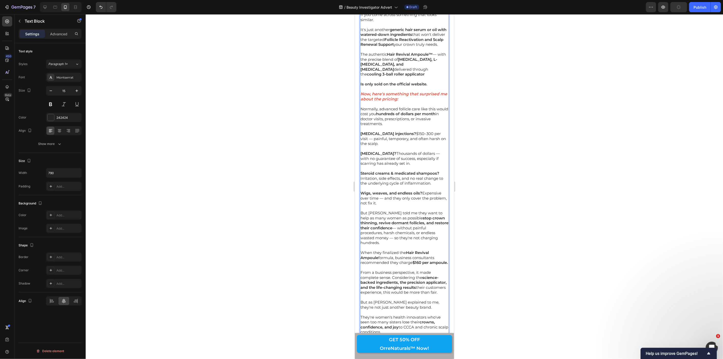
click at [429, 92] on p "Rich Text Editor. Editing area: main" at bounding box center [404, 88] width 88 height 5
click at [429, 86] on p "Is only sold on the official website." at bounding box center [404, 83] width 88 height 5
drag, startPoint x: 429, startPoint y: 273, endPoint x: 361, endPoint y: 273, distance: 67.9
click at [361, 86] on p "Is only sold on the official website." at bounding box center [404, 83] width 88 height 5
drag, startPoint x: 423, startPoint y: 271, endPoint x: 420, endPoint y: 270, distance: 3.3
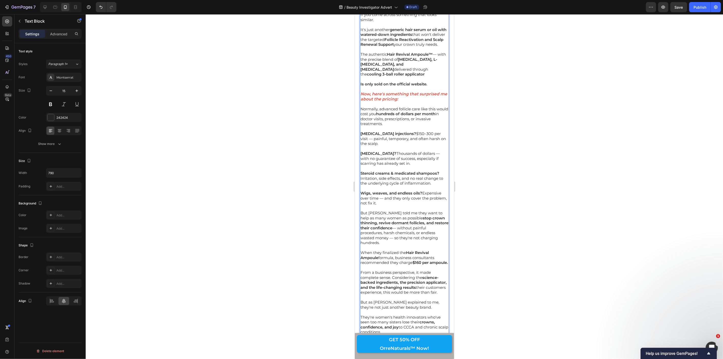
click at [423, 82] on p "Rich Text Editor. Editing area: main" at bounding box center [404, 79] width 88 height 5
click at [322, 268] on div at bounding box center [404, 186] width 637 height 345
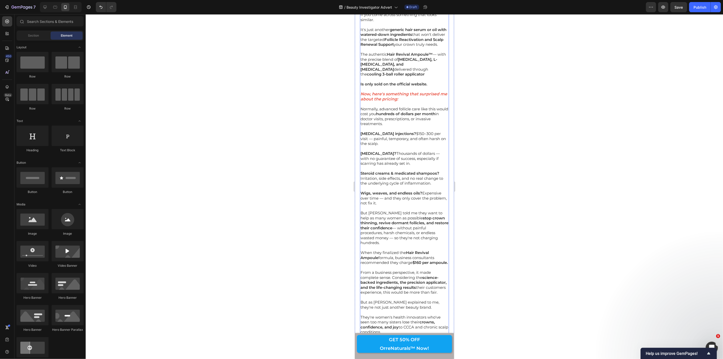
click at [427, 86] on strong "Is only sold on the official website." at bounding box center [393, 83] width 67 height 5
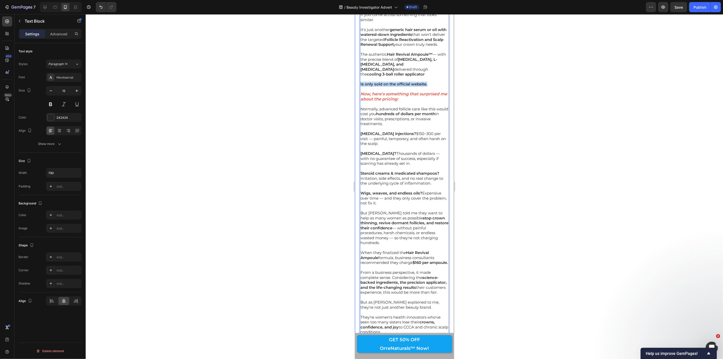
drag, startPoint x: 429, startPoint y: 273, endPoint x: 359, endPoint y: 273, distance: 70.2
click at [359, 273] on div "Image In eight years of investigation, I've interviewed hundreds of women who f…" at bounding box center [404, 218] width 99 height 5757
click at [379, 264] on icon "Editor contextual toolbar" at bounding box center [380, 263] width 5 height 5
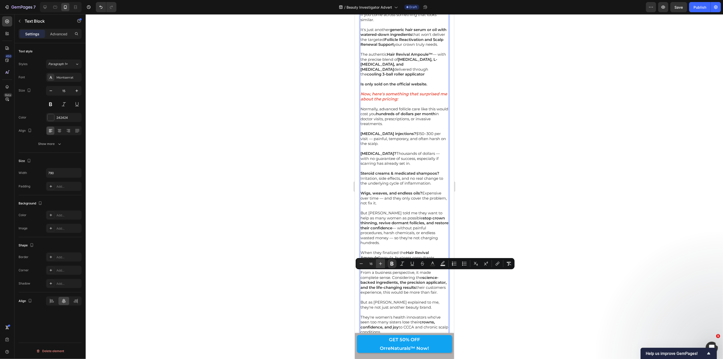
click at [379, 264] on icon "Editor contextual toolbar" at bounding box center [380, 263] width 5 height 5
type input "17"
click at [336, 263] on div at bounding box center [404, 186] width 637 height 345
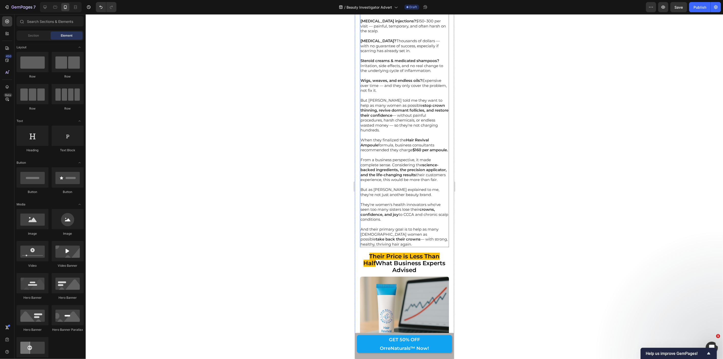
scroll to position [4631, 0]
click at [403, 33] on p "Cortisone injections? $150–300 per visit — painful, temporary, and often harsh …" at bounding box center [404, 25] width 88 height 15
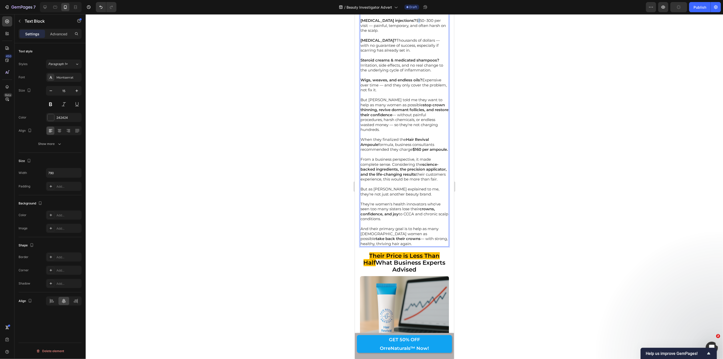
click at [404, 33] on p "Cortisone injections? $150–300 per visit — painful, temporary, and often harsh …" at bounding box center [404, 25] width 88 height 15
click at [403, 33] on p "Cortisone injections? $150–300 per visit — painful, temporary, and often harsh …" at bounding box center [404, 25] width 88 height 15
click at [395, 53] on p "Hair transplants? Thousands of dollars — with no guarantee of success, especial…" at bounding box center [404, 45] width 88 height 15
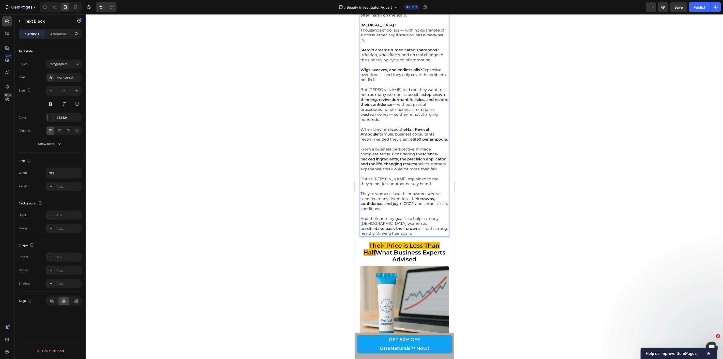
scroll to position [4659, 0]
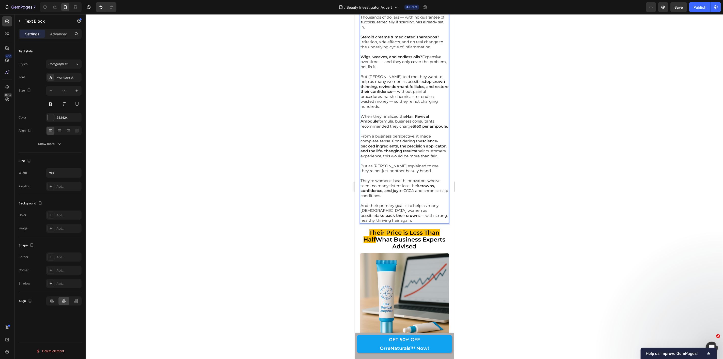
click at [423, 69] on p "Wigs, weaves, and endless oils? Expensive over time — and they only cover the p…" at bounding box center [404, 61] width 88 height 15
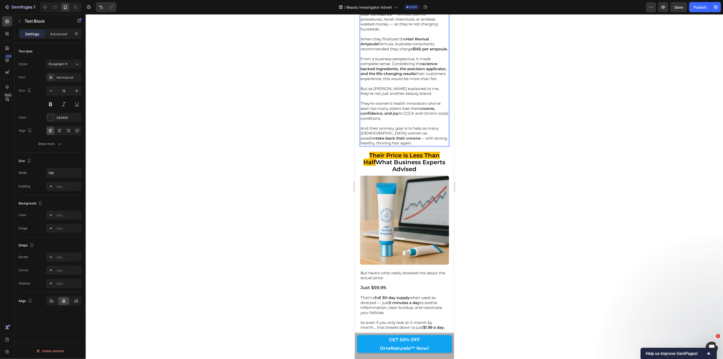
scroll to position [4772, 0]
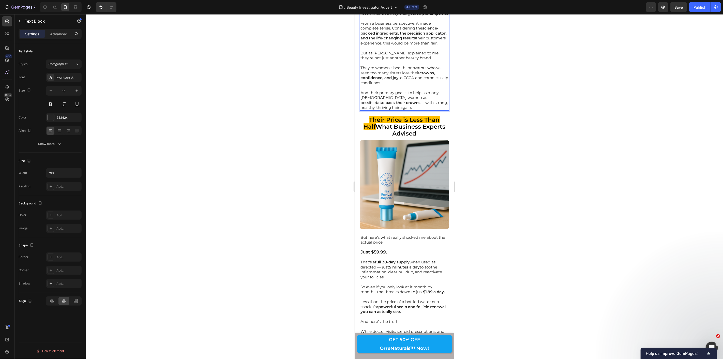
drag, startPoint x: 394, startPoint y: 177, endPoint x: 400, endPoint y: 184, distance: 9.0
click at [393, 169] on icon "Editor contextual toolbar" at bounding box center [392, 169] width 3 height 4
click at [414, 16] on strong "$160 per ampoule." at bounding box center [429, 13] width 35 height 5
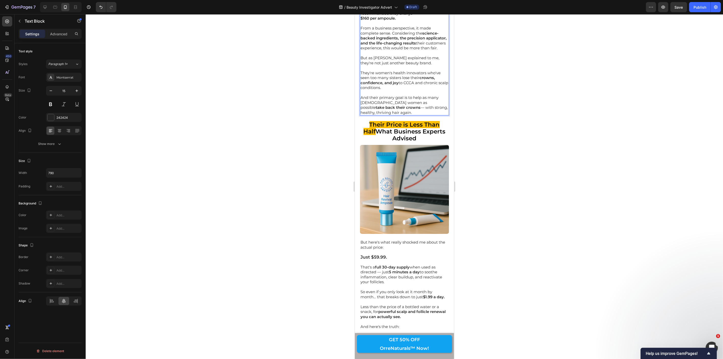
click at [392, 50] on p "From a business perspective, it made complete sense. Considering the science-ba…" at bounding box center [404, 37] width 88 height 25
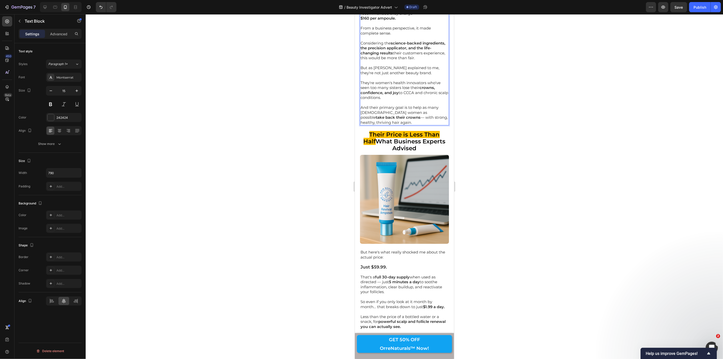
click at [384, 55] on strong "science-backed ingredients, the precision applicator, and the life-changing res…" at bounding box center [402, 47] width 85 height 15
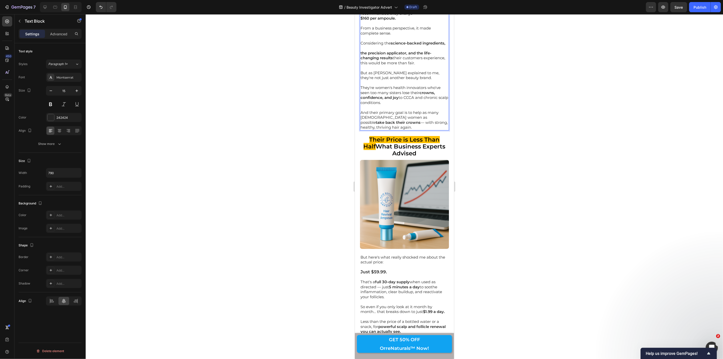
click at [409, 60] on strong "the precision applicator, and the life-changing results" at bounding box center [395, 55] width 71 height 10
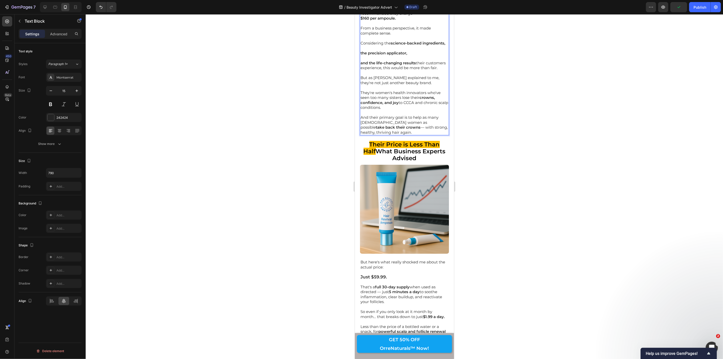
click at [418, 70] on p "and the life-changing results their customers experience, this would be more th…" at bounding box center [404, 65] width 88 height 10
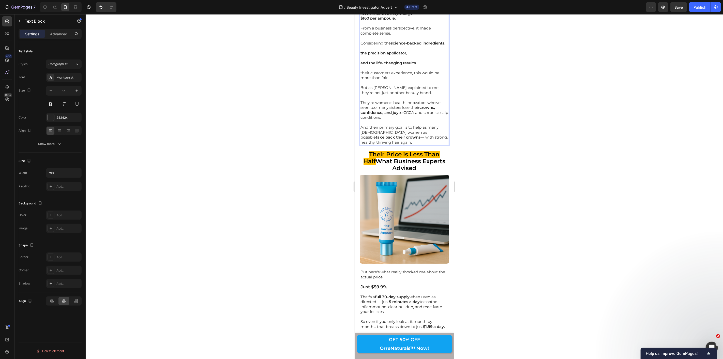
click at [392, 45] on strong "science-backed ingredients," at bounding box center [418, 42] width 55 height 5
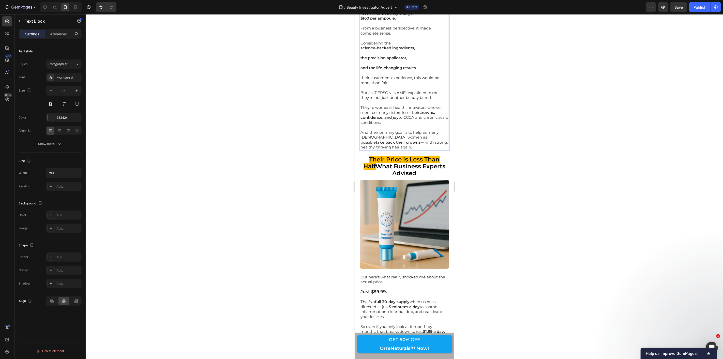
click at [363, 85] on p "their customers experience, this would be more than fair." at bounding box center [404, 80] width 88 height 10
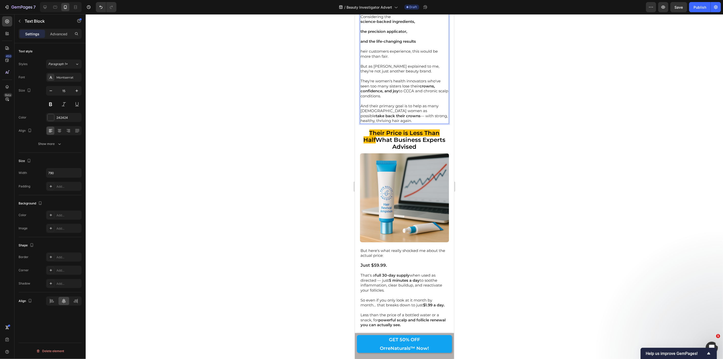
scroll to position [4800, 0]
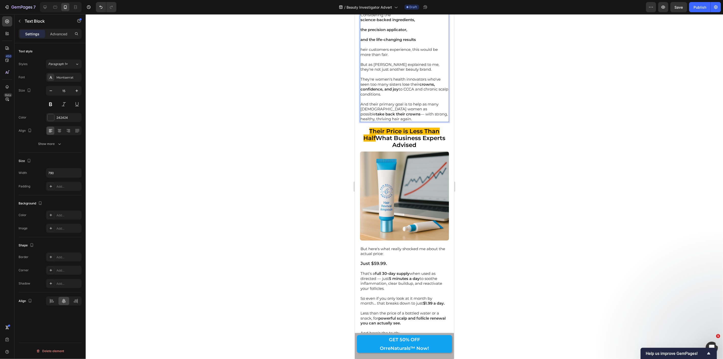
click at [364, 57] on p "heir customers experience, this would be more than fair." at bounding box center [404, 52] width 88 height 10
type input "15"
click at [362, 57] on p "Rcustomers experience, this would be more than fair." at bounding box center [404, 52] width 88 height 10
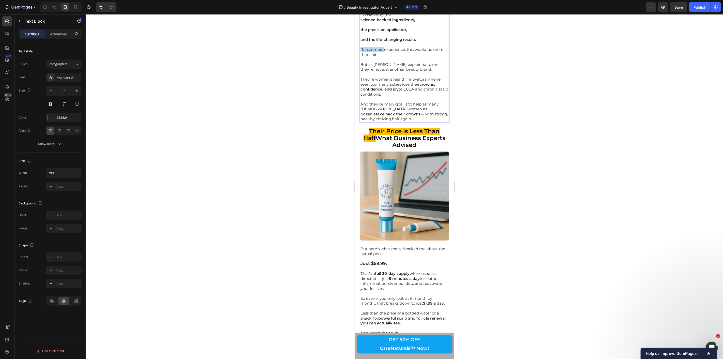
click at [362, 57] on p "Rcustomers experience, this would be more than fair." at bounding box center [404, 52] width 88 height 10
click at [361, 57] on p "Rcustomers experience, this would be more than fair." at bounding box center [404, 52] width 88 height 10
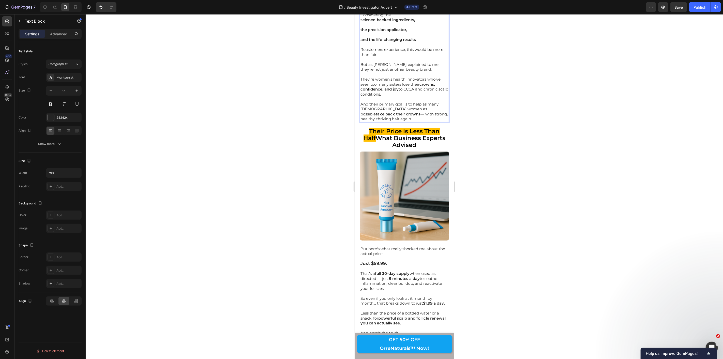
click at [361, 57] on p "Rcustomers experience, this would be more than fair." at bounding box center [404, 52] width 88 height 10
click at [362, 57] on p "Rcustomers experience, this would be more than fair." at bounding box center [404, 52] width 88 height 10
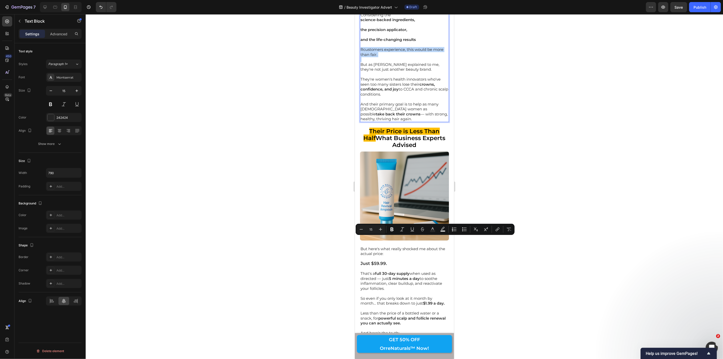
click at [362, 57] on p "Rcustomers experience, this would be more than fair." at bounding box center [404, 52] width 88 height 10
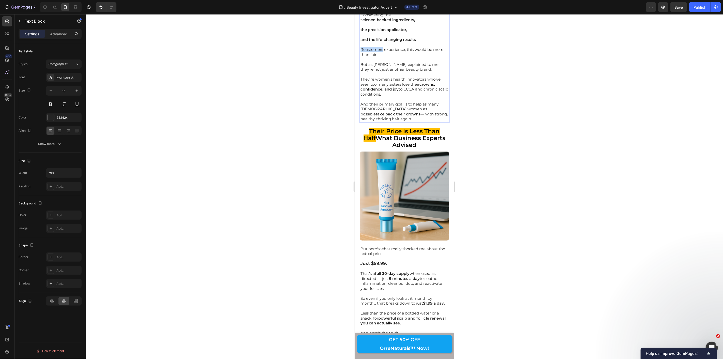
click at [361, 57] on p "Rcustomers experience, this would be more than fair." at bounding box center [404, 52] width 88 height 10
click at [363, 42] on strong "and the life-changing results" at bounding box center [387, 39] width 55 height 5
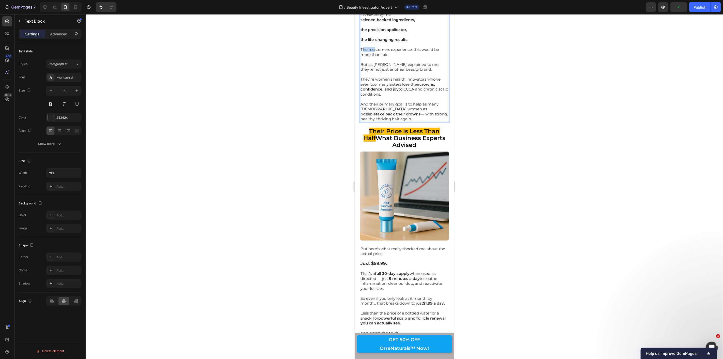
drag, startPoint x: 362, startPoint y: 238, endPoint x: 373, endPoint y: 238, distance: 11.7
click at [373, 57] on p "Theircustomers experience, this would be more than fair." at bounding box center [404, 52] width 88 height 10
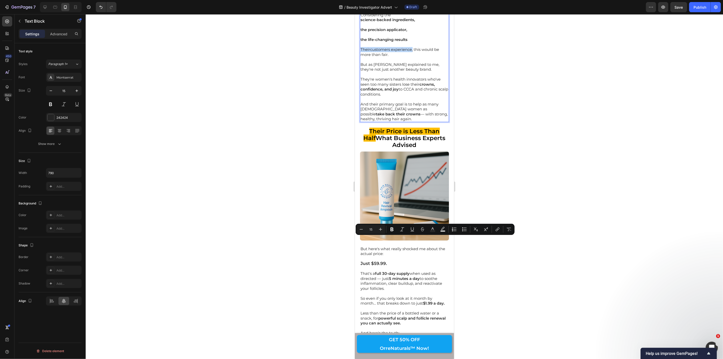
drag, startPoint x: 361, startPoint y: 239, endPoint x: 412, endPoint y: 238, distance: 51.6
click at [412, 57] on p "Theircustomers experience, this would be more than fair." at bounding box center [404, 52] width 88 height 10
click at [393, 229] on icon "Editor contextual toolbar" at bounding box center [392, 230] width 3 height 4
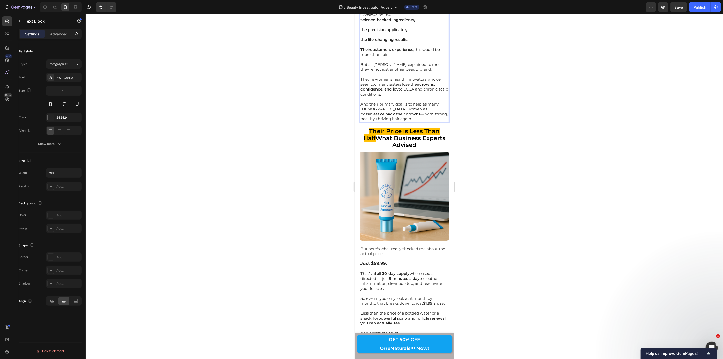
click at [414, 57] on p "Theircustomers experience, this would be more than fair." at bounding box center [404, 52] width 88 height 10
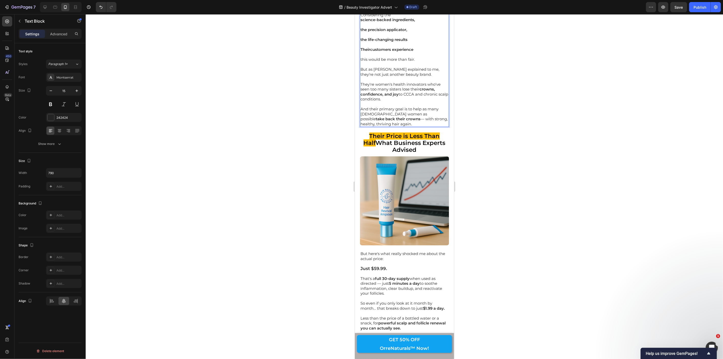
click at [363, 62] on p "⁠⁠⁠⁠⁠⁠⁠ this would be more than fair." at bounding box center [404, 59] width 88 height 5
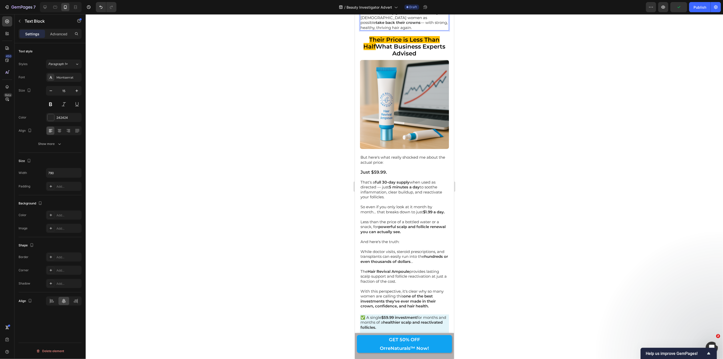
scroll to position [4885, 0]
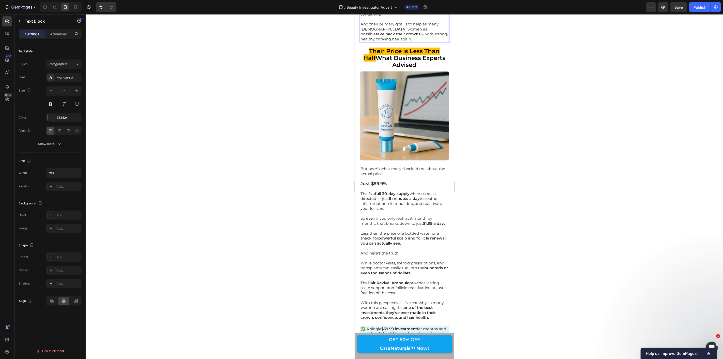
type input "15"
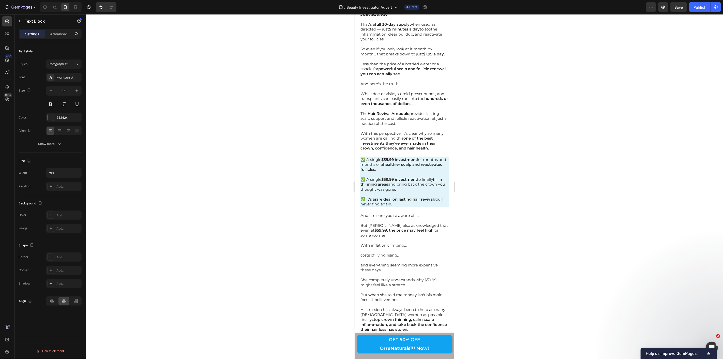
scroll to position [5111, 0]
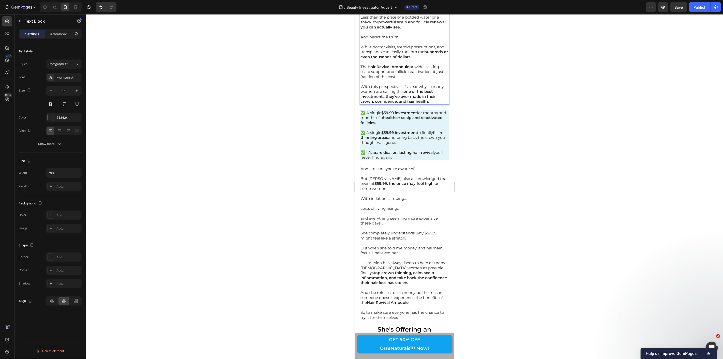
drag, startPoint x: 402, startPoint y: 224, endPoint x: 361, endPoint y: 224, distance: 40.2
click at [361, 39] on p "And here's the truth:" at bounding box center [404, 36] width 88 height 5
click at [391, 214] on icon "Editor contextual toolbar" at bounding box center [392, 214] width 3 height 4
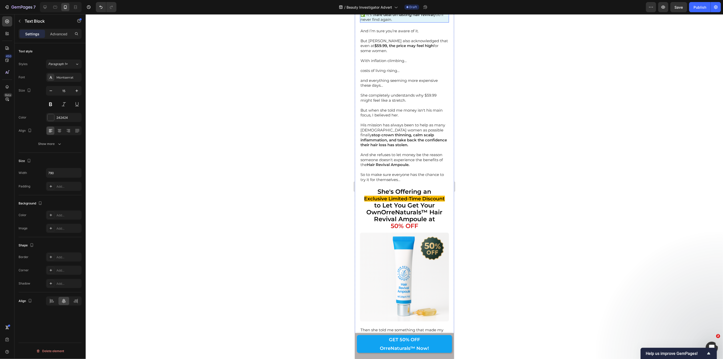
scroll to position [5309, 0]
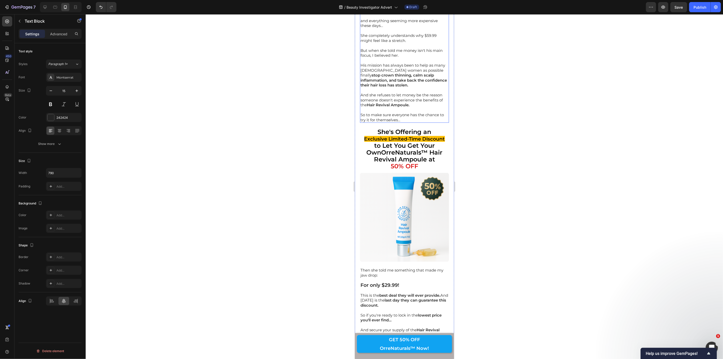
click at [366, 13] on p "costs of living rising…" at bounding box center [404, 10] width 88 height 5
click at [385, 28] on p "and everything seeming more expensive these days…" at bounding box center [404, 23] width 88 height 10
click at [371, 28] on p "and everything seeming more expensive these days…" at bounding box center [404, 23] width 88 height 10
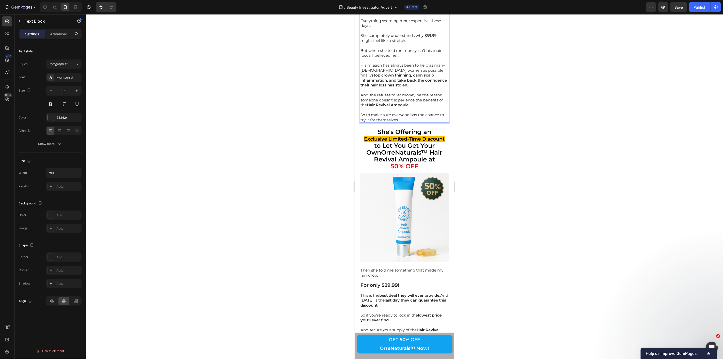
drag, startPoint x: 376, startPoint y: 213, endPoint x: 362, endPoint y: 187, distance: 30.5
click at [362, 123] on div "And I’m sure you’re aware of it. But Dr. Mitchell also acknowledged that even a…" at bounding box center [404, 45] width 89 height 155
click at [390, 177] on icon "Editor contextual toolbar" at bounding box center [392, 177] width 5 height 5
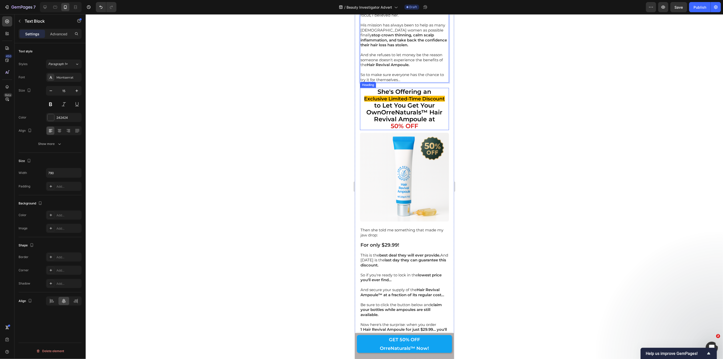
scroll to position [5366, 0]
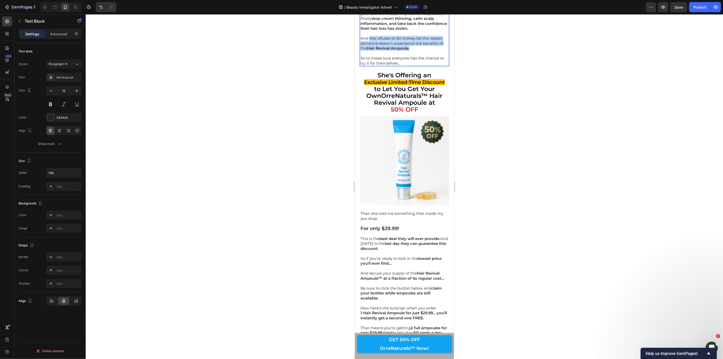
drag, startPoint x: 369, startPoint y: 226, endPoint x: 414, endPoint y: 234, distance: 46.4
click at [414, 51] on p "And she refuses to let money be the reason someone doesn't experience the benef…" at bounding box center [404, 43] width 88 height 15
click at [363, 51] on p "And she refuses to let money be the reason someone doesn't experience the benef…" at bounding box center [404, 43] width 88 height 15
click at [361, 51] on p "And she refuses to let money be the reason someone doesn't experience the benef…" at bounding box center [404, 43] width 88 height 15
drag, startPoint x: 361, startPoint y: 224, endPoint x: 415, endPoint y: 237, distance: 55.6
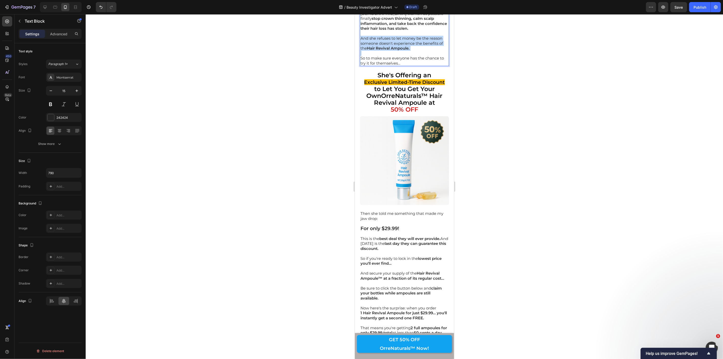
click at [415, 51] on p "And she refuses to let money be the reason someone doesn't experience the benef…" at bounding box center [404, 43] width 88 height 15
click at [320, 231] on div at bounding box center [404, 186] width 637 height 345
drag, startPoint x: 413, startPoint y: 235, endPoint x: 361, endPoint y: 226, distance: 52.9
click at [361, 51] on p "And she refuses to let money be the reason someone doesn't experience the benef…" at bounding box center [404, 43] width 88 height 15
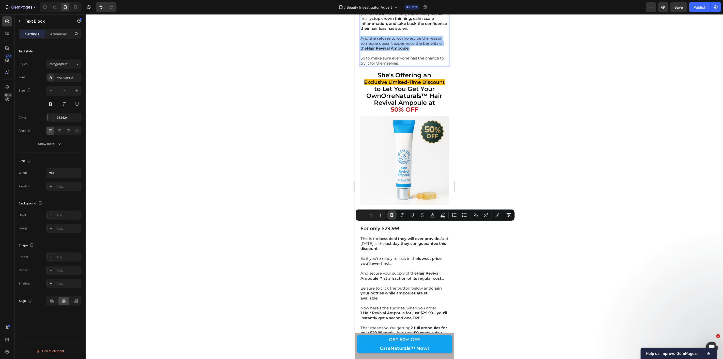
click at [389, 215] on button "Bold" at bounding box center [392, 215] width 9 height 9
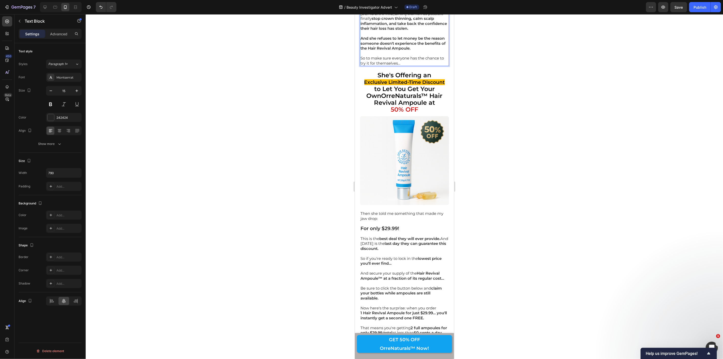
click at [334, 215] on div at bounding box center [404, 186] width 637 height 345
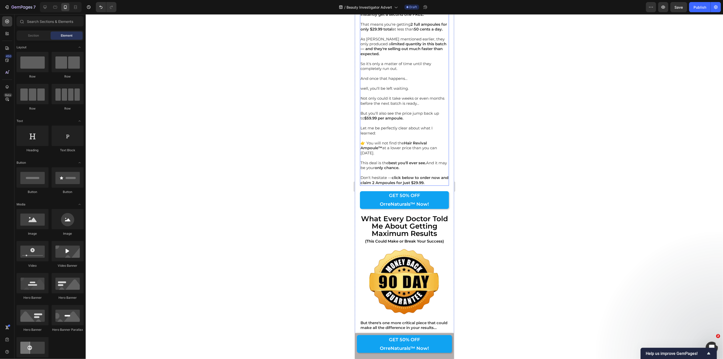
scroll to position [5676, 0]
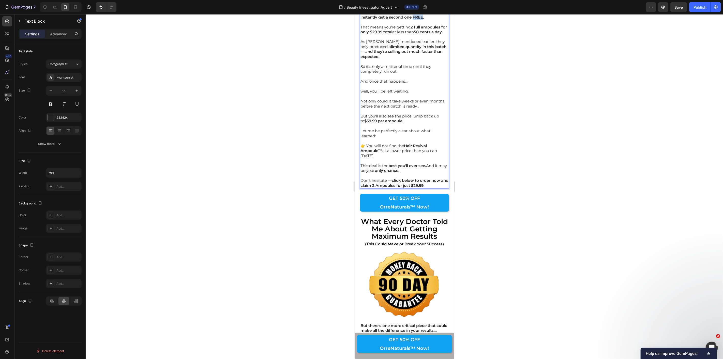
drag, startPoint x: 424, startPoint y: 206, endPoint x: 434, endPoint y: 206, distance: 9.9
click at [434, 19] on strong "1 Hair Revival Ampoule for just $29.99… you'll instantly get a second one FREE." at bounding box center [403, 14] width 86 height 10
click at [382, 196] on icon "Editor contextual toolbar" at bounding box center [380, 196] width 5 height 5
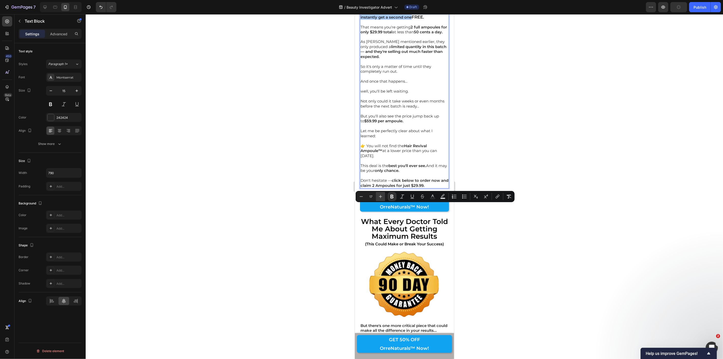
click at [382, 196] on icon "Editor contextual toolbar" at bounding box center [380, 196] width 5 height 5
click at [382, 195] on icon "Editor contextual toolbar" at bounding box center [380, 196] width 5 height 5
type input "20"
click at [308, 192] on div at bounding box center [404, 186] width 637 height 345
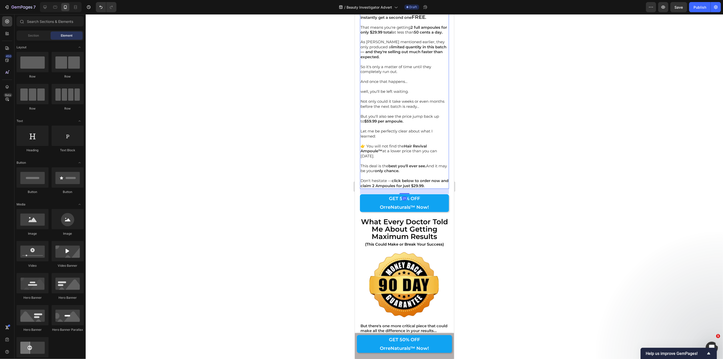
click at [422, 34] on strong "50 cents a day." at bounding box center [428, 31] width 29 height 5
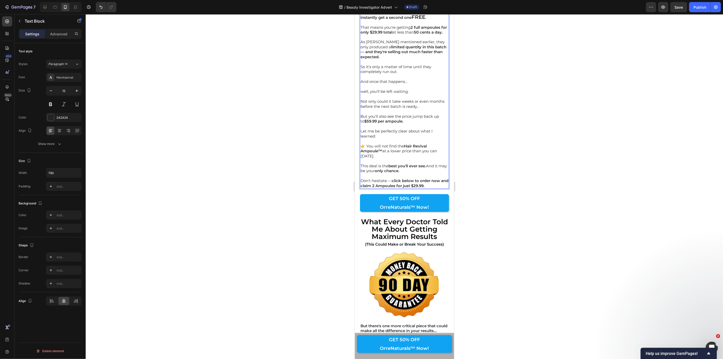
click at [423, 34] on strong "50 cents a day." at bounding box center [428, 31] width 29 height 5
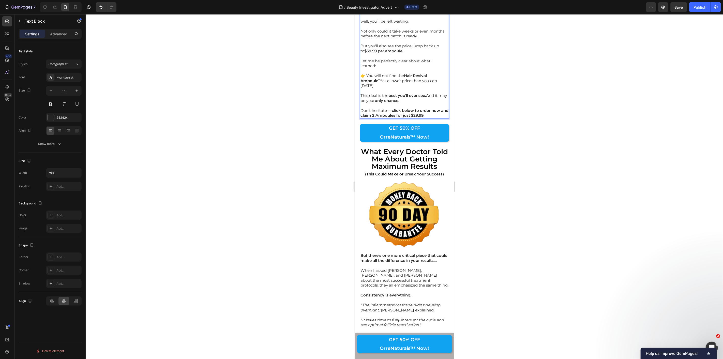
scroll to position [5789, 0]
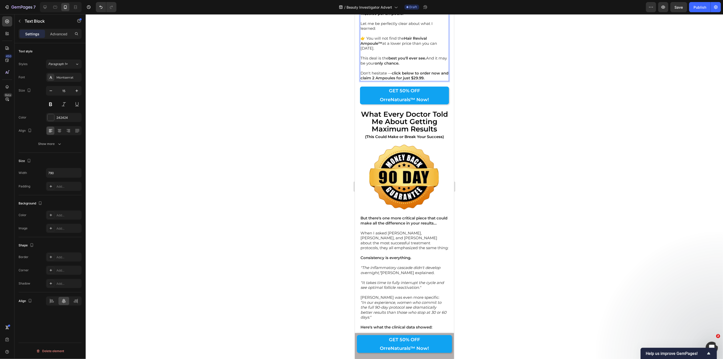
drag, startPoint x: 411, startPoint y: 174, endPoint x: 360, endPoint y: 163, distance: 52.8
click at [392, 154] on icon "Editor contextual toolbar" at bounding box center [392, 153] width 5 height 5
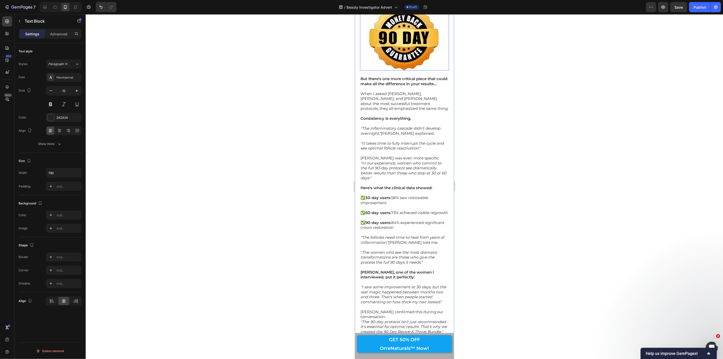
scroll to position [6015, 0]
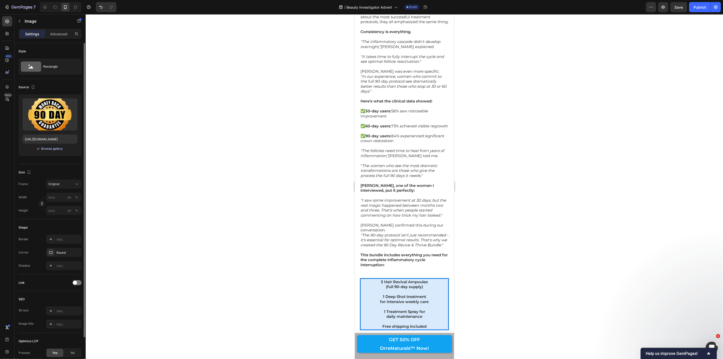
click at [56, 150] on div "Browse gallery" at bounding box center [52, 148] width 22 height 5
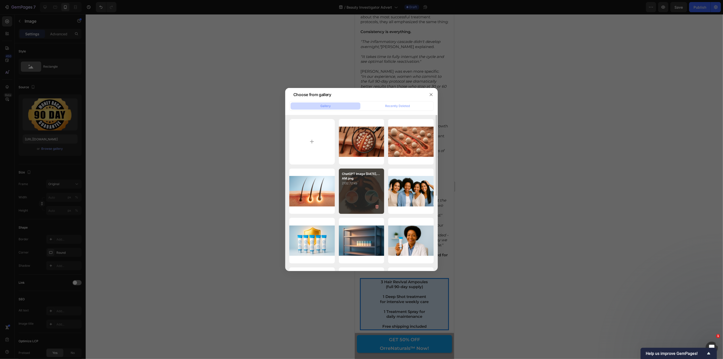
scroll to position [85, 0]
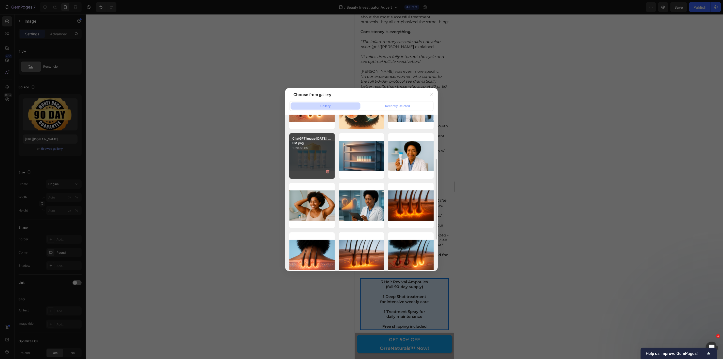
click at [322, 161] on div "ChatGPT Image Sep 7, ...PM.png 1978.68 kb" at bounding box center [312, 156] width 46 height 46
type input "https://cdn.shopify.com/s/files/1/0927/7725/1112/files/gempages_560391404409324…"
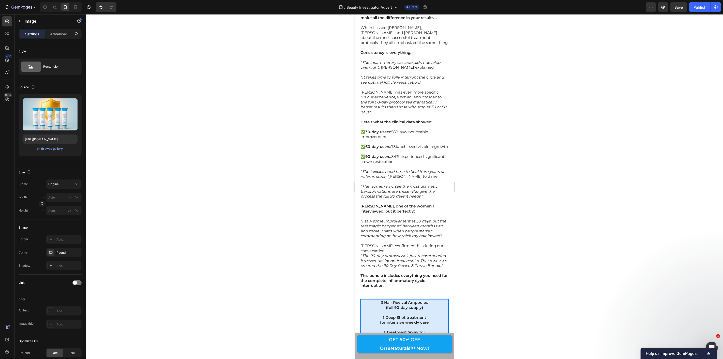
scroll to position [6072, 0]
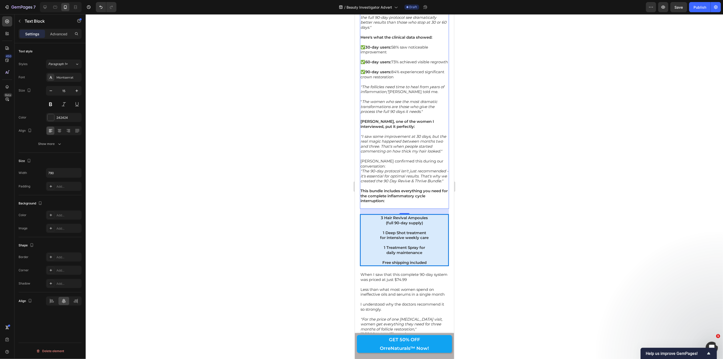
drag, startPoint x: 412, startPoint y: 159, endPoint x: 361, endPoint y: 158, distance: 51.4
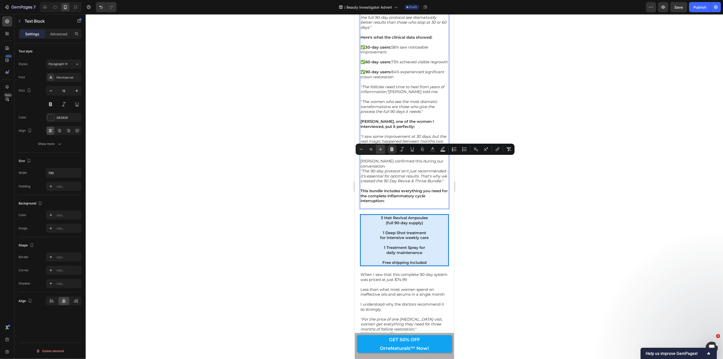
click at [382, 150] on icon "Editor contextual toolbar" at bounding box center [380, 149] width 5 height 5
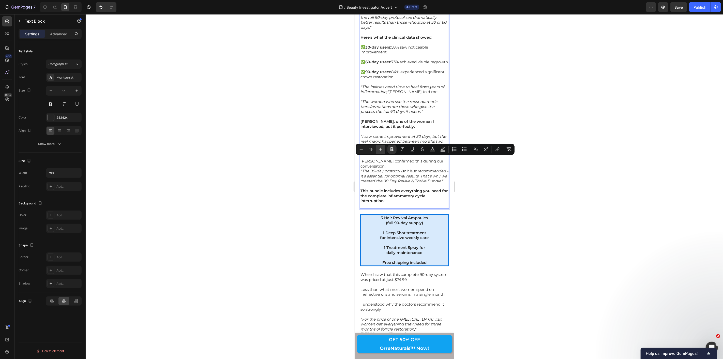
type input "20"
click at [336, 149] on div at bounding box center [404, 186] width 637 height 345
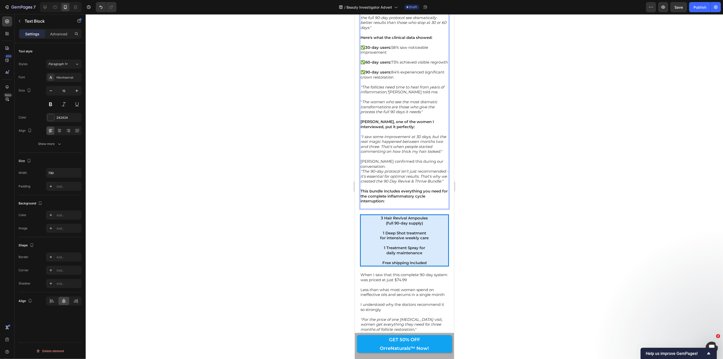
drag, startPoint x: 361, startPoint y: 168, endPoint x: 365, endPoint y: 168, distance: 4.6
drag, startPoint x: 361, startPoint y: 168, endPoint x: 382, endPoint y: 175, distance: 21.9
drag, startPoint x: 374, startPoint y: 173, endPoint x: 368, endPoint y: 169, distance: 6.8
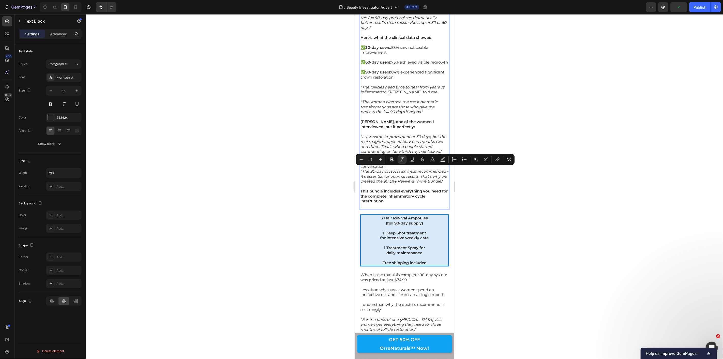
click at [360, 167] on div "But there's one more critical piece that could make all the difference in your …" at bounding box center [404, 67] width 89 height 284
drag, startPoint x: 361, startPoint y: 168, endPoint x: 381, endPoint y: 174, distance: 20.8
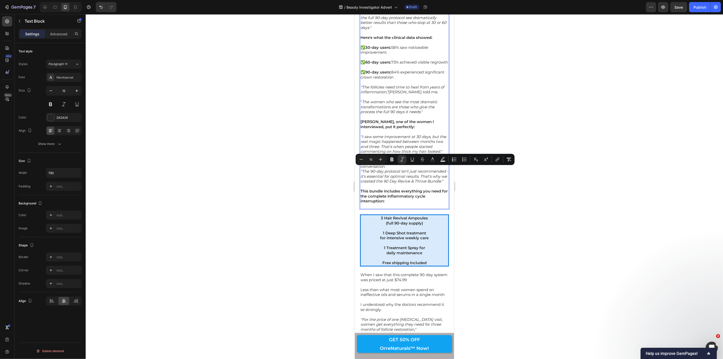
drag, startPoint x: 390, startPoint y: 161, endPoint x: 388, endPoint y: 165, distance: 4.5
click at [390, 161] on icon "Editor contextual toolbar" at bounding box center [392, 159] width 5 height 5
drag, startPoint x: 361, startPoint y: 183, endPoint x: 424, endPoint y: 188, distance: 63.8
click at [332, 177] on div at bounding box center [404, 186] width 637 height 345
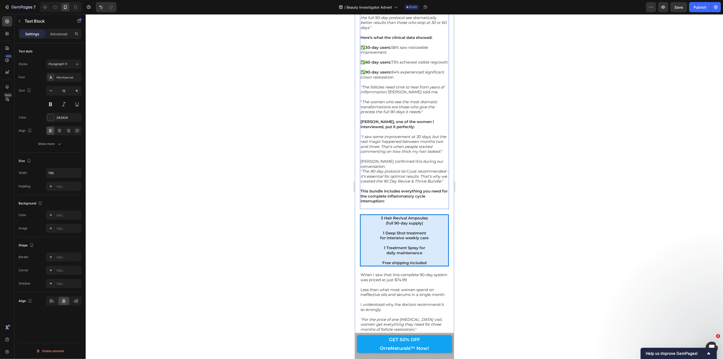
drag, startPoint x: 361, startPoint y: 182, endPoint x: 423, endPoint y: 191, distance: 62.9
click at [390, 174] on icon "Editor contextual toolbar" at bounding box center [392, 174] width 5 height 5
click at [425, 10] on p "[PERSON_NAME] was even more specific:" at bounding box center [404, 7] width 88 height 5
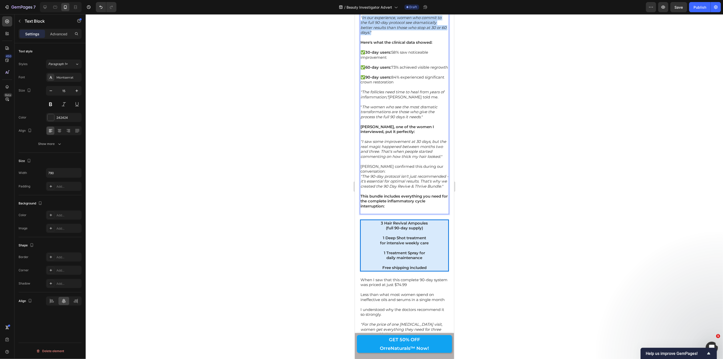
drag, startPoint x: 380, startPoint y: 225, endPoint x: 361, endPoint y: 207, distance: 25.9
click at [361, 35] on p ""In our experience, women who commit to the full 90-day protocol see dramatical…" at bounding box center [404, 25] width 88 height 20
click at [337, 212] on div at bounding box center [404, 186] width 637 height 345
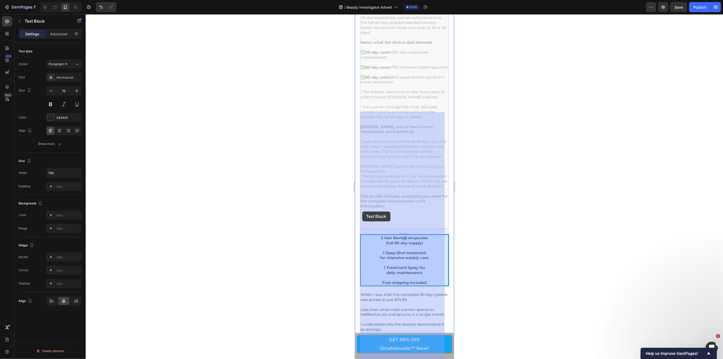
drag, startPoint x: 380, startPoint y: 224, endPoint x: 362, endPoint y: 211, distance: 21.7
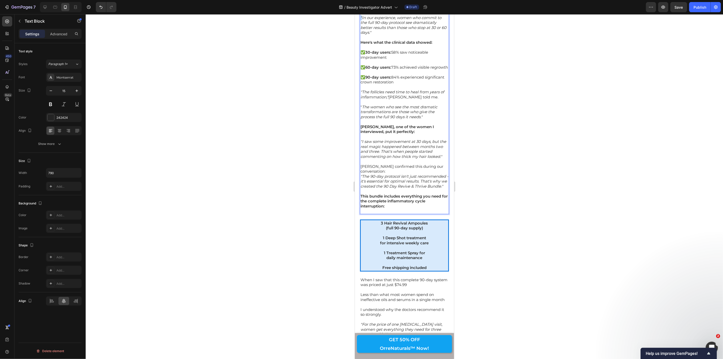
click at [361, 35] on icon ""In our experience, women who commit to the full 90-day protocol see dramatical…" at bounding box center [403, 25] width 86 height 20
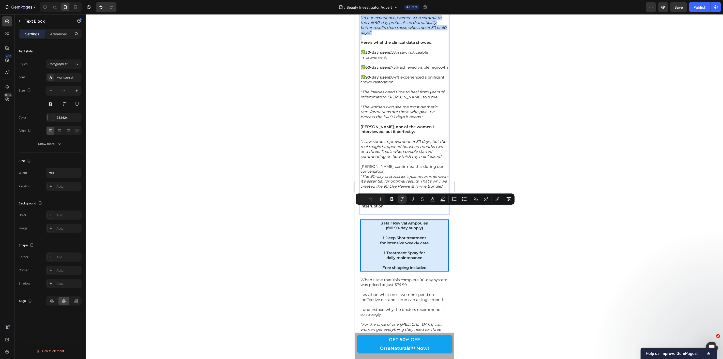
click at [361, 35] on icon ""In our experience, women who commit to the full 90-day protocol see dramatical…" at bounding box center [403, 25] width 86 height 20
click at [392, 199] on icon "Editor contextual toolbar" at bounding box center [392, 199] width 3 height 4
click at [309, 201] on div at bounding box center [404, 186] width 637 height 345
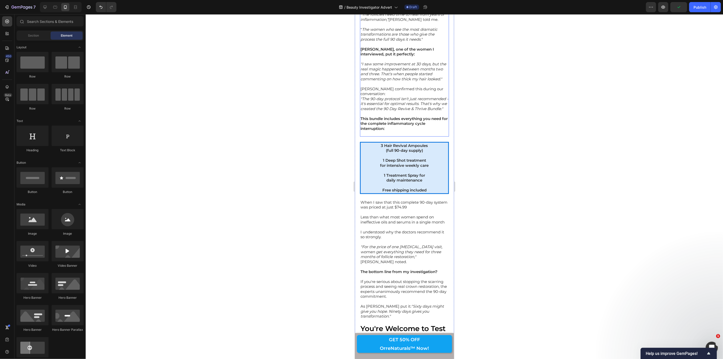
scroll to position [6185, 0]
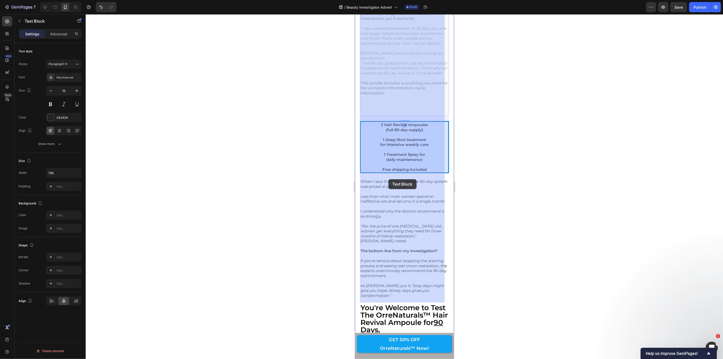
drag, startPoint x: 394, startPoint y: 179, endPoint x: 390, endPoint y: 179, distance: 3.8
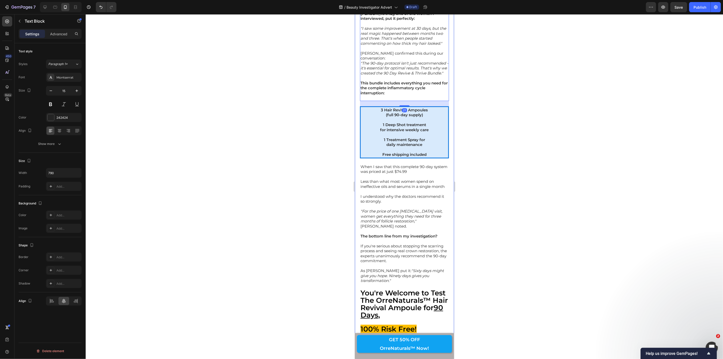
click at [319, 174] on div at bounding box center [404, 186] width 637 height 345
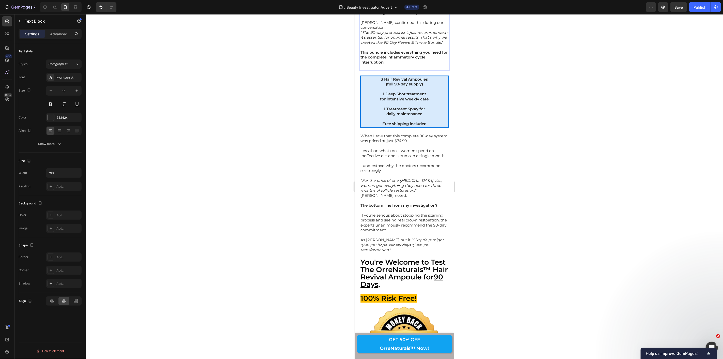
scroll to position [6226, 0]
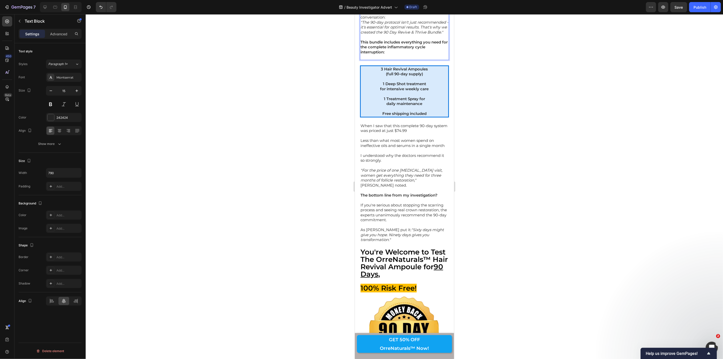
drag, startPoint x: 361, startPoint y: 133, endPoint x: 393, endPoint y: 139, distance: 32.9
click at [393, 125] on icon "Editor contextual toolbar" at bounding box center [392, 125] width 3 height 4
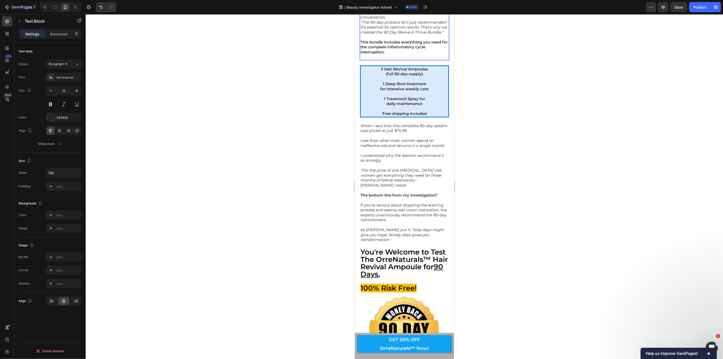
drag, startPoint x: 361, startPoint y: 148, endPoint x: 430, endPoint y: 158, distance: 69.6
click at [330, 144] on div at bounding box center [404, 186] width 637 height 345
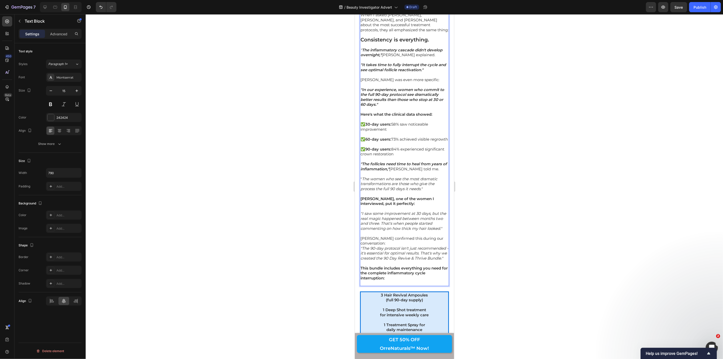
scroll to position [6198, 0]
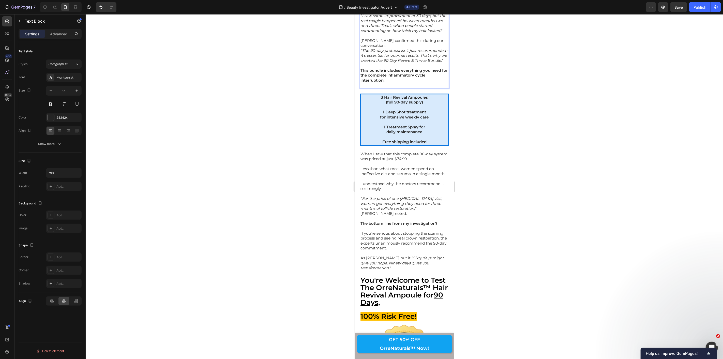
drag, startPoint x: 426, startPoint y: 187, endPoint x: 361, endPoint y: 177, distance: 66.1
click at [392, 166] on icon "Editor contextual toolbar" at bounding box center [392, 168] width 3 height 4
click at [393, 8] on p "[PERSON_NAME], one of the women I interviewed, put it perfectly:" at bounding box center [404, 3] width 88 height 10
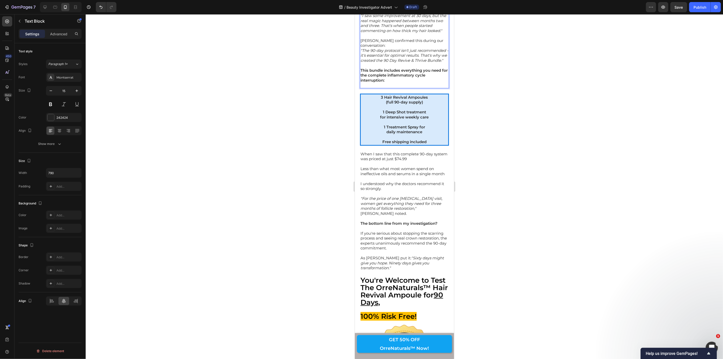
drag, startPoint x: 394, startPoint y: 202, endPoint x: 362, endPoint y: 198, distance: 33.1
click at [362, 8] on p "[PERSON_NAME], one of the women I interviewed, put it perfectly:" at bounding box center [404, 3] width 88 height 10
click at [344, 199] on div at bounding box center [404, 186] width 637 height 345
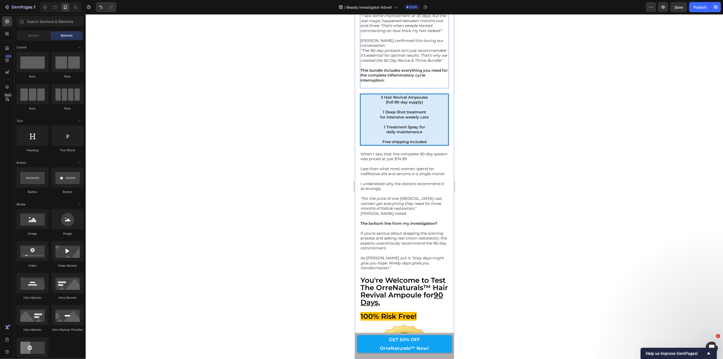
click at [392, 8] on p "[PERSON_NAME], one of the women I interviewed, put it perfectly:" at bounding box center [404, 3] width 88 height 10
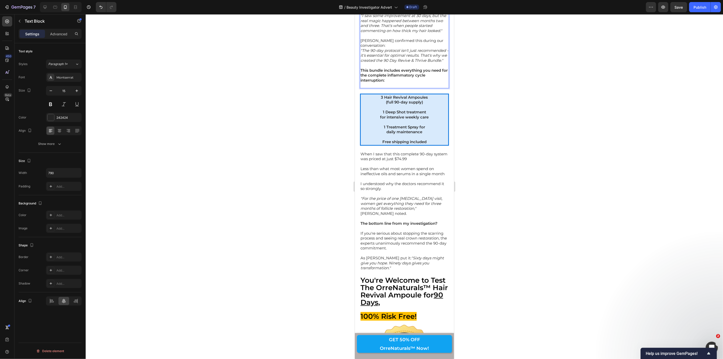
drag, startPoint x: 394, startPoint y: 202, endPoint x: 362, endPoint y: 197, distance: 32.4
click at [362, 8] on p "[PERSON_NAME], one of the women I interviewed, put it perfectly:" at bounding box center [404, 3] width 88 height 10
click at [393, 186] on icon "Editor contextual toolbar" at bounding box center [392, 188] width 3 height 4
click at [361, 33] on icon ""I saw some improvement at 30 days, but the real magic happened between months …" at bounding box center [403, 23] width 86 height 20
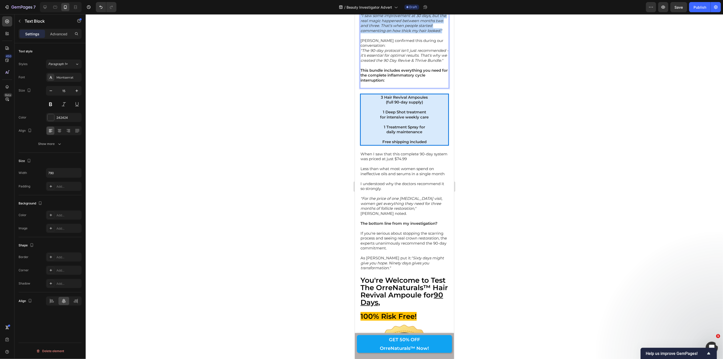
drag, startPoint x: 443, startPoint y: 226, endPoint x: 360, endPoint y: 212, distance: 84.3
click at [360, 33] on p ""I saw some improvement at 30 days, but the real magic happened between months …" at bounding box center [404, 23] width 88 height 20
click at [389, 33] on icon ""I saw some improvement at 30 days, but the real magic happened between months …" at bounding box center [403, 23] width 86 height 20
click at [331, 208] on div at bounding box center [404, 186] width 637 height 345
click at [432, 33] on icon ""I saw some improvement at 30 days, but the real magic happened between months …" at bounding box center [403, 23] width 86 height 20
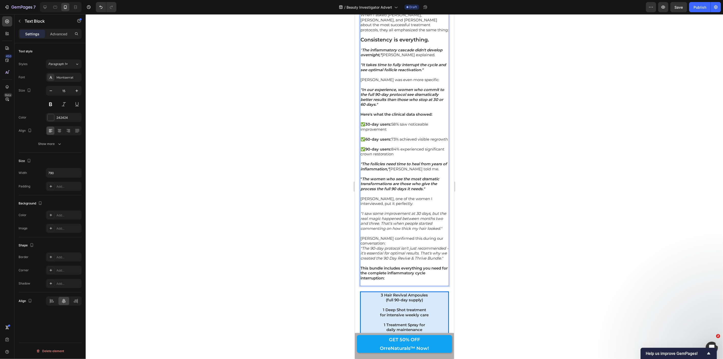
scroll to position [6170, 0]
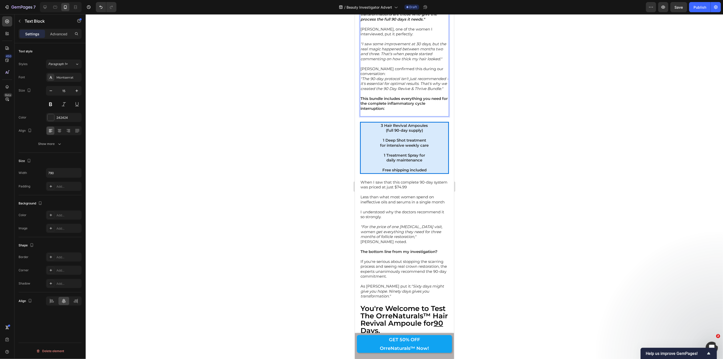
click at [432, 61] on icon ""I saw some improvement at 30 days, but the real magic happened between months …" at bounding box center [403, 51] width 86 height 20
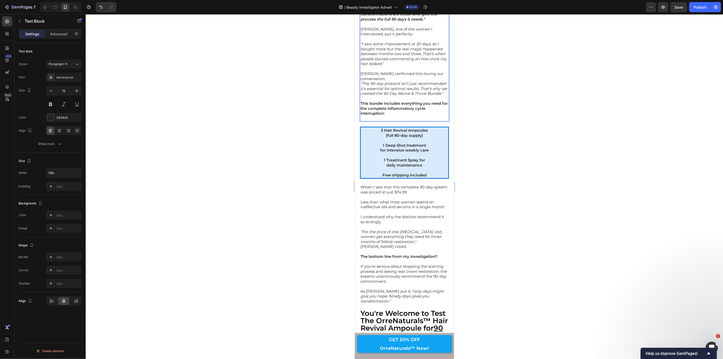
click at [389, 66] on icon ""I saw some improvement at 30 days, so I bought more but the real magic happene…" at bounding box center [403, 53] width 86 height 25
click at [404, 66] on p ""I saw some improvement at 30 days, so I bought more and the real magic happene…" at bounding box center [404, 53] width 88 height 25
drag, startPoint x: 404, startPoint y: 259, endPoint x: 359, endPoint y: 241, distance: 48.5
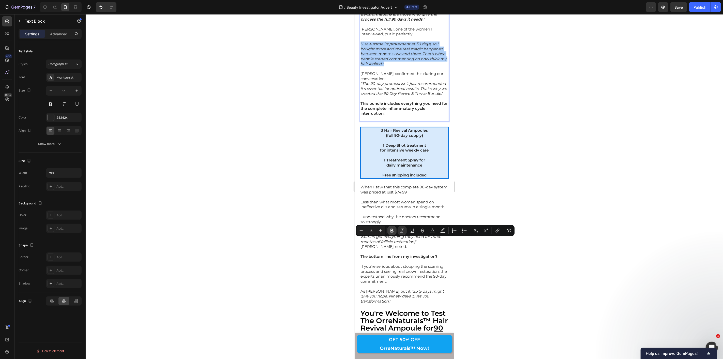
click at [392, 230] on icon "Editor contextual toolbar" at bounding box center [392, 230] width 5 height 5
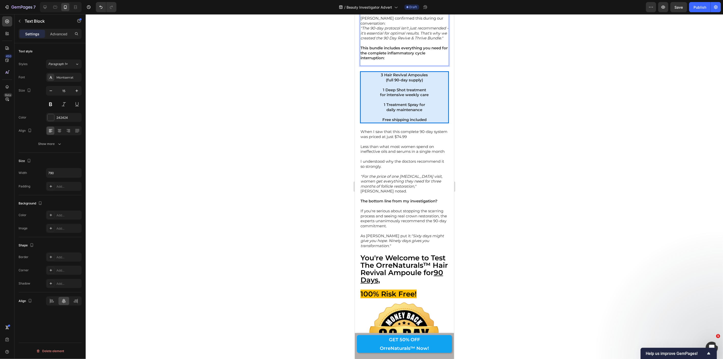
scroll to position [6226, 0]
click at [387, 24] on p "[PERSON_NAME] confirmed this during our conversation:" at bounding box center [404, 19] width 88 height 10
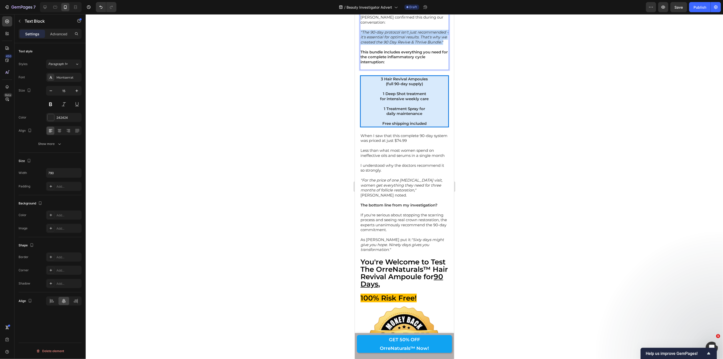
drag, startPoint x: 409, startPoint y: 250, endPoint x: 359, endPoint y: 233, distance: 52.7
click at [333, 231] on div at bounding box center [404, 186] width 637 height 345
click at [407, 45] on p ""The 90-day protocol isn't just recommended - it's essential for optimal result…" at bounding box center [404, 36] width 88 height 15
drag, startPoint x: 410, startPoint y: 248, endPoint x: 362, endPoint y: 231, distance: 51.6
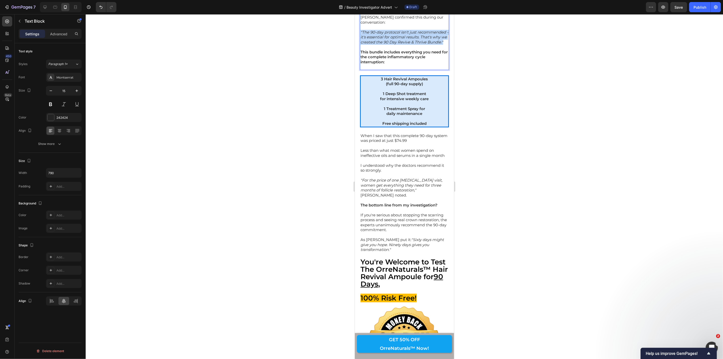
click at [360, 45] on p ""The 90-day protocol isn't just recommended - it's essential for optimal result…" at bounding box center [404, 36] width 88 height 15
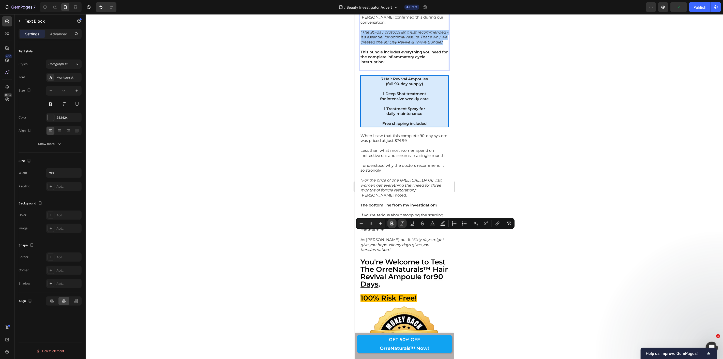
click at [392, 223] on icon "Editor contextual toolbar" at bounding box center [392, 223] width 5 height 5
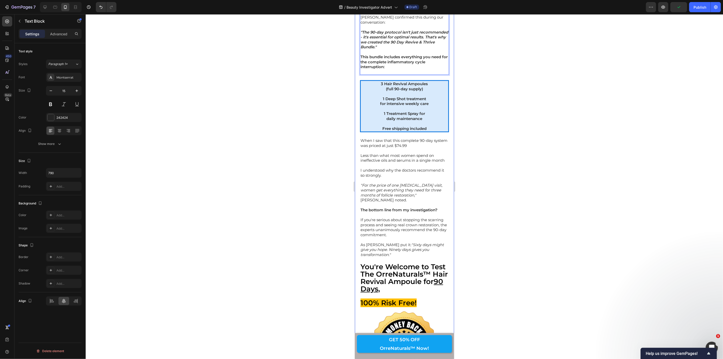
click at [343, 251] on div at bounding box center [404, 186] width 637 height 345
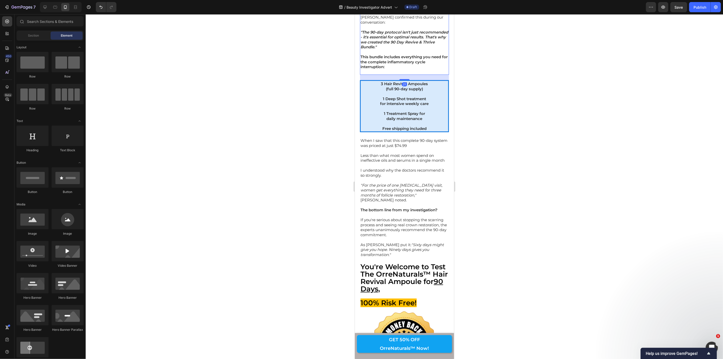
click at [387, 69] on p "This bundle includes everything you need for the complete inflammatory cycle in…" at bounding box center [404, 61] width 88 height 15
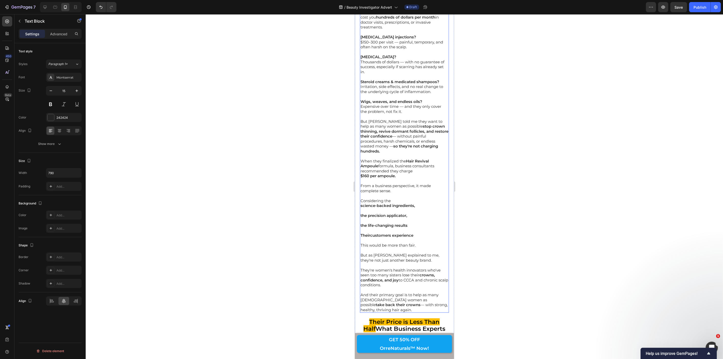
scroll to position [4616, 0]
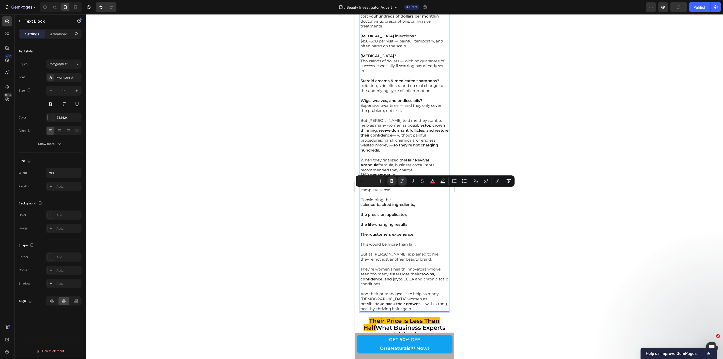
copy strong "pricing"
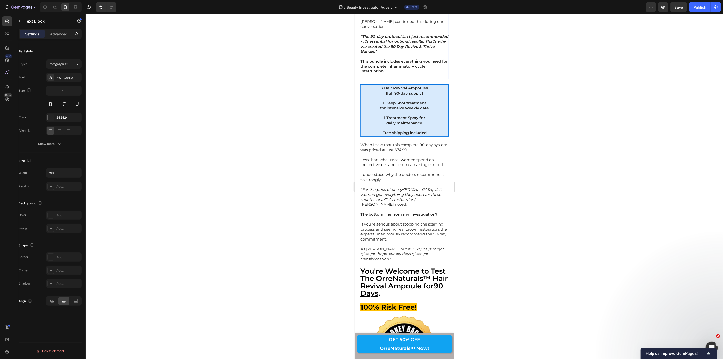
scroll to position [6339, 0]
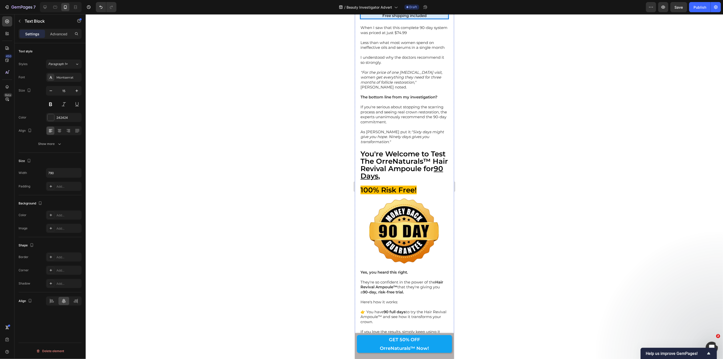
drag, startPoint x: 385, startPoint y: 155, endPoint x: 361, endPoint y: 144, distance: 26.2
copy strong "This bundle includes everything you need for the complete inflammatory cycle in…"
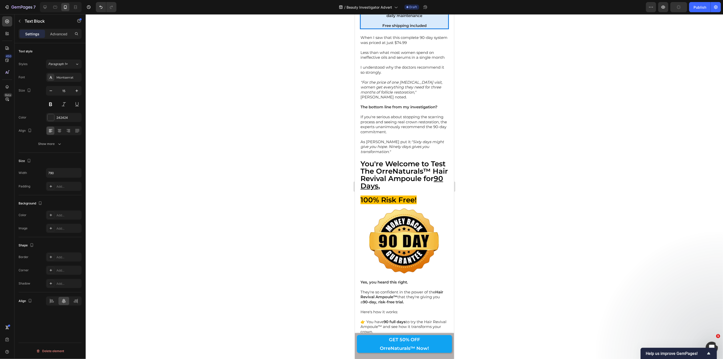
drag, startPoint x: 402, startPoint y: 155, endPoint x: 361, endPoint y: 143, distance: 42.3
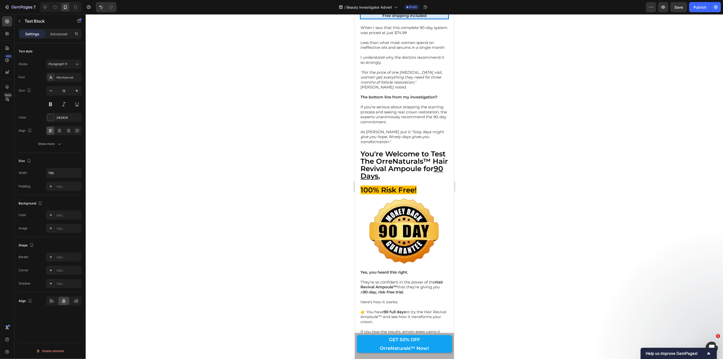
click at [326, 177] on div at bounding box center [404, 186] width 637 height 345
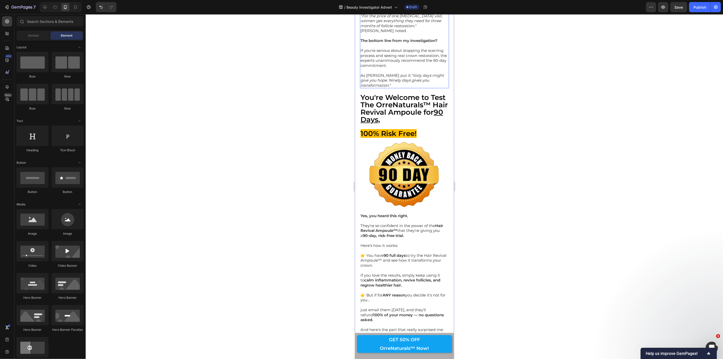
scroll to position [6396, 0]
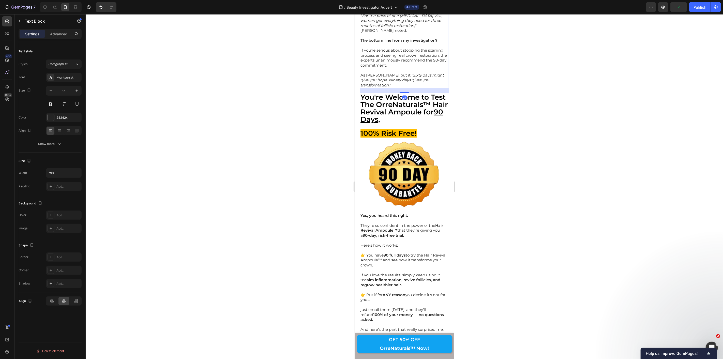
drag, startPoint x: 375, startPoint y: 176, endPoint x: 422, endPoint y: 176, distance: 47.6
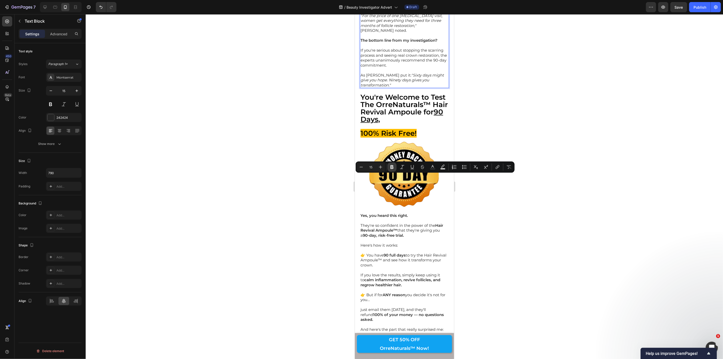
click at [393, 167] on icon "Editor contextual toolbar" at bounding box center [392, 167] width 3 height 4
click at [429, 28] on p ""For the price of one [MEDICAL_DATA] visit, women get everything they need for …" at bounding box center [404, 20] width 88 height 15
drag, startPoint x: 430, startPoint y: 231, endPoint x: 361, endPoint y: 221, distance: 69.2
click at [361, 28] on p ""For the price of one [MEDICAL_DATA] visit, women get everything they need for …" at bounding box center [404, 20] width 88 height 15
click at [339, 222] on div at bounding box center [404, 186] width 637 height 345
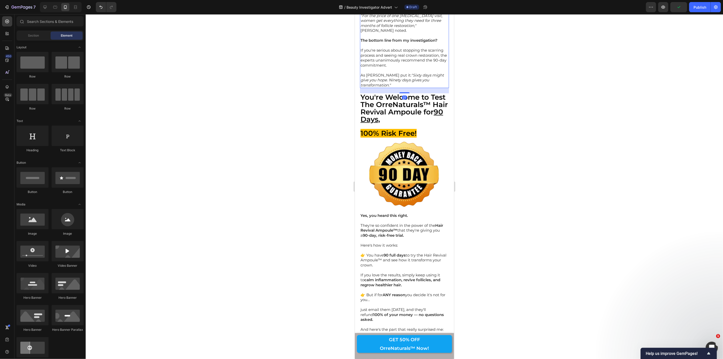
click at [430, 28] on p ""For the price of one [MEDICAL_DATA] visit, women get everything they need for …" at bounding box center [404, 20] width 88 height 15
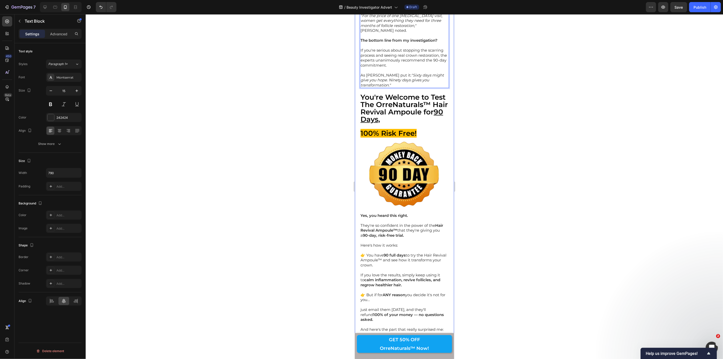
drag, startPoint x: 405, startPoint y: 229, endPoint x: 359, endPoint y: 220, distance: 46.9
click at [390, 211] on icon "Editor contextual toolbar" at bounding box center [392, 211] width 5 height 5
click at [402, 87] on icon ""Sixty days might give you hope. Ninety days gives you transformation."" at bounding box center [401, 79] width 83 height 15
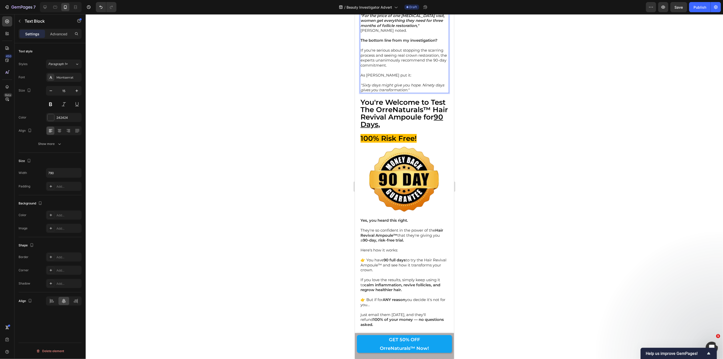
click at [422, 92] on p ""Sixty days might give you hope. Ninety days gives you transformation."" at bounding box center [404, 87] width 88 height 10
drag, startPoint x: 423, startPoint y: 295, endPoint x: 359, endPoint y: 290, distance: 63.8
click at [334, 277] on div at bounding box center [404, 186] width 637 height 345
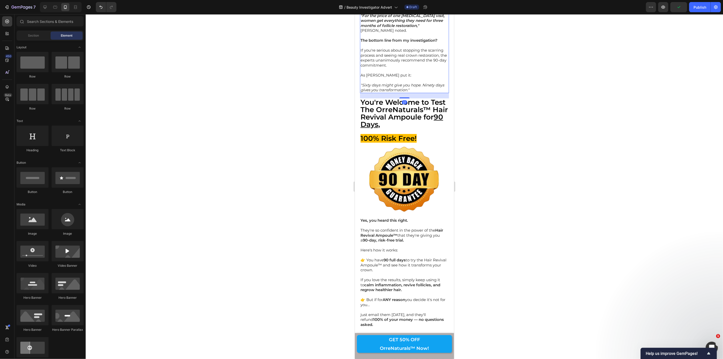
click at [426, 92] on p ""Sixty days might give you hope. Ninety days gives you transformation."" at bounding box center [404, 87] width 88 height 10
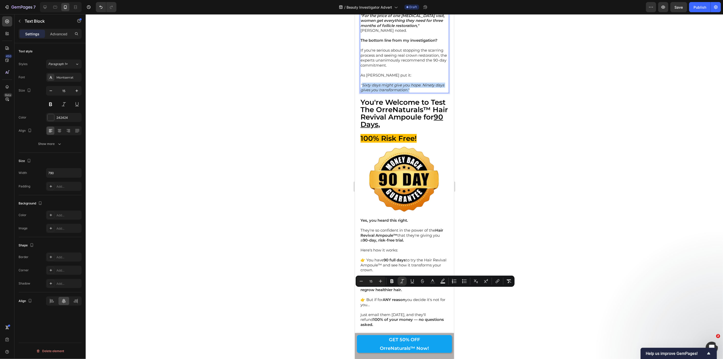
drag, startPoint x: 423, startPoint y: 295, endPoint x: 362, endPoint y: 290, distance: 61.8
click at [362, 92] on p ""Sixty days might give you hope. Ninety days gives you transformation."" at bounding box center [404, 87] width 88 height 10
click at [394, 280] on icon "Editor contextual toolbar" at bounding box center [392, 281] width 5 height 5
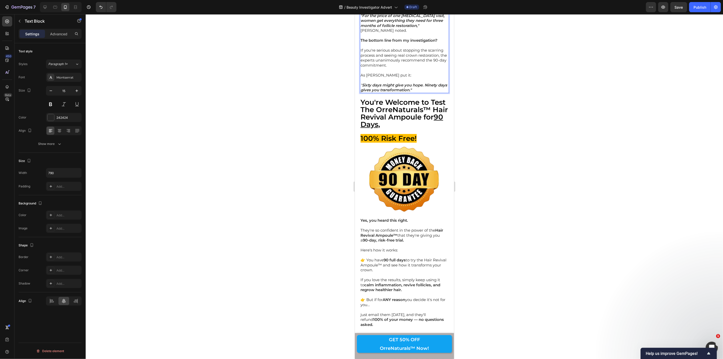
click at [335, 264] on div at bounding box center [404, 186] width 637 height 345
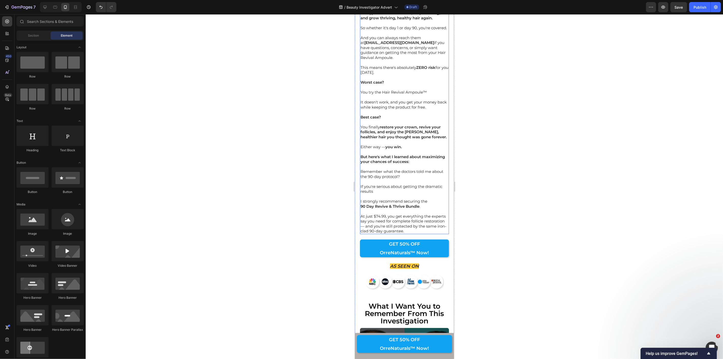
scroll to position [6791, 0]
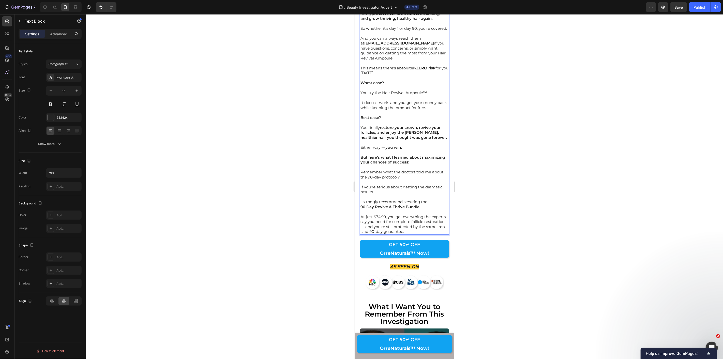
drag, startPoint x: 361, startPoint y: 193, endPoint x: 397, endPoint y: 199, distance: 36.6
click at [392, 184] on icon "Editor contextual toolbar" at bounding box center [392, 184] width 5 height 5
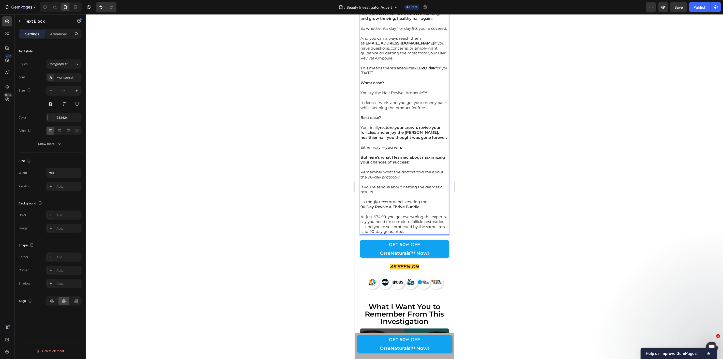
click at [409, 21] on p "Because at OrreNaturals™, their mission isn't to take your money — it's to help…" at bounding box center [404, 8] width 88 height 25
click at [407, 21] on p "Because at OrreNaturals™, their mission isn't to take your moneyit's to help as…" at bounding box center [404, 8] width 88 height 25
click at [406, 21] on p "Because at OrreNaturals™, their mission isn't to take your moneyit's to help as…" at bounding box center [404, 8] width 88 height 25
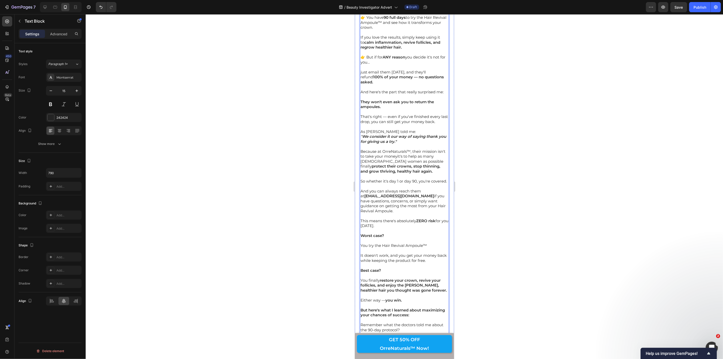
scroll to position [6650, 0]
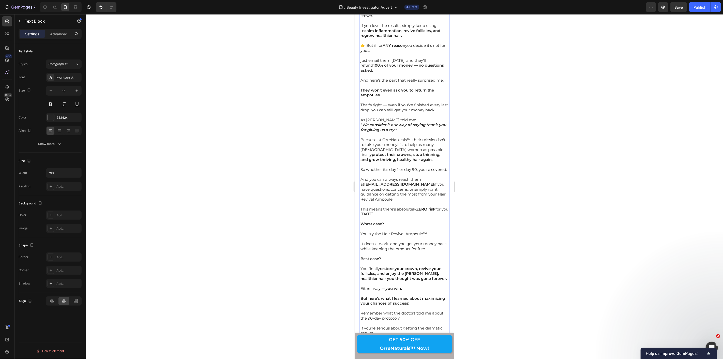
drag, startPoint x: 364, startPoint y: 178, endPoint x: 355, endPoint y: 178, distance: 8.9
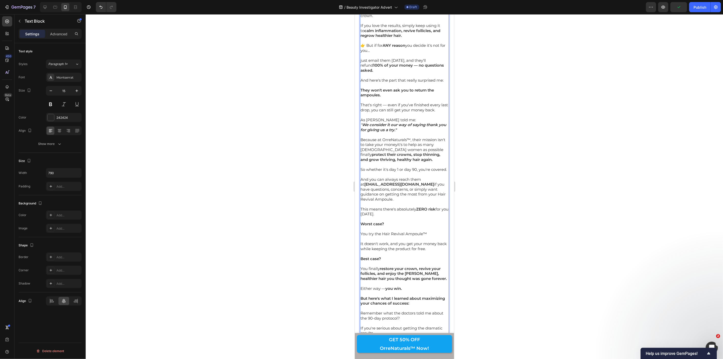
click at [327, 172] on div at bounding box center [404, 186] width 637 height 345
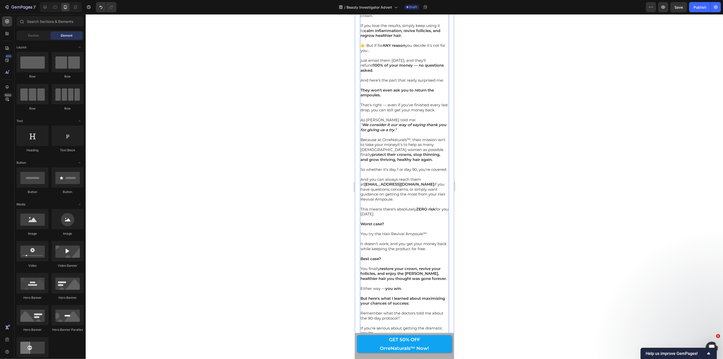
scroll to position [6819, 0]
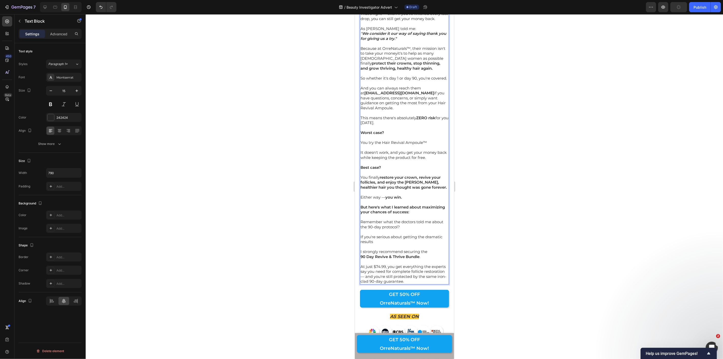
scroll to position [6781, 0]
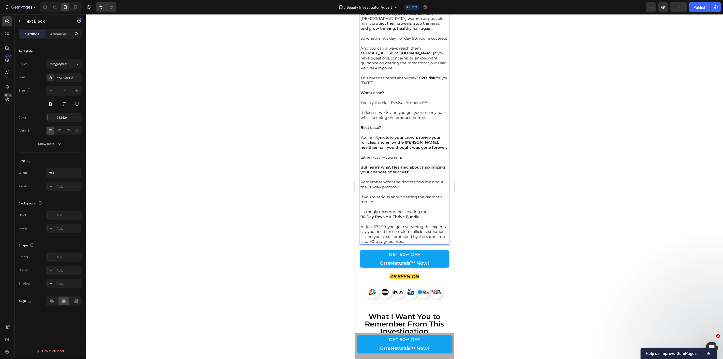
click at [406, 31] on p "Because at OrreNaturals™, their mission isn't to take your moneyit's to help as…" at bounding box center [404, 18] width 88 height 25
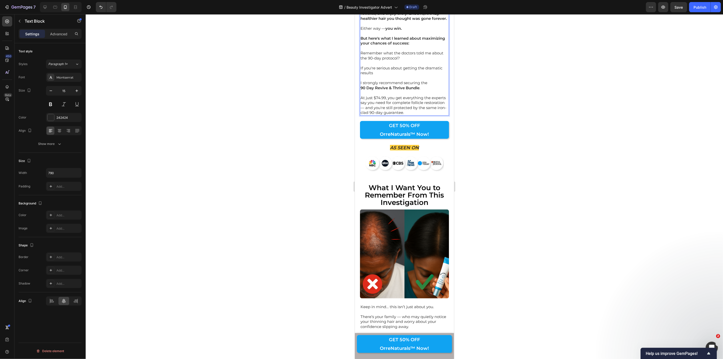
scroll to position [6951, 0]
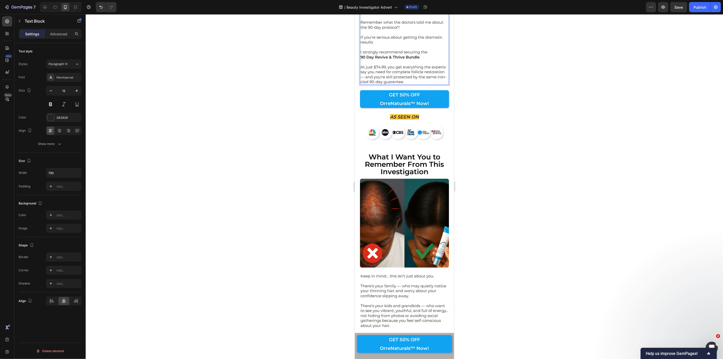
drag, startPoint x: 382, startPoint y: 157, endPoint x: 428, endPoint y: 157, distance: 45.5
click at [391, 149] on icon "Editor contextual toolbar" at bounding box center [392, 149] width 3 height 4
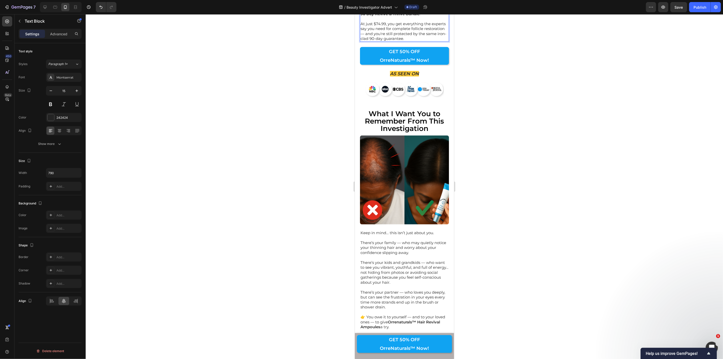
scroll to position [7007, 0]
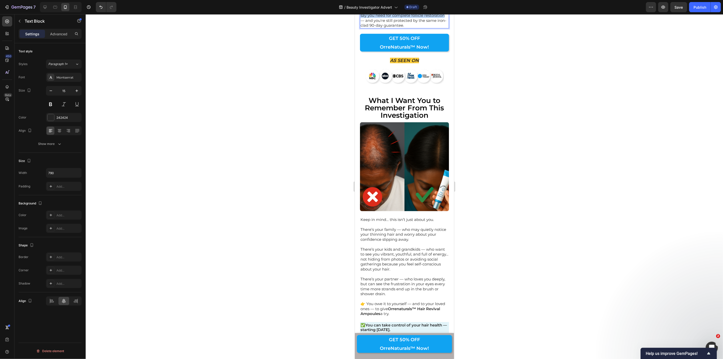
drag, startPoint x: 361, startPoint y: 226, endPoint x: 381, endPoint y: 235, distance: 21.7
click at [381, 28] on p "At just $74.99, you get everything the experts say you need for complete follic…" at bounding box center [404, 18] width 88 height 20
click at [391, 218] on icon "Editor contextual toolbar" at bounding box center [392, 216] width 3 height 4
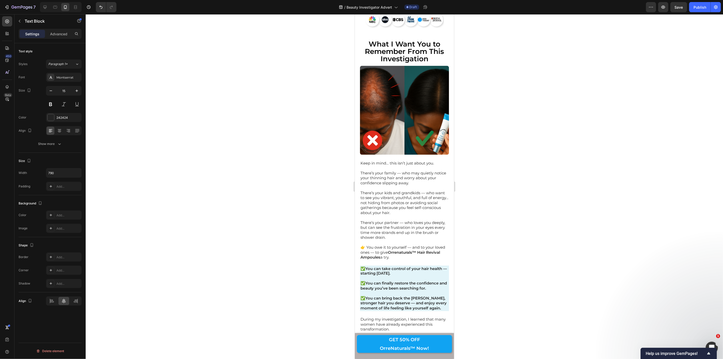
scroll to position [7233, 0]
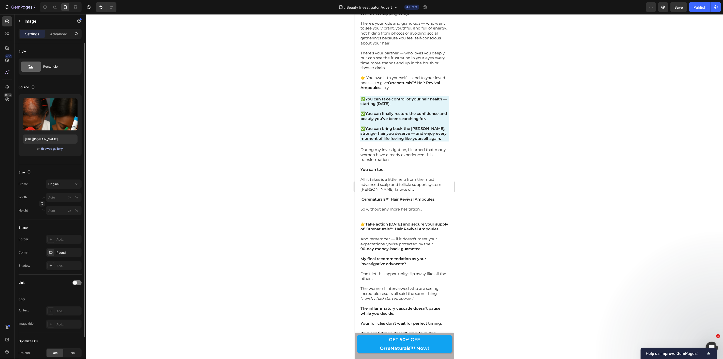
click at [62, 148] on div "Browse gallery" at bounding box center [52, 148] width 22 height 5
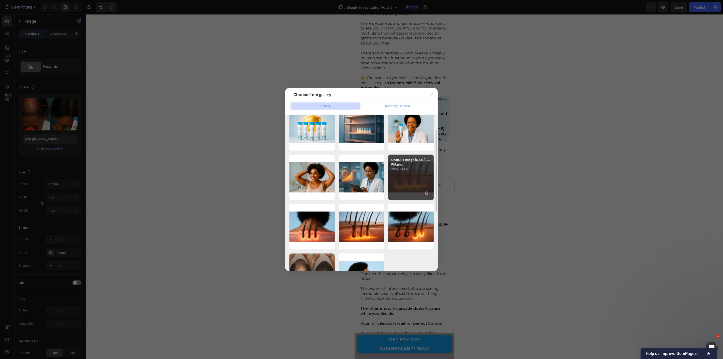
scroll to position [0, 0]
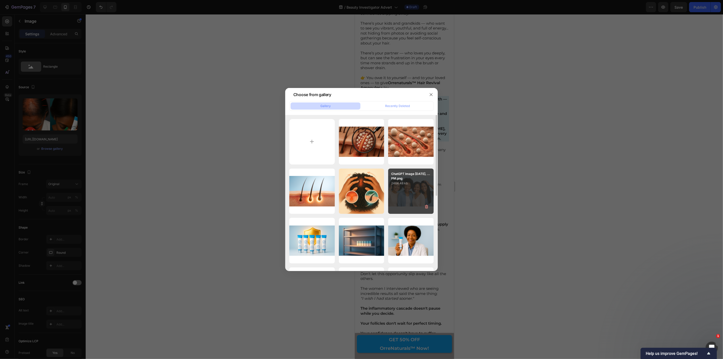
click at [403, 191] on div "ChatGPT Image Sep 7, ...PM.png 2464.48 kb" at bounding box center [411, 192] width 46 height 46
type input "https://cdn.shopify.com/s/files/1/0927/7725/1112/files/gempages_560391404409324…"
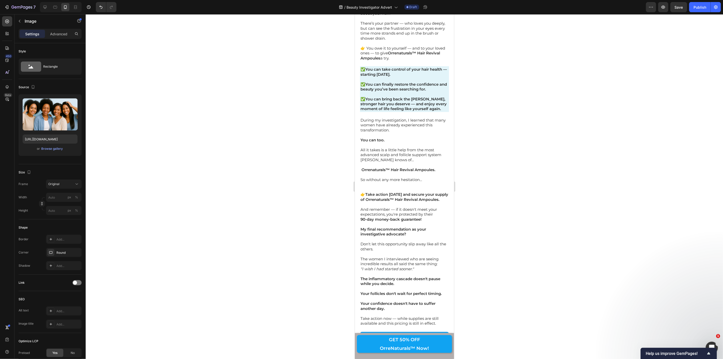
click at [480, 176] on div at bounding box center [404, 186] width 637 height 345
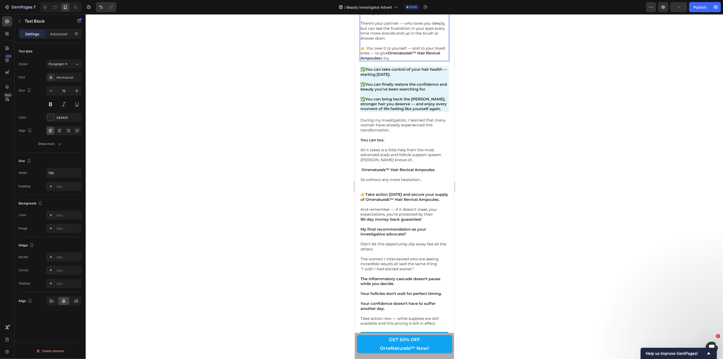
drag, startPoint x: 361, startPoint y: 186, endPoint x: 395, endPoint y: 186, distance: 34.3
click at [391, 177] on icon "Editor contextual toolbar" at bounding box center [392, 176] width 3 height 4
drag, startPoint x: 361, startPoint y: 205, endPoint x: 421, endPoint y: 206, distance: 59.5
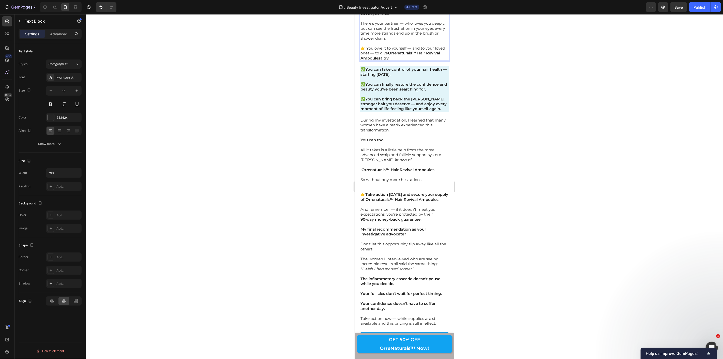
click at [421, 16] on p "There’s your kids and grandkids — who want to see you vibrant, youthful, and fu…" at bounding box center [404, 3] width 88 height 25
click at [394, 196] on icon "Editor contextual toolbar" at bounding box center [392, 196] width 5 height 5
click at [377, 16] on p "There’s your kids and grandkids — who want to see you vibrant, youthful, and fu…" at bounding box center [404, 3] width 88 height 25
click at [361, 16] on p "not hiding from photos or avoiding social gatherings because you feel self-cons…" at bounding box center [404, 8] width 88 height 15
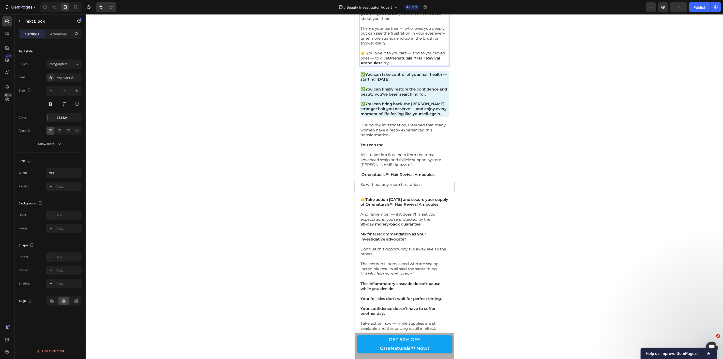
click at [363, 21] on p "not hiding from photos or avoiding social gatherings because you feel self-cons…" at bounding box center [404, 13] width 88 height 15
click at [362, 21] on p "nNot hiding from photos or avoiding social gatherings because you feel self-con…" at bounding box center [404, 13] width 88 height 15
drag, startPoint x: 360, startPoint y: 245, endPoint x: 399, endPoint y: 245, distance: 38.9
click at [399, 46] on p "There’s your partner — who loves you deeply, but can see the frustration in you…" at bounding box center [404, 36] width 88 height 20
click at [338, 237] on div at bounding box center [404, 186] width 637 height 345
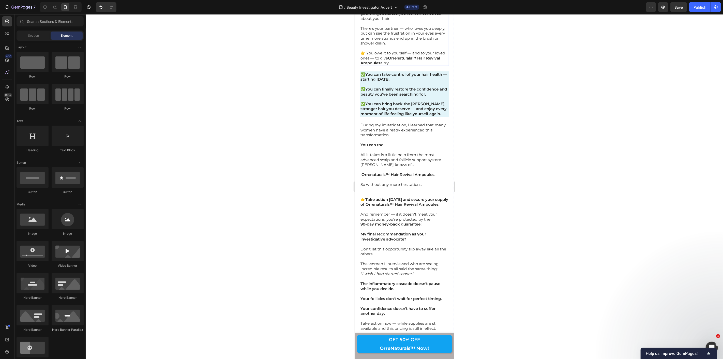
click at [361, 46] on p "There’s your partner — who loves you deeply, but can see the frustration in you…" at bounding box center [404, 36] width 88 height 20
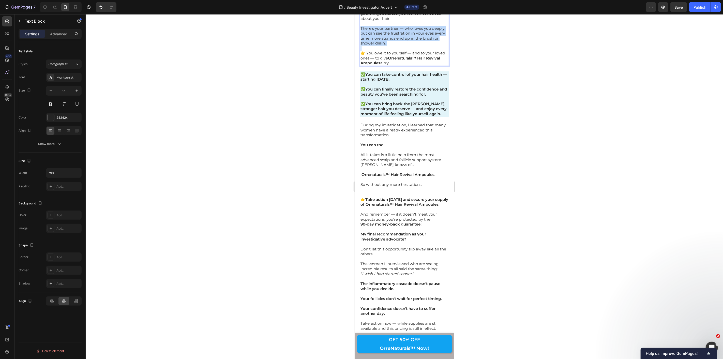
click at [361, 46] on p "There’s your partner — who loves you deeply, but can see the frustration in you…" at bounding box center [404, 36] width 88 height 20
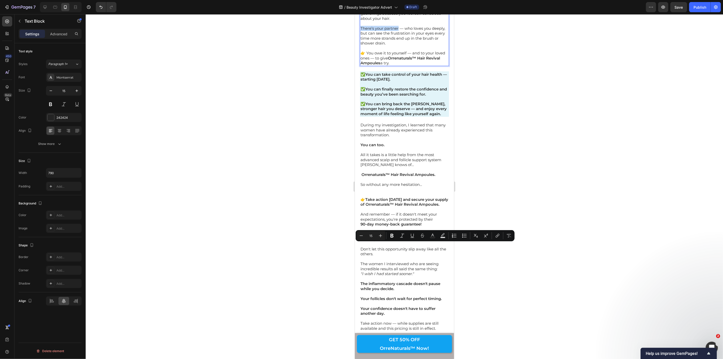
drag, startPoint x: 361, startPoint y: 245, endPoint x: 392, endPoint y: 245, distance: 30.5
click at [392, 46] on p "There’s your partner — who loves you deeply, but can see the frustration in you…" at bounding box center [404, 36] width 88 height 20
click at [391, 235] on icon "Editor contextual toolbar" at bounding box center [392, 236] width 3 height 4
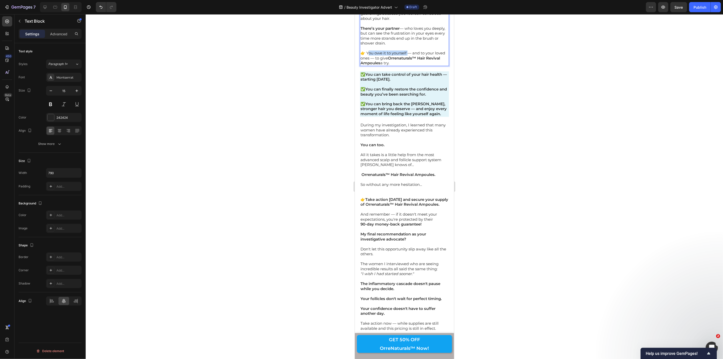
drag, startPoint x: 367, startPoint y: 269, endPoint x: 380, endPoint y: 268, distance: 12.2
click at [408, 65] on p "👉 You owe it to yourself — and to your loved ones — to give Orrenaturals™ Hair …" at bounding box center [404, 57] width 88 height 15
click at [366, 65] on p "👉 You owe it to yourself — and to your loved ones — to give Orrenaturals™ Hair …" at bounding box center [404, 57] width 88 height 15
drag, startPoint x: 366, startPoint y: 270, endPoint x: 409, endPoint y: 279, distance: 44.0
click at [409, 65] on p "👉 You owe it to yourself — and to your loved ones — to give Orrenaturals™ Hair …" at bounding box center [404, 57] width 88 height 15
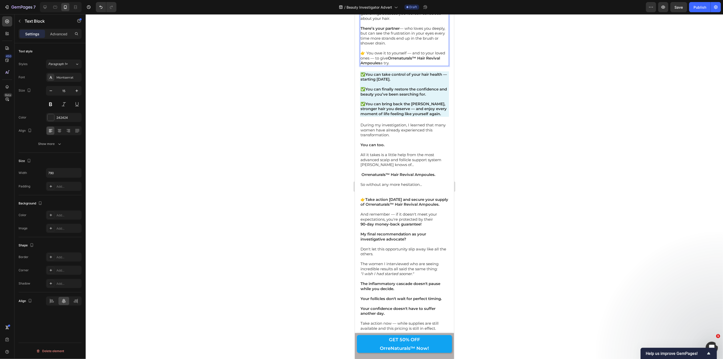
click at [339, 265] on div at bounding box center [404, 186] width 637 height 345
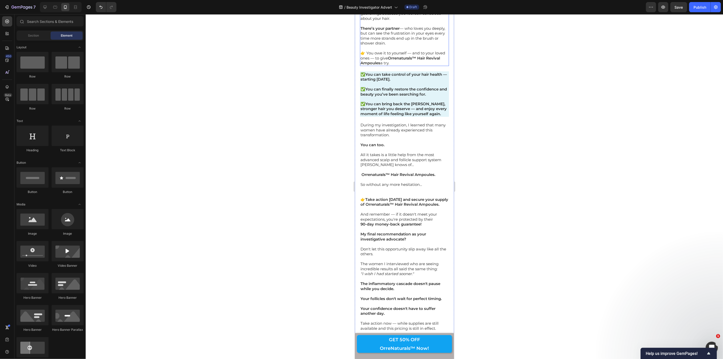
click at [366, 65] on p "👉 You owe it to yourself — and to your loved ones — to give Orrenaturals™ Hair …" at bounding box center [404, 57] width 88 height 15
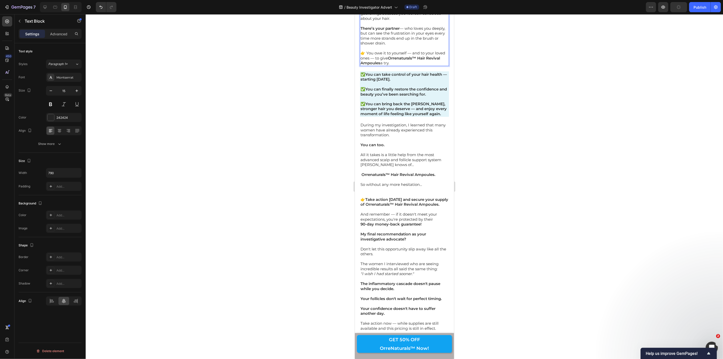
click at [366, 65] on p "👉 You owe it to yourself — and to your loved ones — to give Orrenaturals™ Hair …" at bounding box center [404, 57] width 88 height 15
drag, startPoint x: 366, startPoint y: 269, endPoint x: 411, endPoint y: 279, distance: 46.1
click at [411, 65] on p "👉 You owe it to yourself — and to your loved ones — to give Orrenaturals™ Hair …" at bounding box center [404, 57] width 88 height 15
click at [390, 261] on icon "Editor contextual toolbar" at bounding box center [392, 260] width 5 height 5
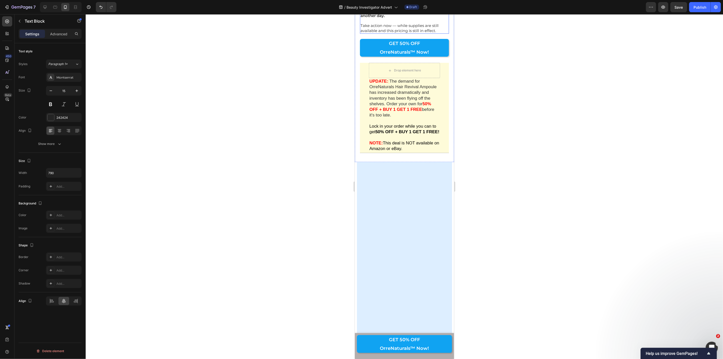
scroll to position [7572, 0]
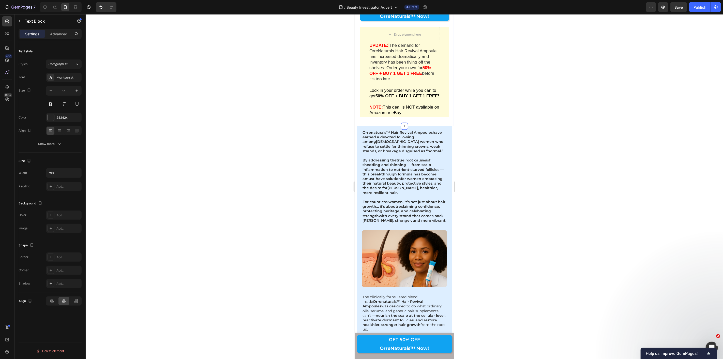
drag, startPoint x: 399, startPoint y: 162, endPoint x: 355, endPoint y: 162, distance: 44.8
click at [389, 151] on button "Bold" at bounding box center [392, 152] width 9 height 9
click at [316, 158] on div at bounding box center [404, 186] width 637 height 345
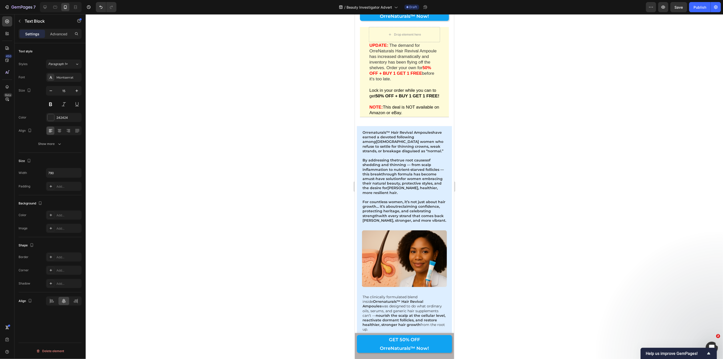
drag, startPoint x: 419, startPoint y: 161, endPoint x: 353, endPoint y: 161, distance: 66.4
click at [379, 152] on icon "Editor contextual toolbar" at bounding box center [380, 152] width 3 height 3
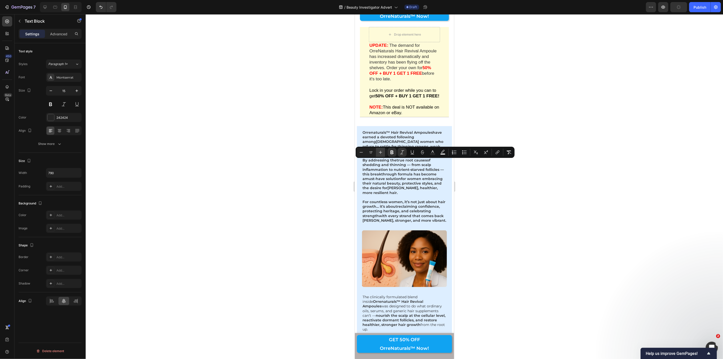
type input "18"
click at [329, 153] on div at bounding box center [404, 186] width 637 height 345
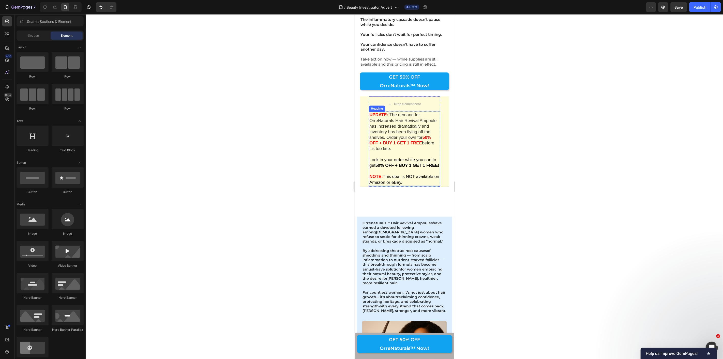
scroll to position [7708, 0]
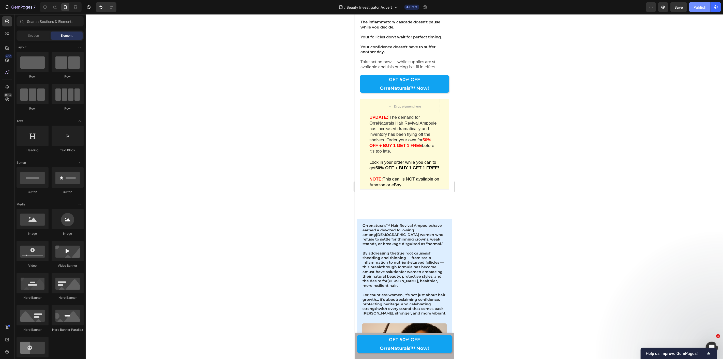
click at [701, 6] on div "Publish" at bounding box center [700, 7] width 13 height 5
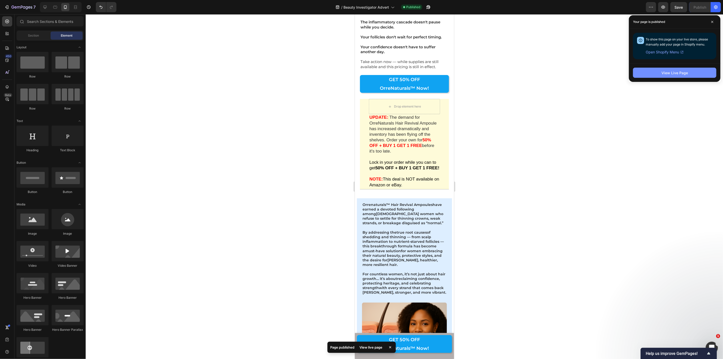
click at [672, 73] on div "View Live Page" at bounding box center [675, 72] width 26 height 5
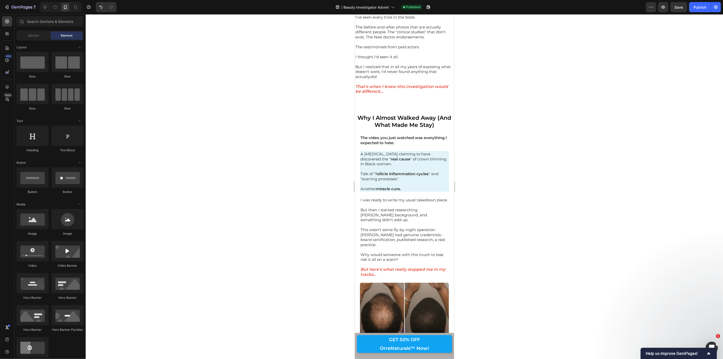
scroll to position [219, 0]
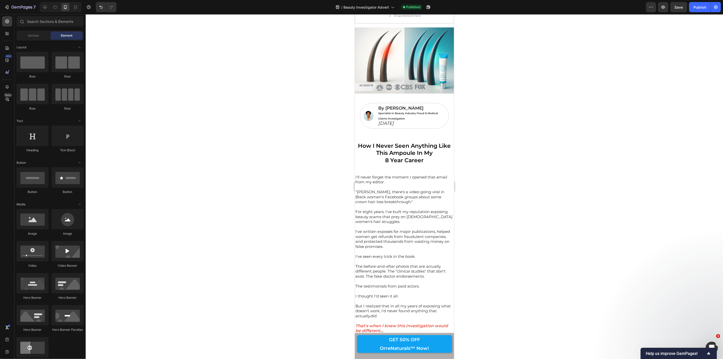
drag, startPoint x: 451, startPoint y: 313, endPoint x: 817, endPoint y: 49, distance: 450.9
click at [462, 35] on div at bounding box center [404, 186] width 637 height 345
click at [390, 231] on p "I've written exposés for major publications, helped women get refunds from frau…" at bounding box center [404, 239] width 98 height 20
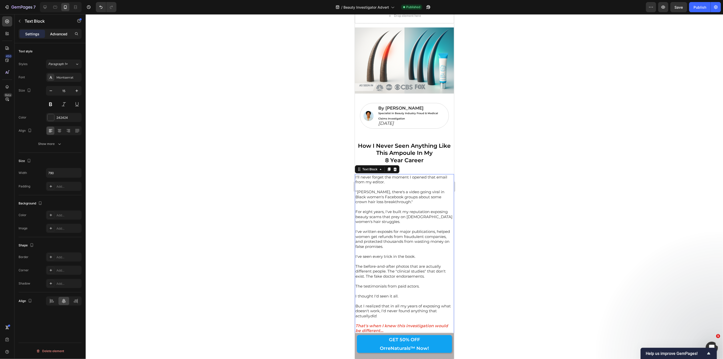
click at [56, 34] on p "Advanced" at bounding box center [58, 33] width 17 height 5
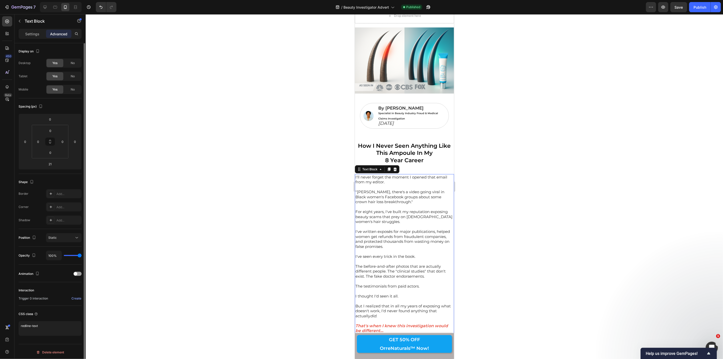
scroll to position [1, 0]
drag, startPoint x: 45, startPoint y: 324, endPoint x: 0, endPoint y: 316, distance: 46.1
click at [0, 316] on div "450 Beta Sections(18) Elements(83) Section Element Hero Section Product Detail …" at bounding box center [43, 186] width 86 height 345
click at [389, 155] on strong "How I Never Seen Anything Like This Ampoule In My" at bounding box center [404, 149] width 93 height 14
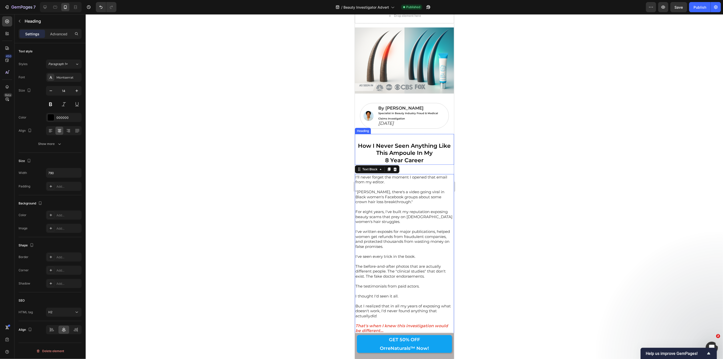
scroll to position [0, 0]
click at [55, 32] on p "Advanced" at bounding box center [58, 33] width 17 height 5
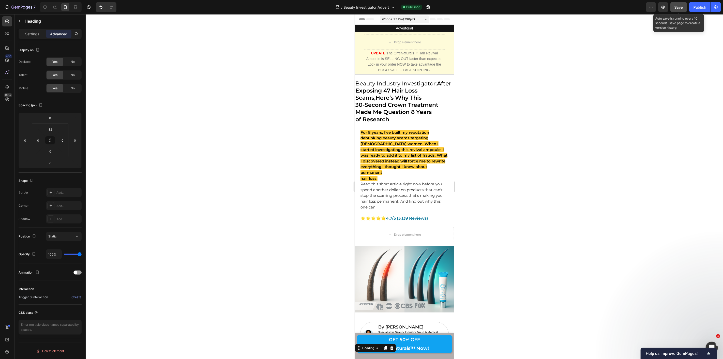
click at [679, 9] on div "Save" at bounding box center [679, 7] width 8 height 5
click at [701, 3] on button "Publish" at bounding box center [699, 7] width 21 height 10
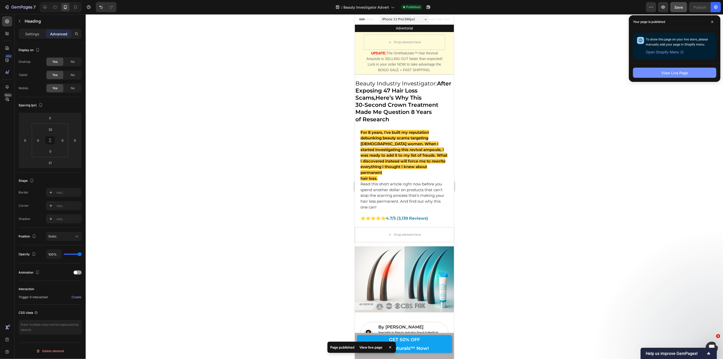
click at [658, 74] on button "View Live Page" at bounding box center [674, 73] width 83 height 10
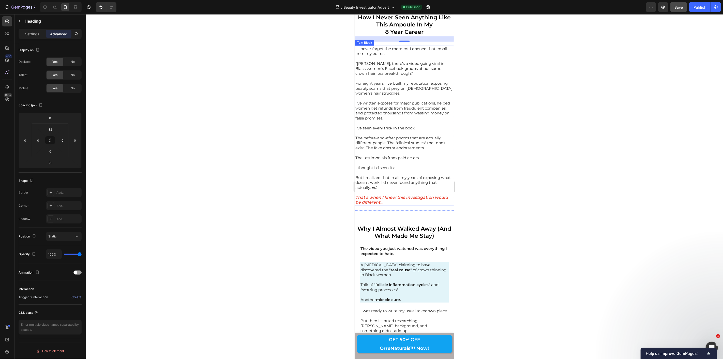
scroll to position [424, 0]
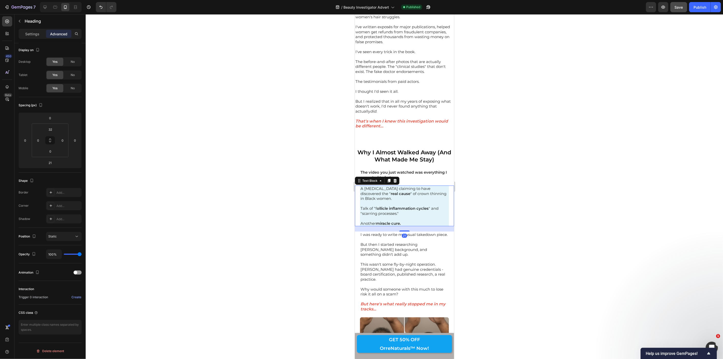
click at [377, 209] on strong "ollicle inflammation cycles" at bounding box center [403, 208] width 52 height 5
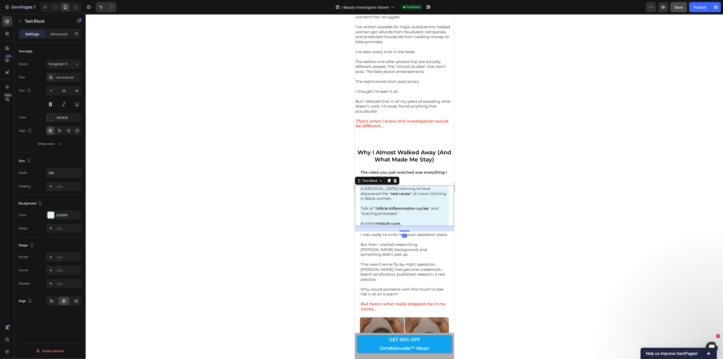
click at [377, 209] on strong "ollicle inflammation cycles" at bounding box center [403, 208] width 52 height 5
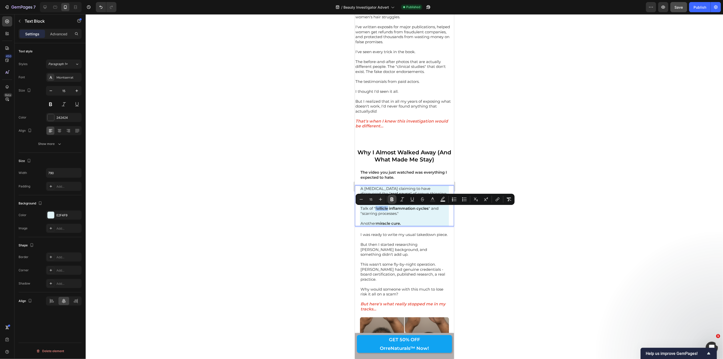
click at [389, 199] on button "Bold" at bounding box center [392, 199] width 9 height 9
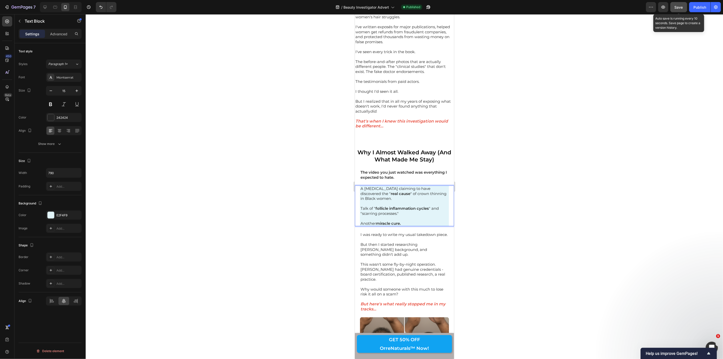
click at [680, 6] on span "Save" at bounding box center [679, 7] width 8 height 4
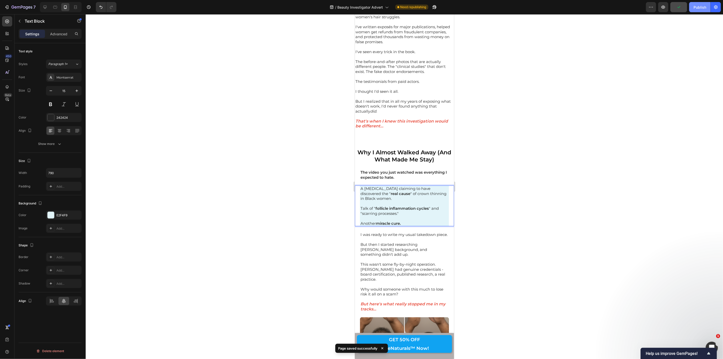
click at [701, 8] on div "Publish" at bounding box center [700, 7] width 13 height 5
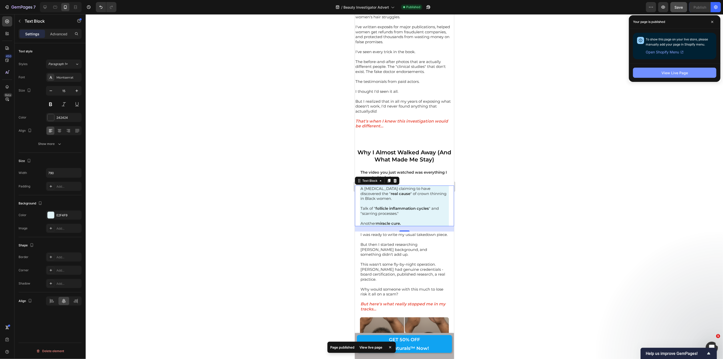
click at [663, 72] on div "View Live Page" at bounding box center [675, 72] width 26 height 5
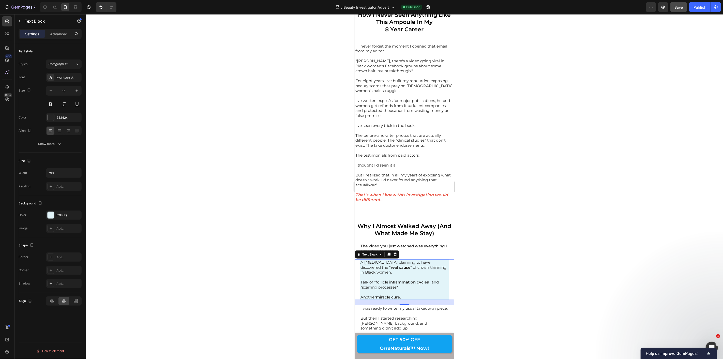
scroll to position [395, 0]
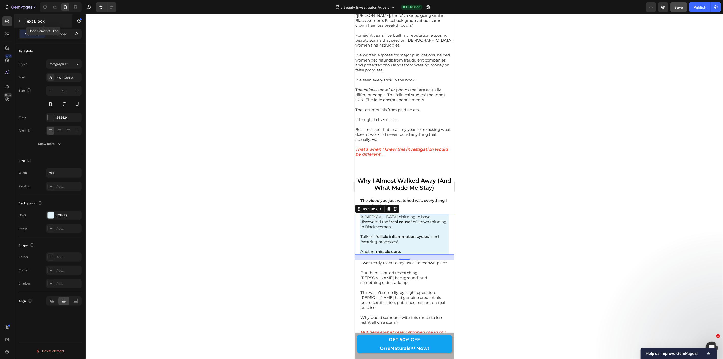
click at [22, 21] on button "button" at bounding box center [20, 21] width 8 height 8
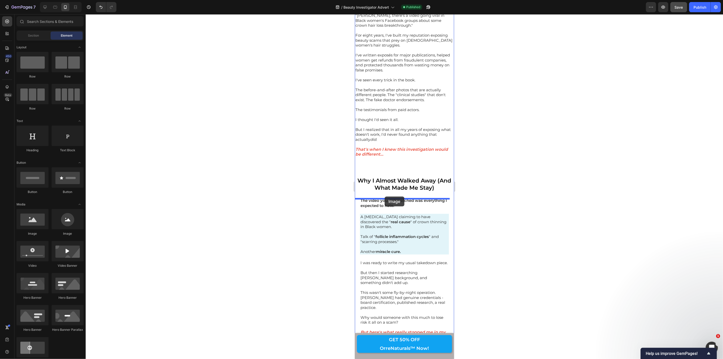
drag, startPoint x: 387, startPoint y: 236, endPoint x: 384, endPoint y: 196, distance: 39.5
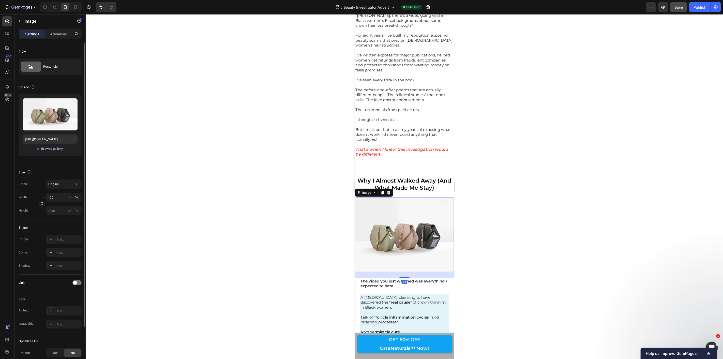
click at [57, 149] on div "Browse gallery" at bounding box center [52, 148] width 22 height 5
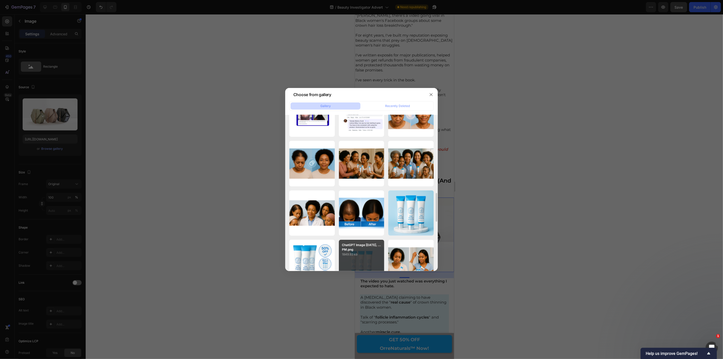
scroll to position [480, 0]
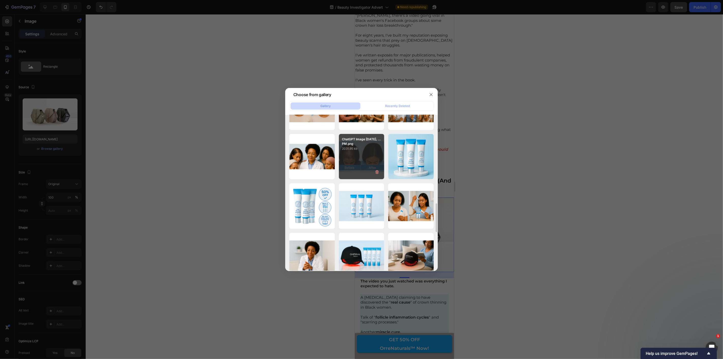
click at [363, 156] on div "ChatGPT Image Sep 3, ...PM.png 2031.95 kb" at bounding box center [362, 157] width 46 height 46
type input "https://cdn.shopify.com/s/files/1/0927/7725/1112/files/gempages_560391404409324…"
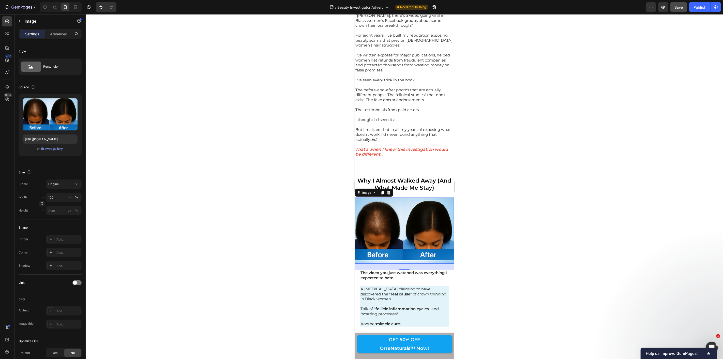
click at [306, 150] on div at bounding box center [404, 186] width 637 height 345
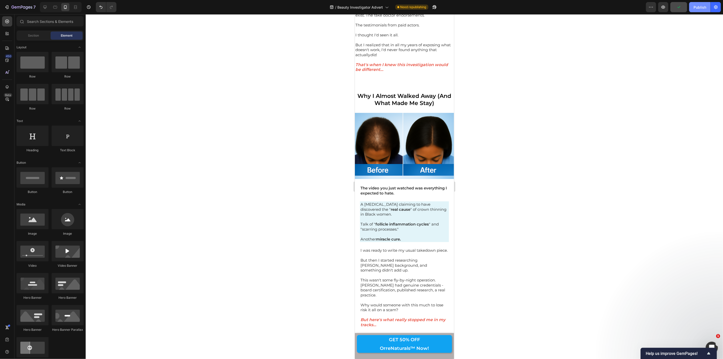
click at [699, 6] on div "Publish" at bounding box center [700, 7] width 13 height 5
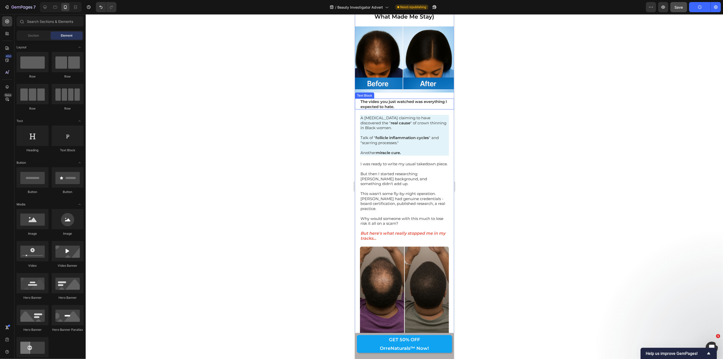
scroll to position [678, 0]
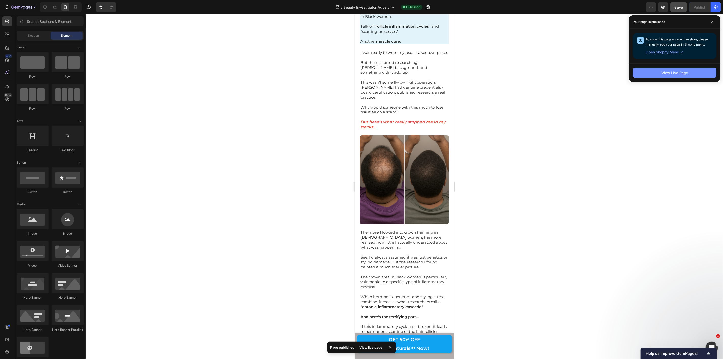
click at [660, 70] on button "View Live Page" at bounding box center [674, 73] width 83 height 10
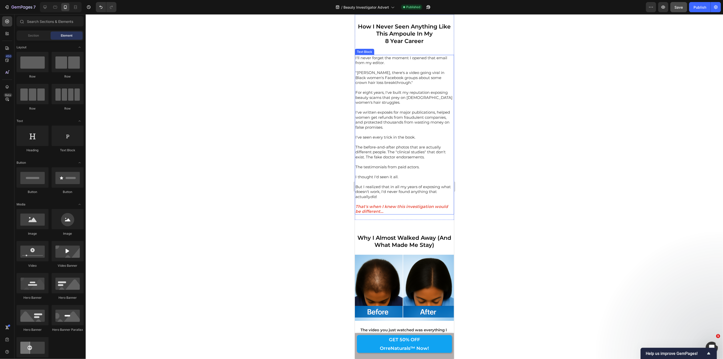
scroll to position [395, 0]
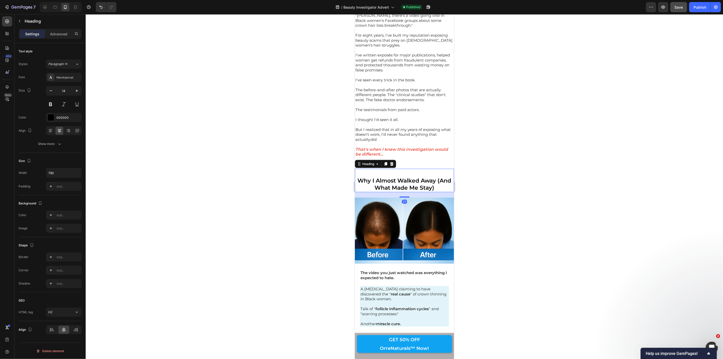
click at [362, 170] on div "Why I Almost Walked Away (And What Made Me Stay) Heading 21" at bounding box center [404, 180] width 99 height 23
click at [362, 169] on div "Why I Almost Walked Away (And What Made Me Stay) Heading 21" at bounding box center [404, 180] width 99 height 23
click at [363, 173] on div "Why I Almost Walked Away (And What Made Me Stay) Heading 21" at bounding box center [404, 180] width 99 height 23
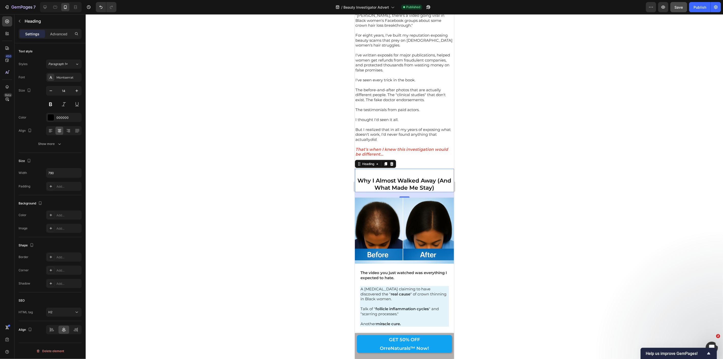
click at [362, 171] on div "Why I Almost Walked Away (And What Made Me Stay) Heading 21" at bounding box center [404, 180] width 99 height 23
click at [335, 168] on div at bounding box center [404, 186] width 637 height 345
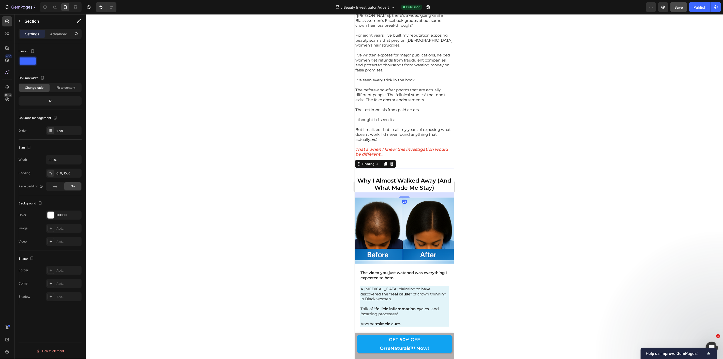
click at [369, 173] on div "Why I Almost Walked Away (And What Made Me Stay) Heading 21" at bounding box center [404, 180] width 99 height 23
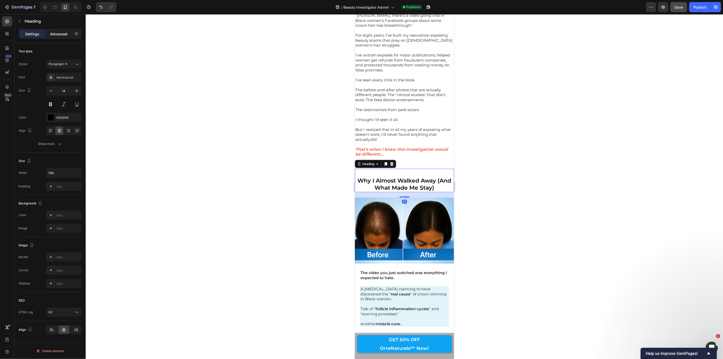
click at [60, 33] on p "Advanced" at bounding box center [58, 33] width 17 height 5
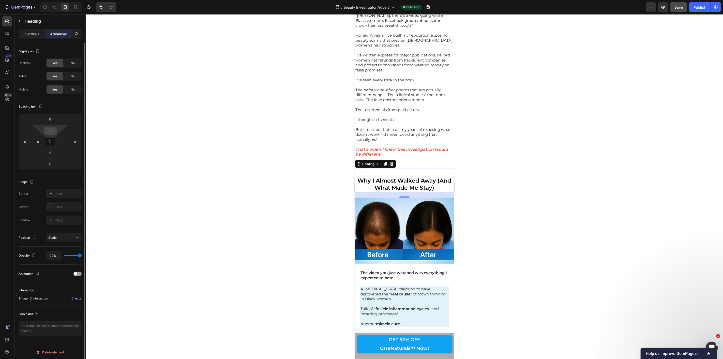
click at [50, 131] on input "32" at bounding box center [50, 131] width 10 height 8
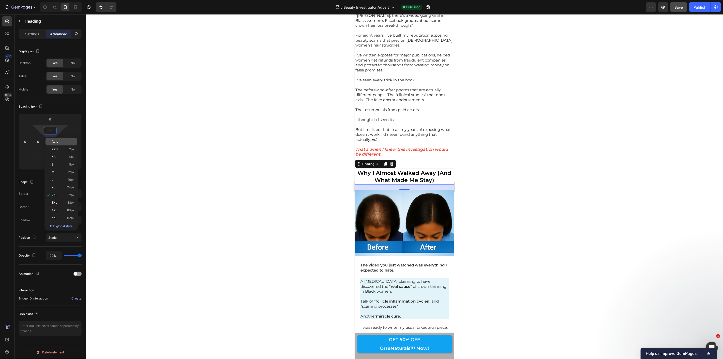
click at [57, 141] on span "Auto" at bounding box center [55, 142] width 7 height 4
type input "Auto"
click at [276, 141] on div at bounding box center [404, 186] width 637 height 345
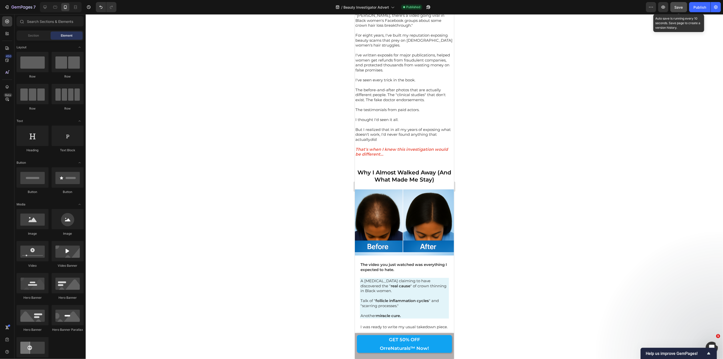
click at [680, 6] on span "Save" at bounding box center [679, 7] width 8 height 4
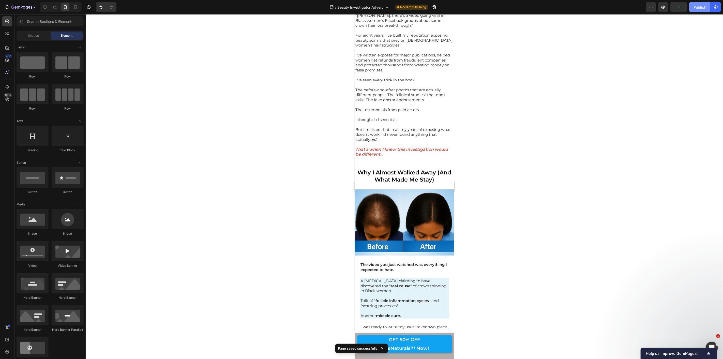
click at [698, 9] on div "Publish" at bounding box center [700, 7] width 13 height 5
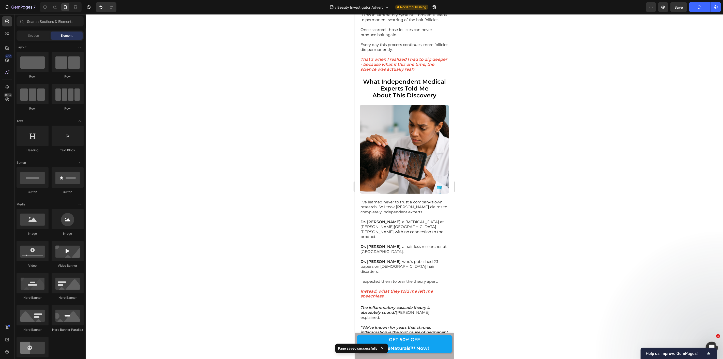
scroll to position [960, 0]
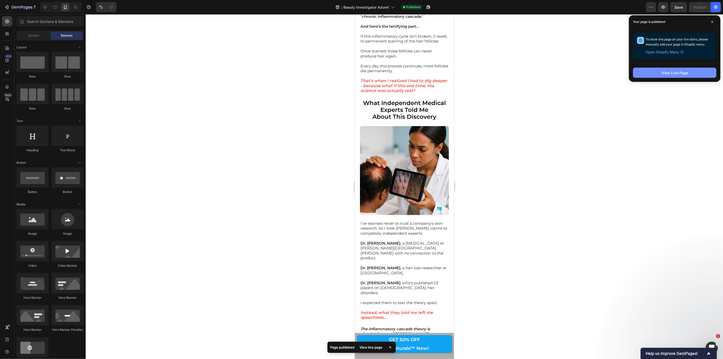
click at [672, 71] on div "View Live Page" at bounding box center [675, 72] width 26 height 5
